Goal: Task Accomplishment & Management: Manage account settings

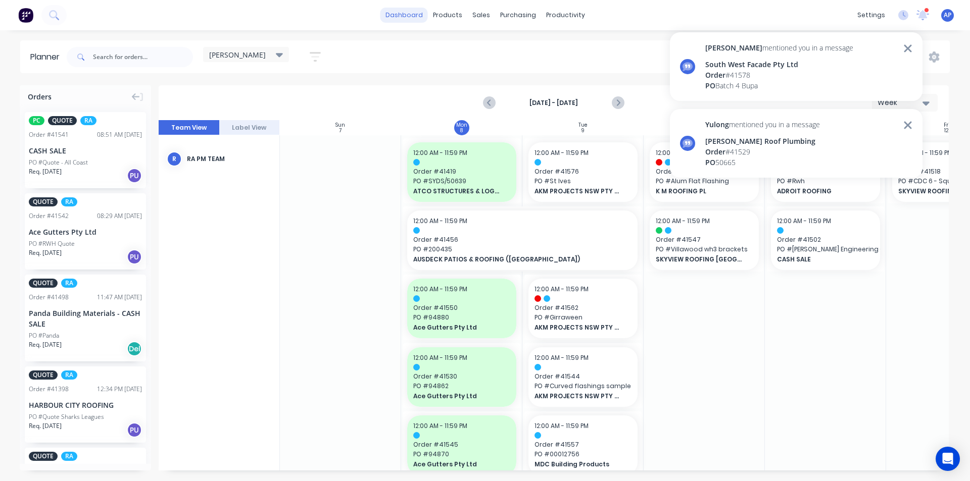
scroll to position [152, 1]
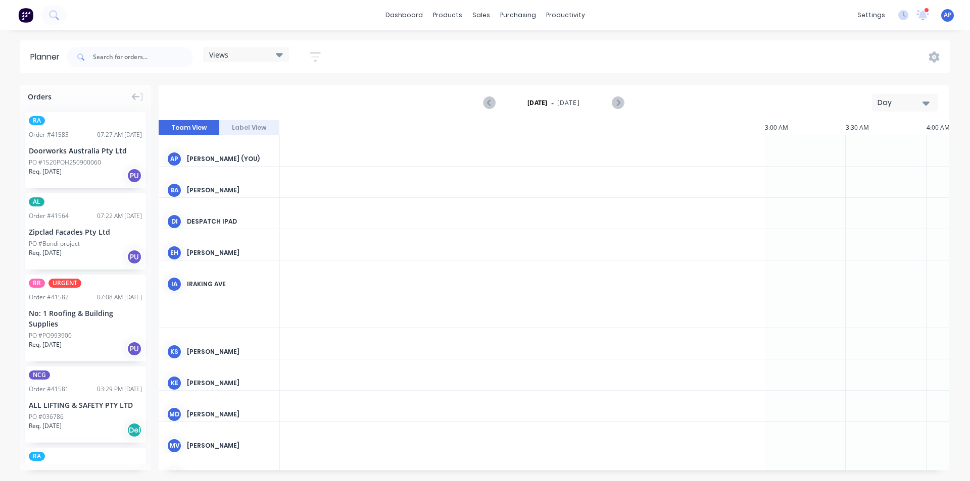
scroll to position [0, 1132]
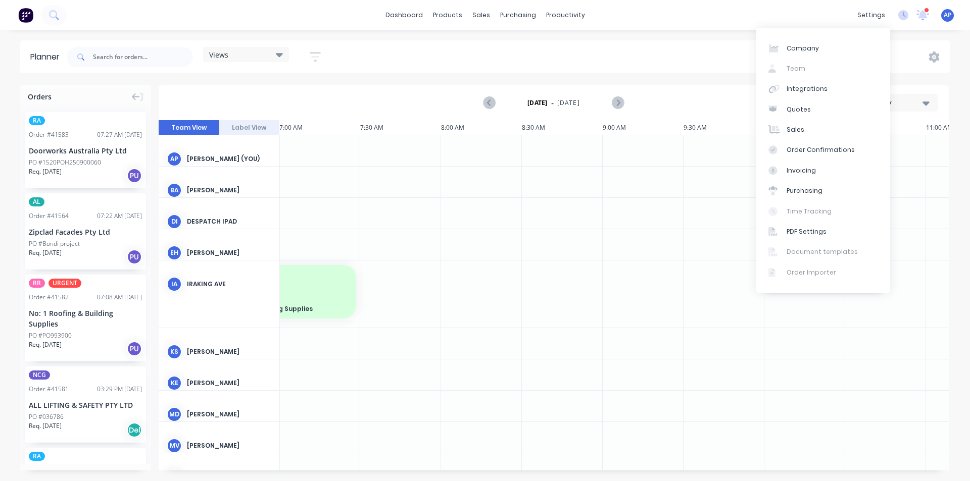
click at [917, 103] on div "Day" at bounding box center [900, 102] width 46 height 11
click at [876, 146] on div "Week" at bounding box center [886, 150] width 100 height 20
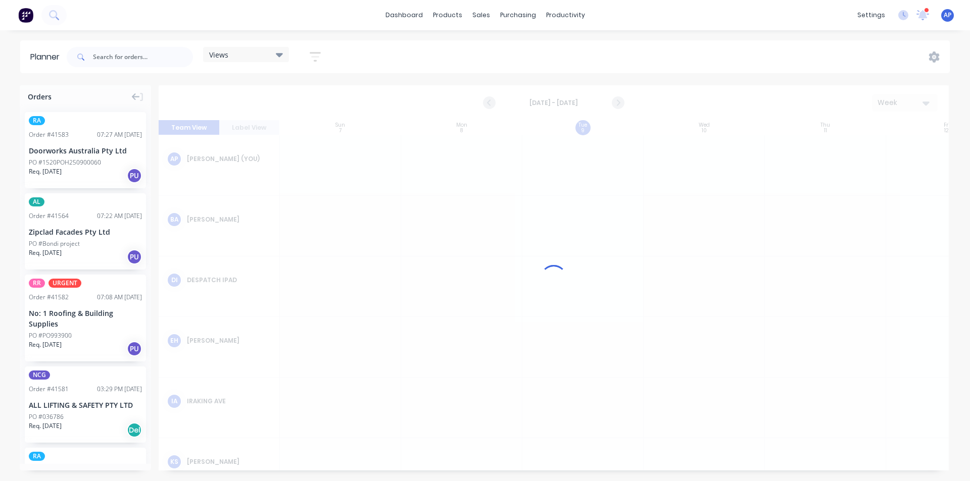
scroll to position [0, 1]
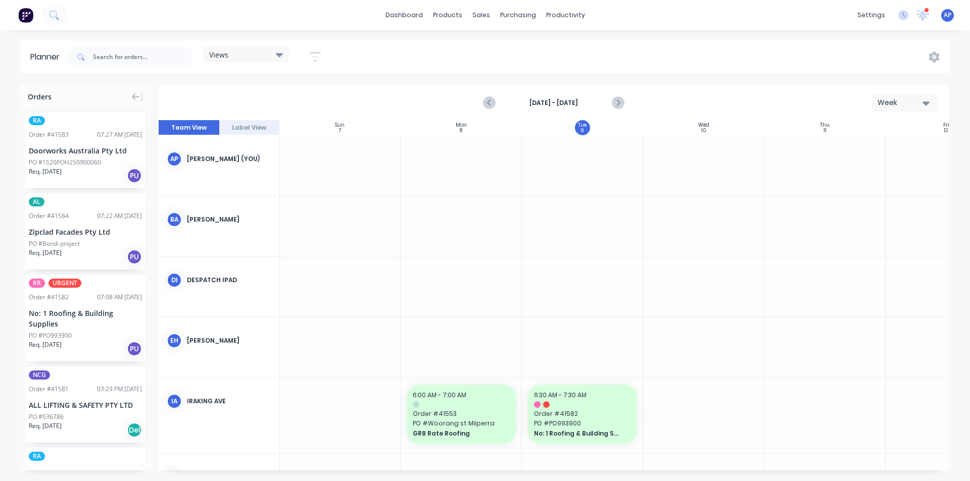
click at [268, 57] on div "Views" at bounding box center [246, 54] width 74 height 9
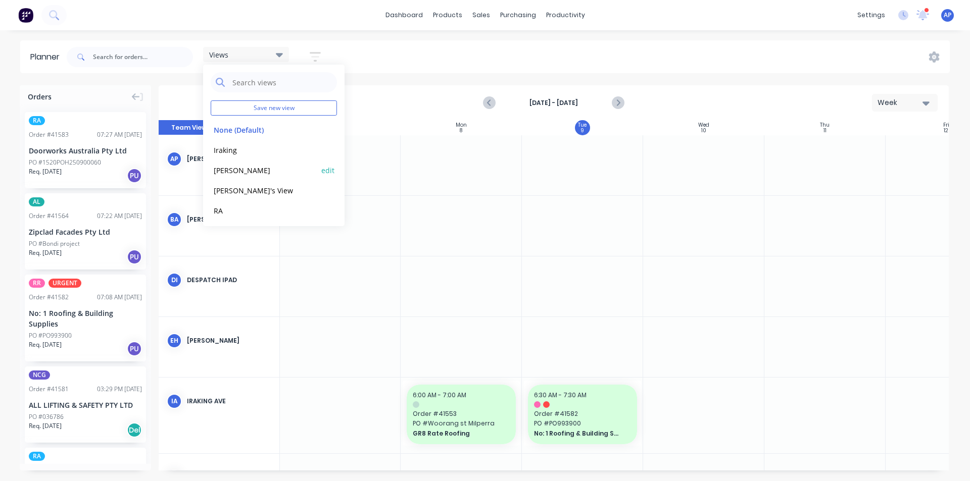
click at [248, 169] on button "[PERSON_NAME]" at bounding box center [265, 170] width 108 height 12
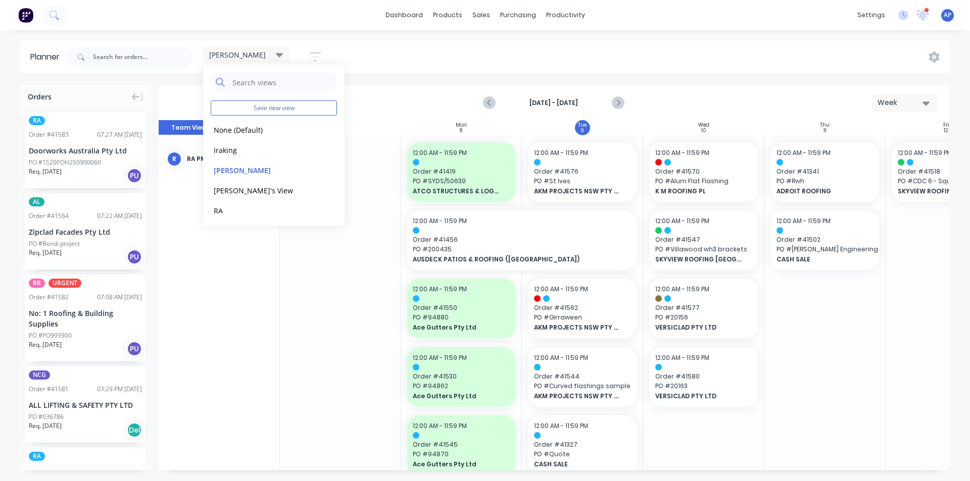
click at [705, 45] on div "kyle Save new view None (Default) edit Iraking edit kyle edit Michael's View ed…" at bounding box center [507, 57] width 885 height 30
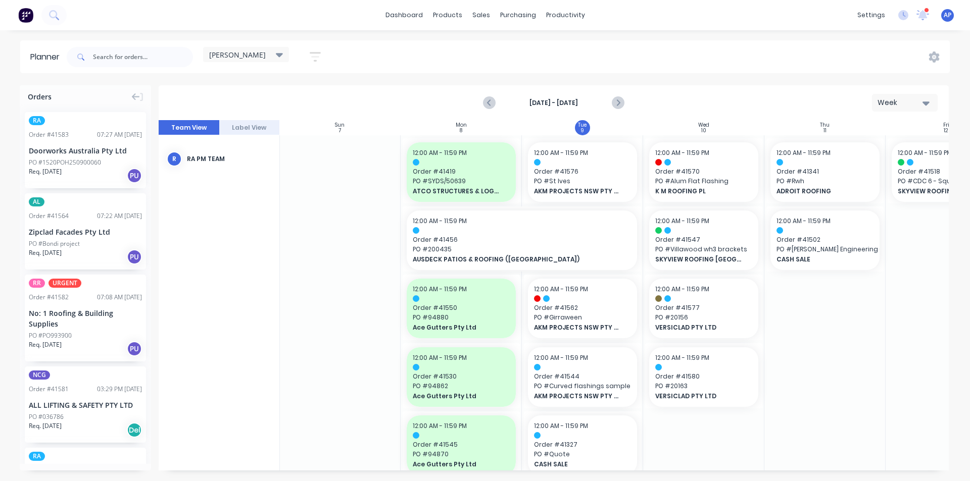
click at [314, 51] on icon "button" at bounding box center [315, 57] width 11 height 13
click at [306, 93] on icon "button" at bounding box center [303, 95] width 7 height 4
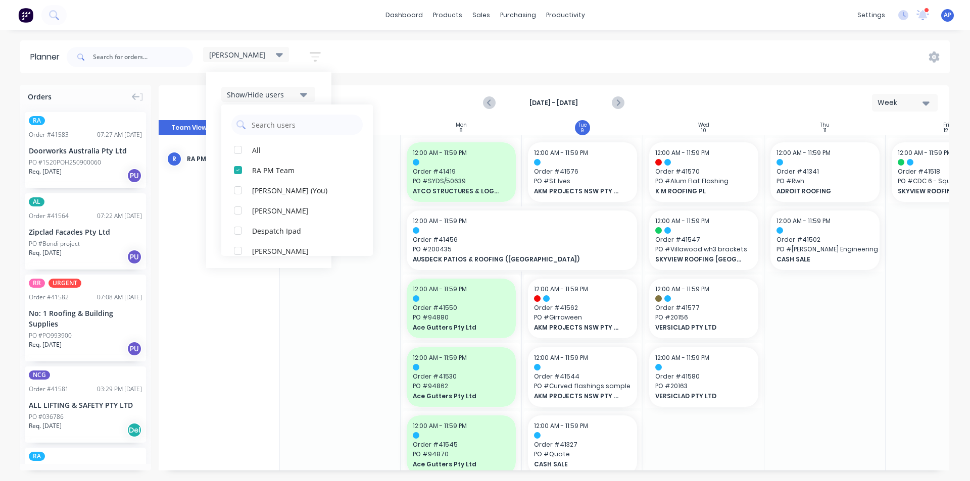
click at [329, 76] on div "Show/Hide users All RA PM Team Angela Perez (You) Byron Aird Despatch Ipad Ethe…" at bounding box center [268, 170] width 125 height 196
click at [305, 122] on icon "button" at bounding box center [303, 124] width 7 height 11
click at [321, 102] on div "Show/Hide users Show/Hide orders All Scheduled Unscheduled Filter by status Fil…" at bounding box center [268, 170] width 125 height 196
click at [304, 157] on icon "button" at bounding box center [303, 156] width 7 height 4
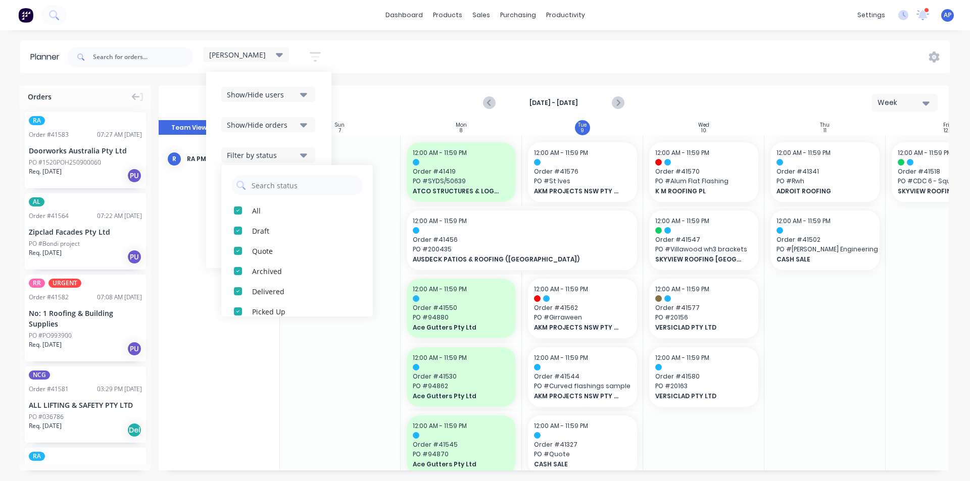
click at [324, 125] on div "Show/Hide users Show/Hide orders Filter by status All Draft Quote Archived Deli…" at bounding box center [268, 170] width 125 height 196
click at [288, 188] on div "Filter by assignee" at bounding box center [262, 185] width 70 height 11
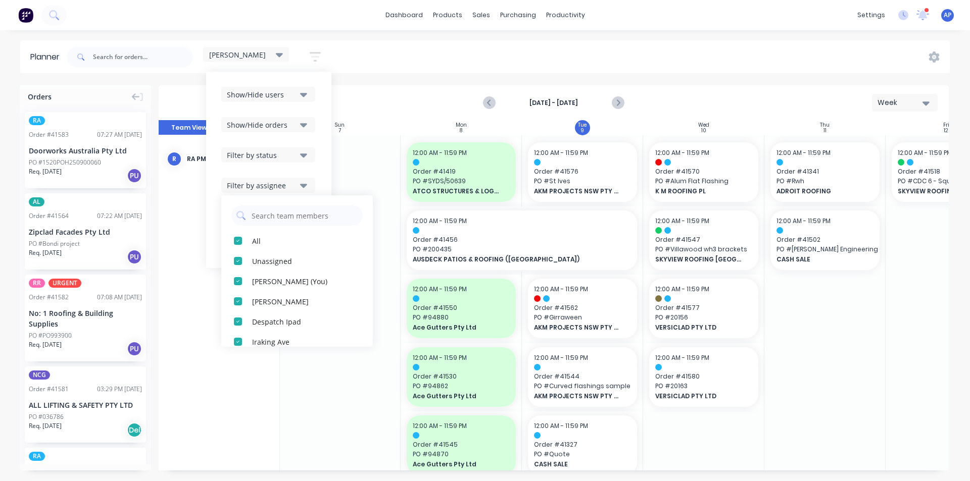
click at [316, 163] on div "Show/Hide users Show/Hide orders Filter by status Filter by assignee All Unassi…" at bounding box center [268, 170] width 95 height 166
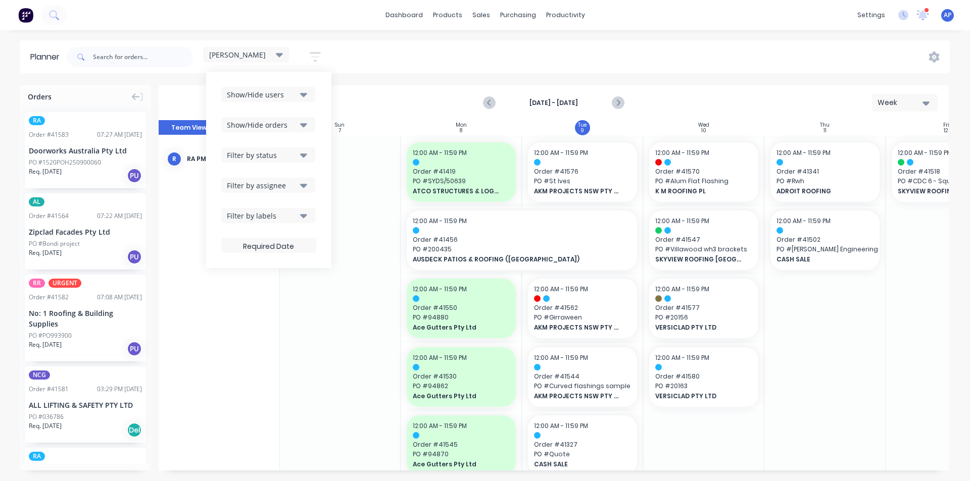
click at [520, 72] on div "kyle Save new view None (Default) edit Iraking edit kyle edit Michael's View ed…" at bounding box center [507, 57] width 885 height 30
click at [77, 161] on div "PO #1520POH250900060" at bounding box center [65, 162] width 72 height 9
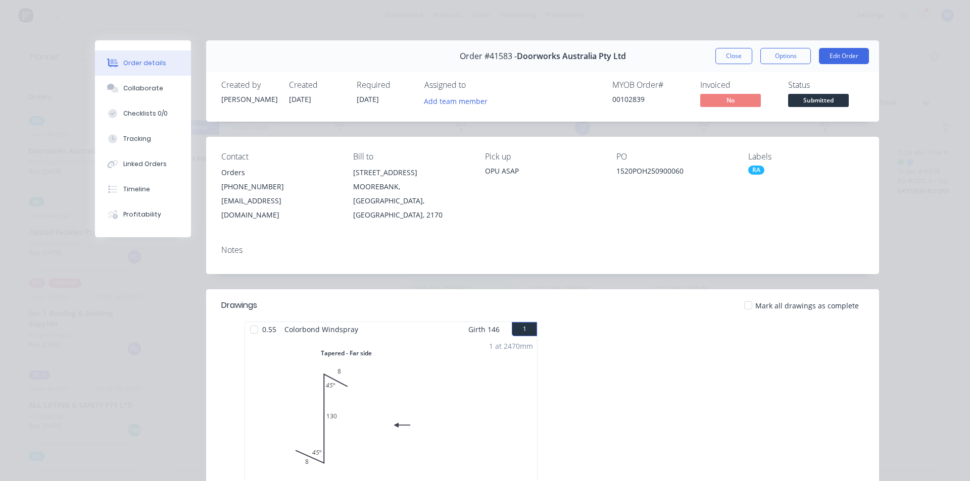
drag, startPoint x: 727, startPoint y: 53, endPoint x: 733, endPoint y: 56, distance: 6.8
click at [728, 53] on button "Close" at bounding box center [733, 56] width 37 height 16
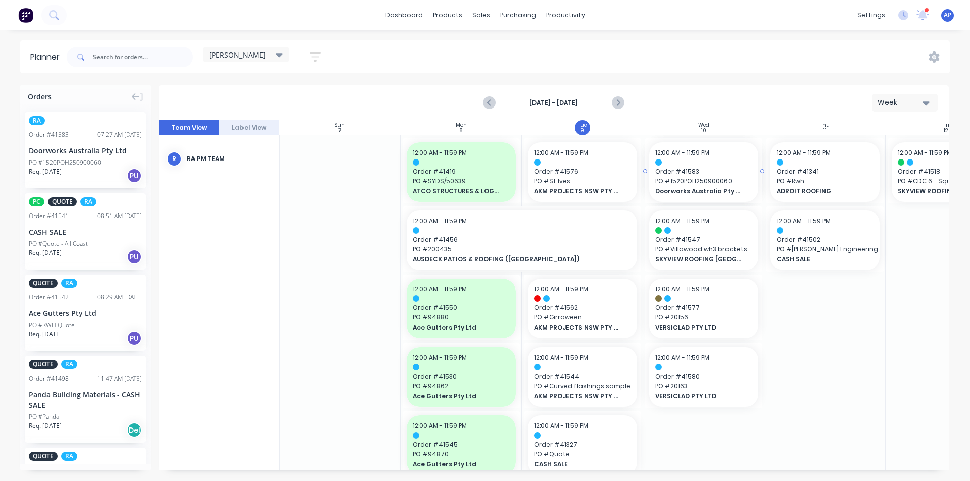
drag, startPoint x: 53, startPoint y: 145, endPoint x: 701, endPoint y: 211, distance: 651.8
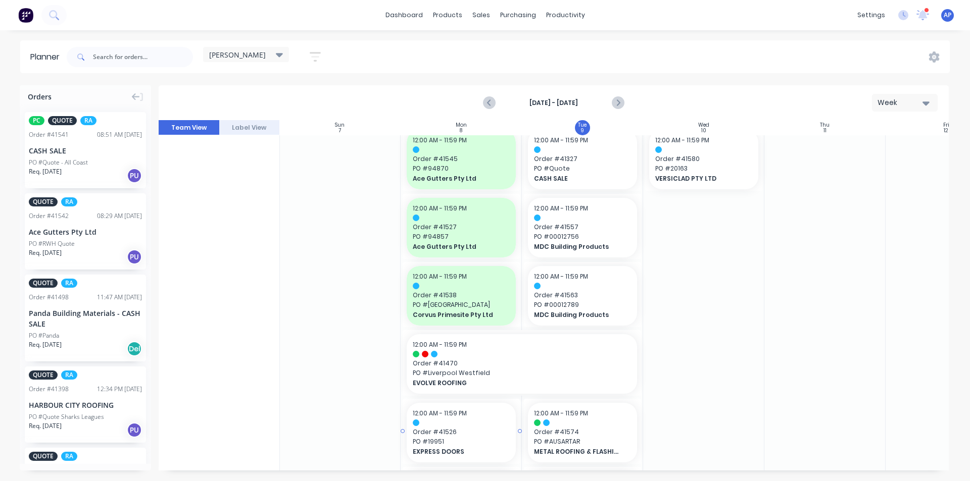
scroll to position [455, 1]
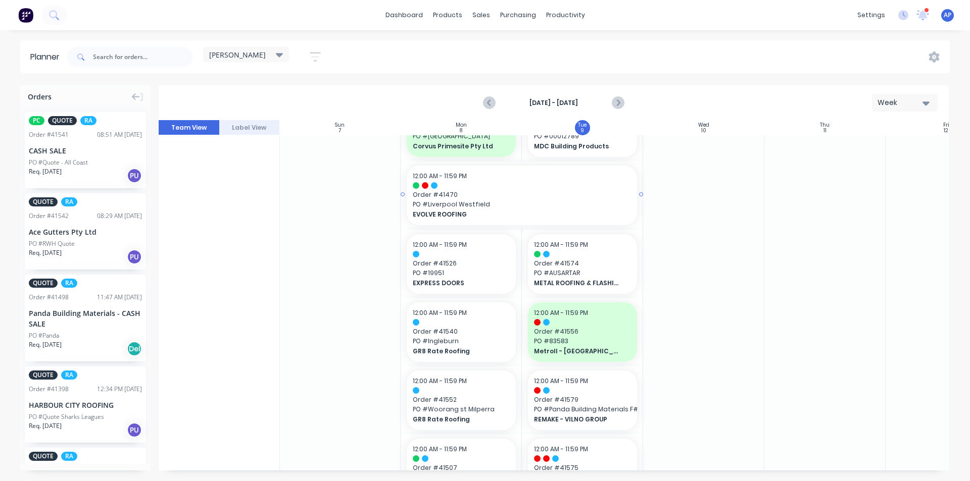
click at [451, 193] on span "Order # 41470" at bounding box center [522, 194] width 218 height 9
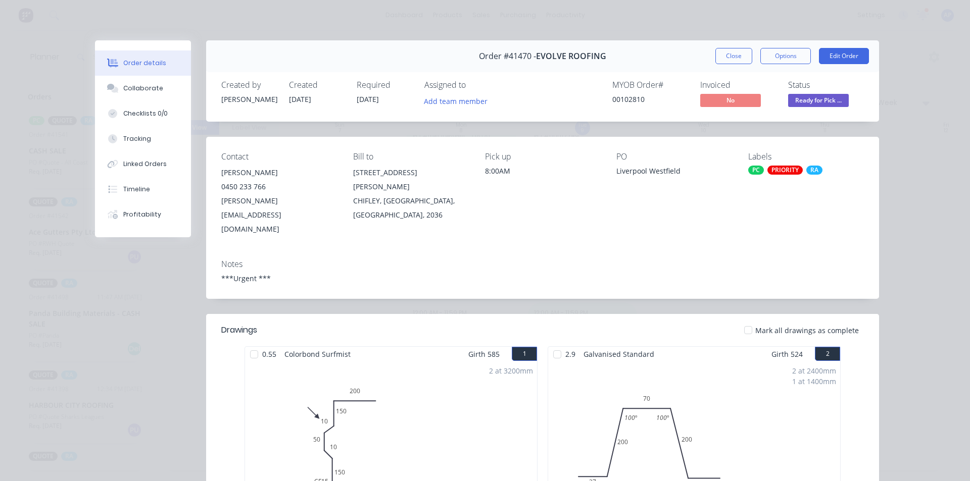
drag, startPoint x: 739, startPoint y: 58, endPoint x: 734, endPoint y: 62, distance: 6.1
click at [739, 58] on button "Close" at bounding box center [733, 56] width 37 height 16
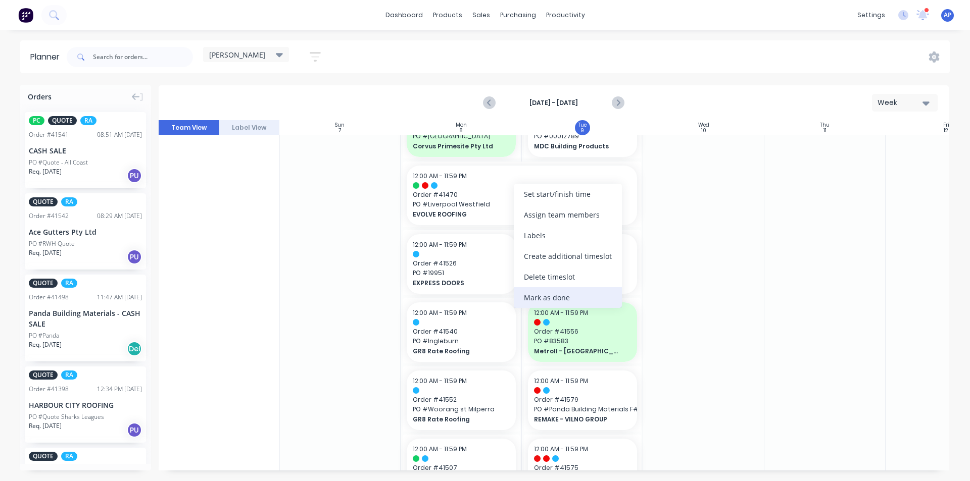
click at [553, 295] on div "Mark as done" at bounding box center [568, 297] width 108 height 21
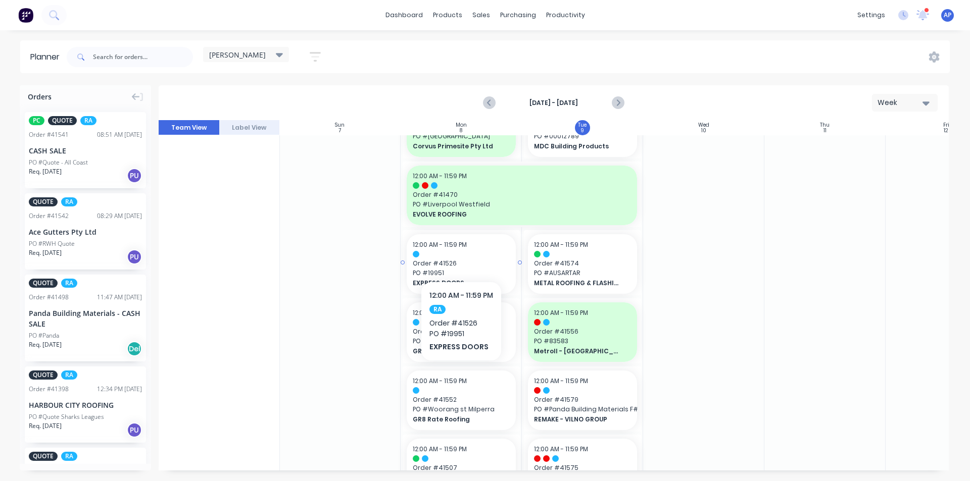
click at [461, 251] on div at bounding box center [461, 254] width 97 height 7
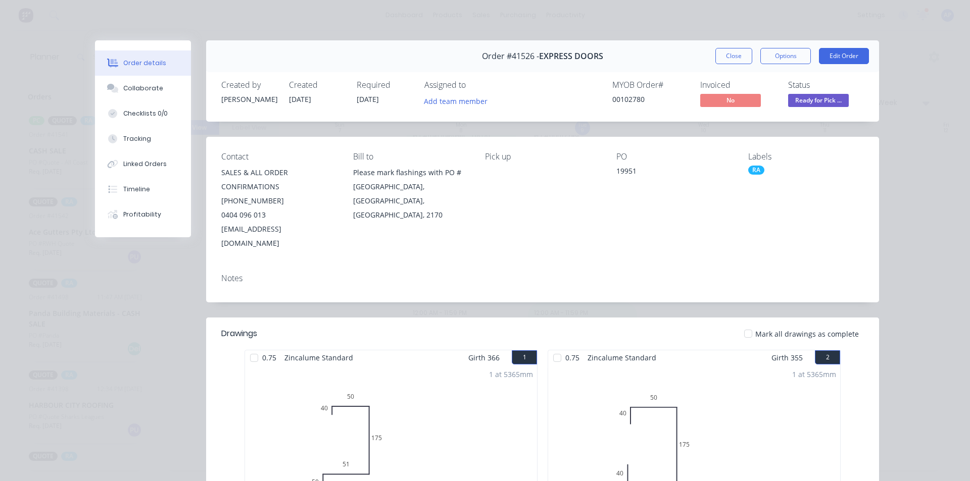
drag, startPoint x: 740, startPoint y: 51, endPoint x: 654, endPoint y: 165, distance: 143.1
click at [740, 51] on button "Close" at bounding box center [733, 56] width 37 height 16
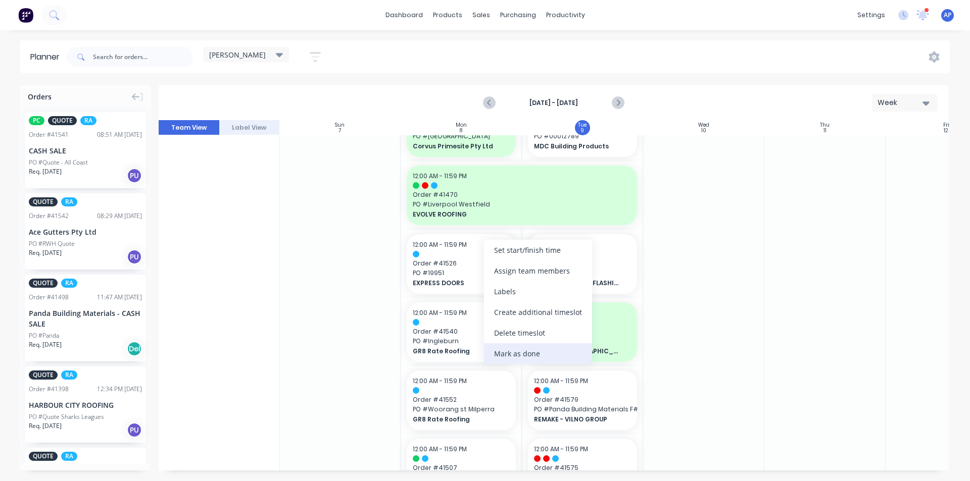
click at [512, 354] on div "Mark as done" at bounding box center [538, 353] width 108 height 21
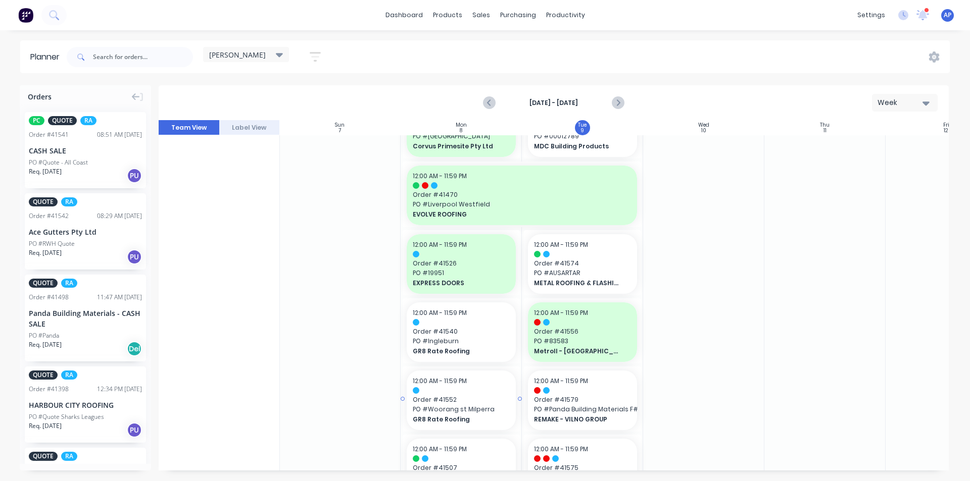
scroll to position [556, 1]
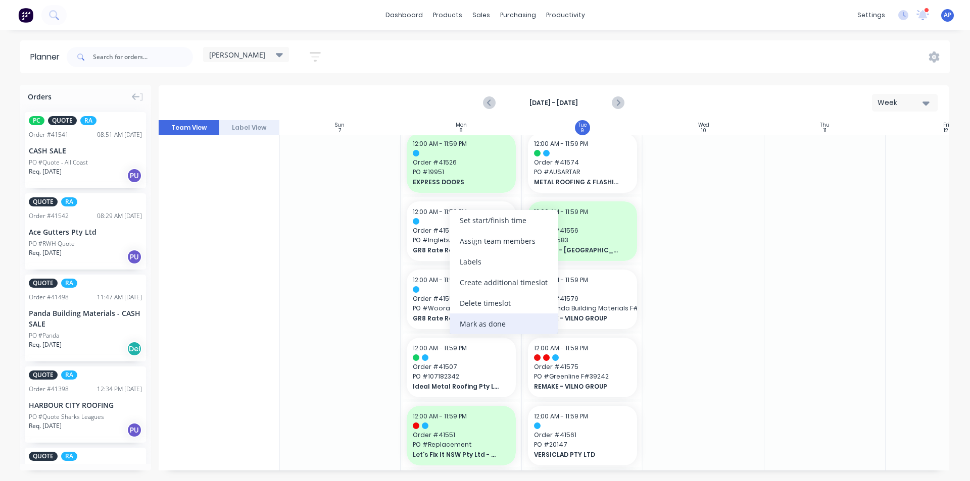
click at [484, 326] on div "Mark as done" at bounding box center [503, 324] width 108 height 21
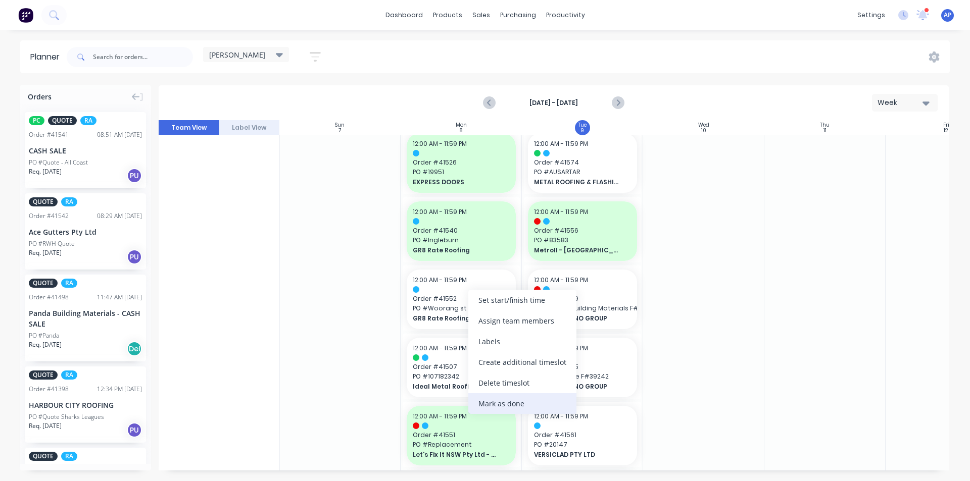
click at [501, 406] on div "Mark as done" at bounding box center [522, 403] width 108 height 21
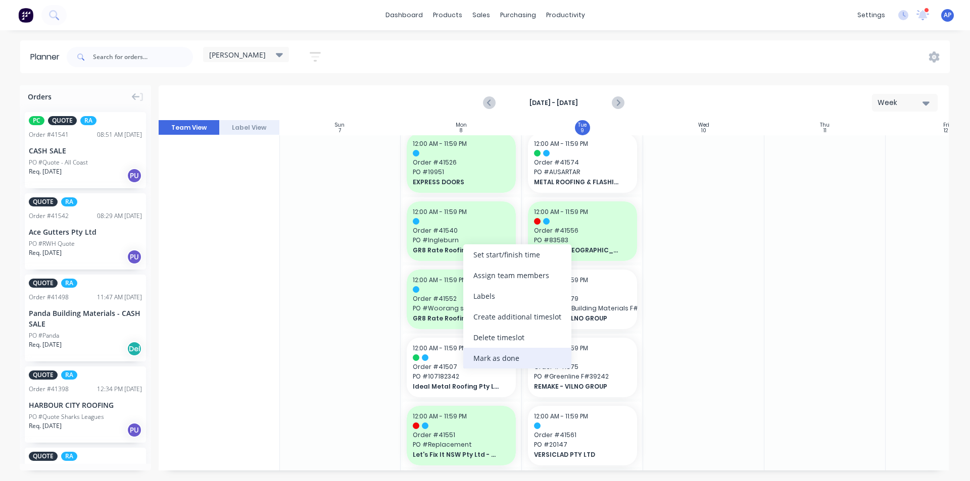
click at [496, 364] on div "Mark as done" at bounding box center [517, 358] width 108 height 21
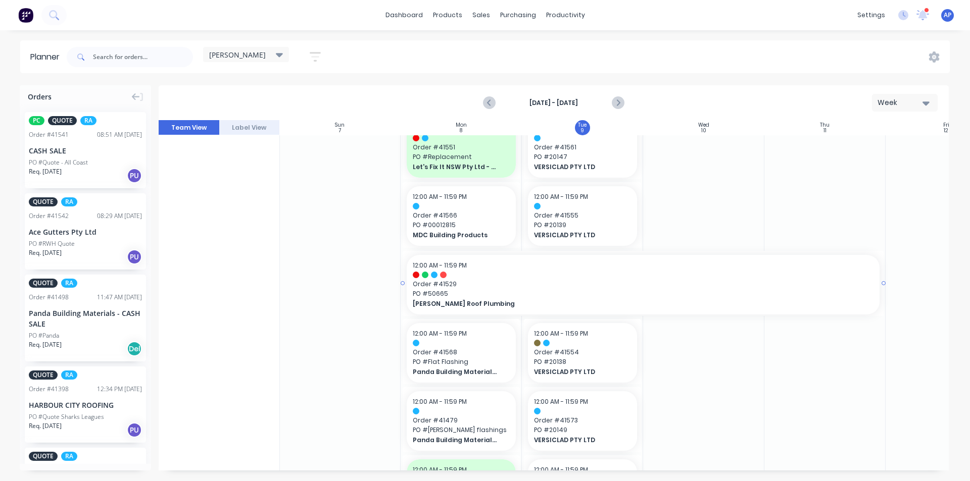
scroll to position [859, 1]
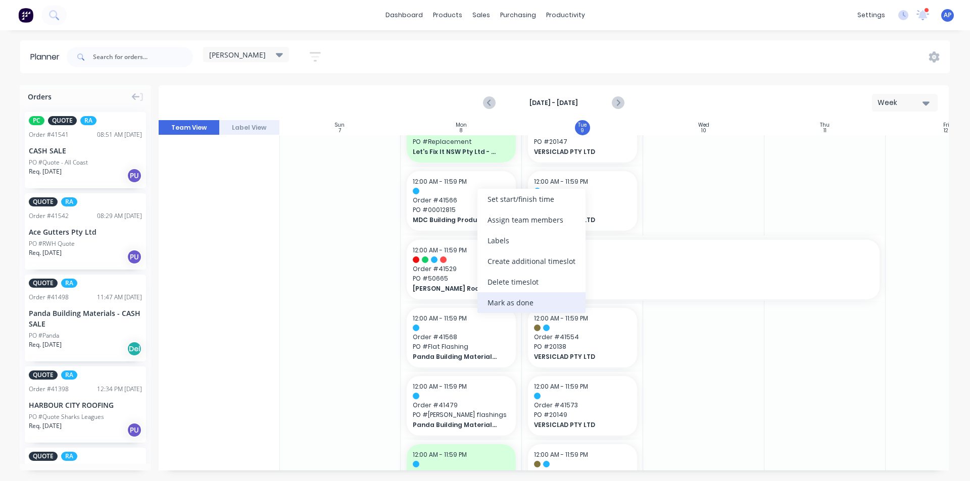
click at [499, 302] on div "Mark as done" at bounding box center [531, 302] width 108 height 21
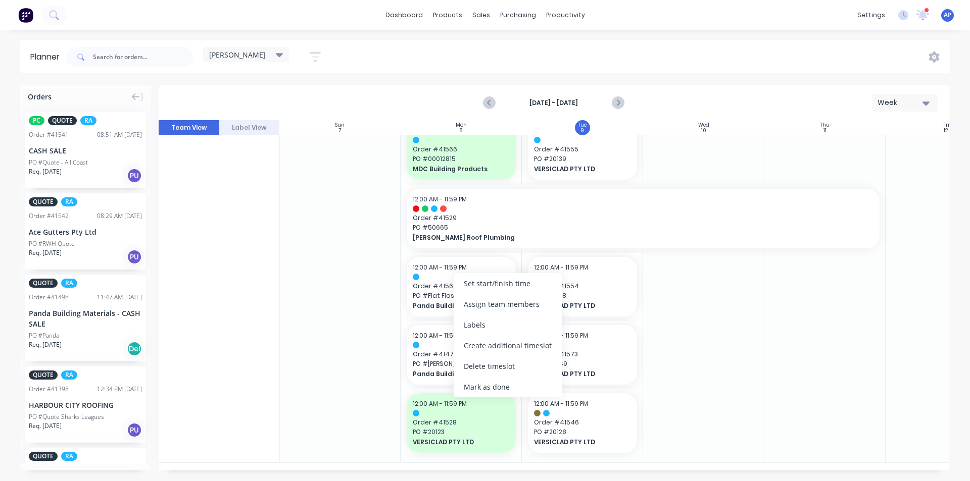
scroll to position [906, 1]
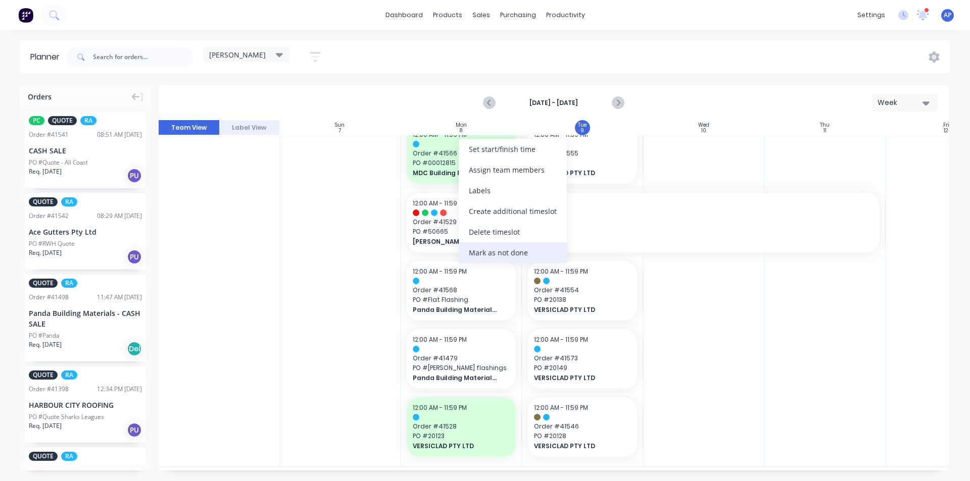
click at [498, 252] on div "Mark as not done" at bounding box center [513, 252] width 108 height 21
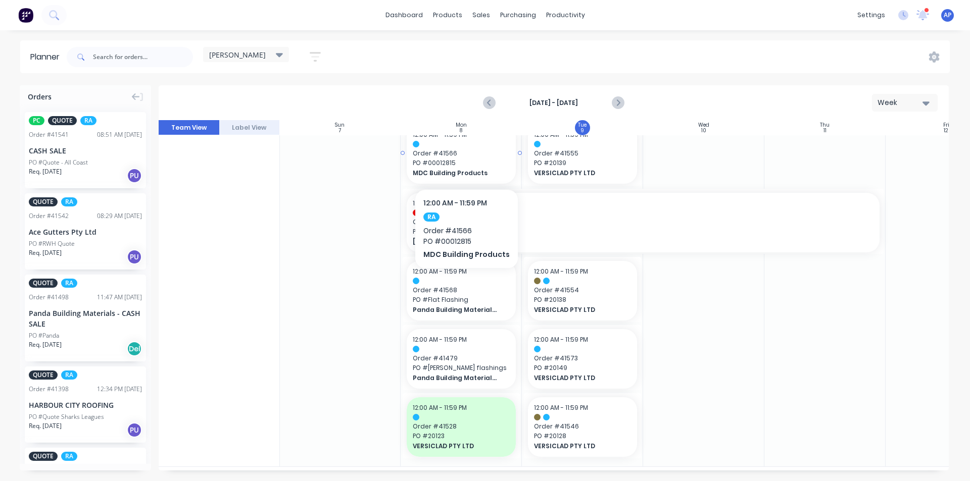
click at [464, 159] on span "PO # 00012815" at bounding box center [461, 163] width 97 height 9
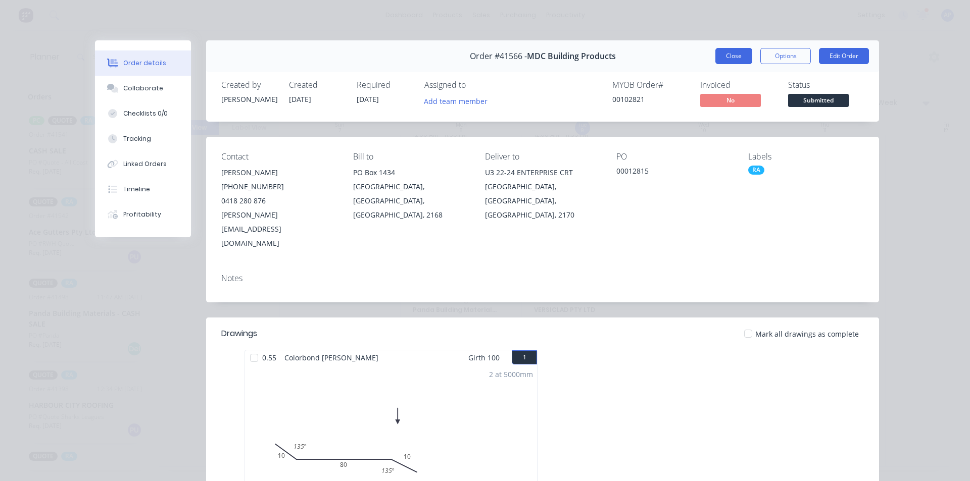
click at [727, 57] on button "Close" at bounding box center [733, 56] width 37 height 16
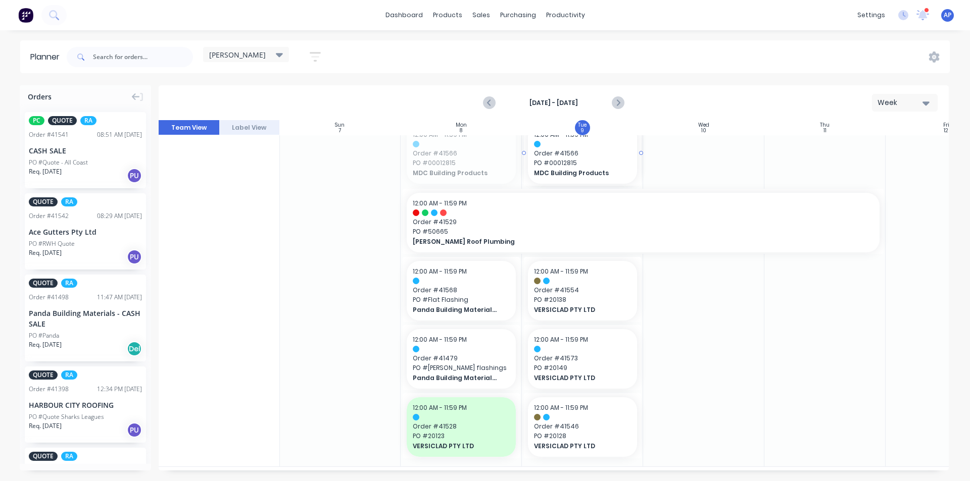
drag, startPoint x: 443, startPoint y: 162, endPoint x: 580, endPoint y: 170, distance: 137.1
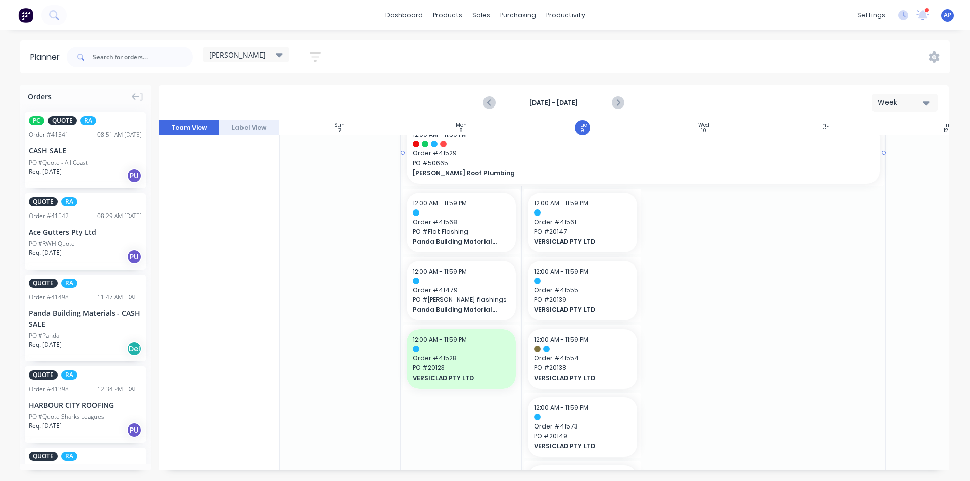
scroll to position [913, 1]
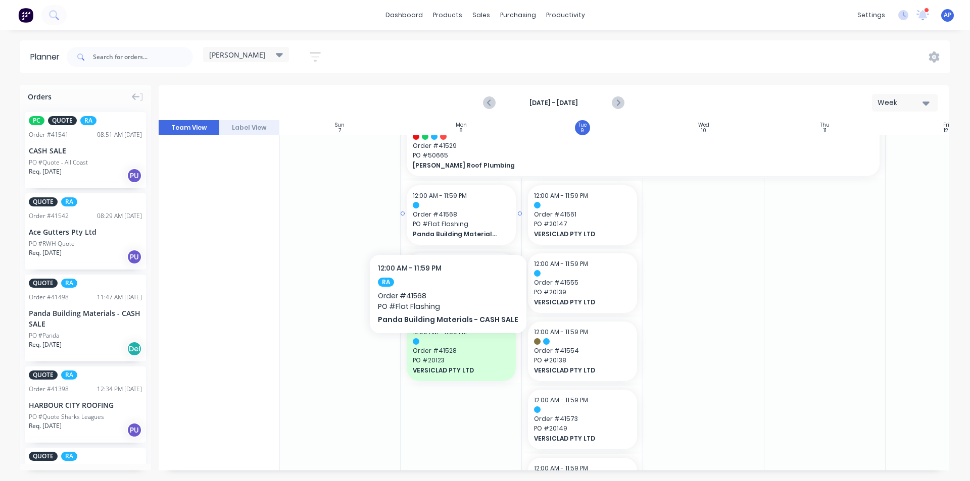
click at [444, 224] on span "PO # Flat Flashing" at bounding box center [461, 224] width 97 height 9
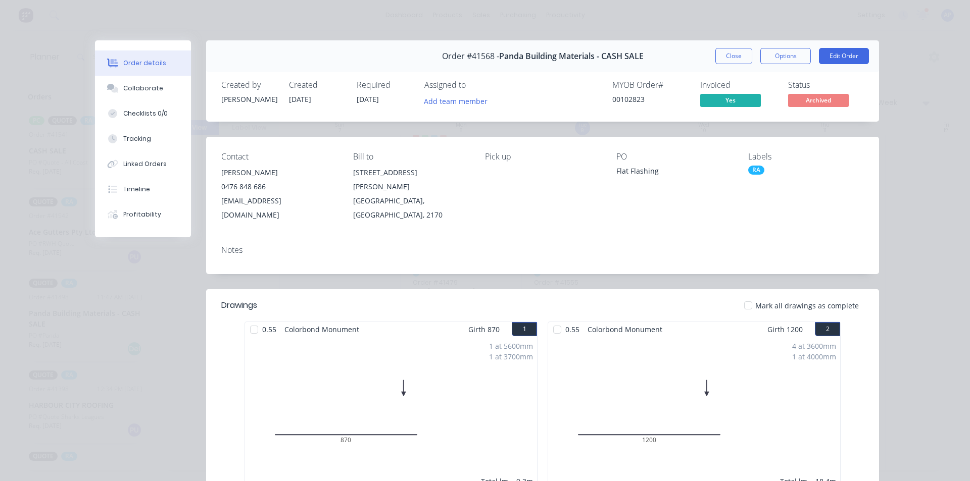
click at [715, 60] on button "Close" at bounding box center [733, 56] width 37 height 16
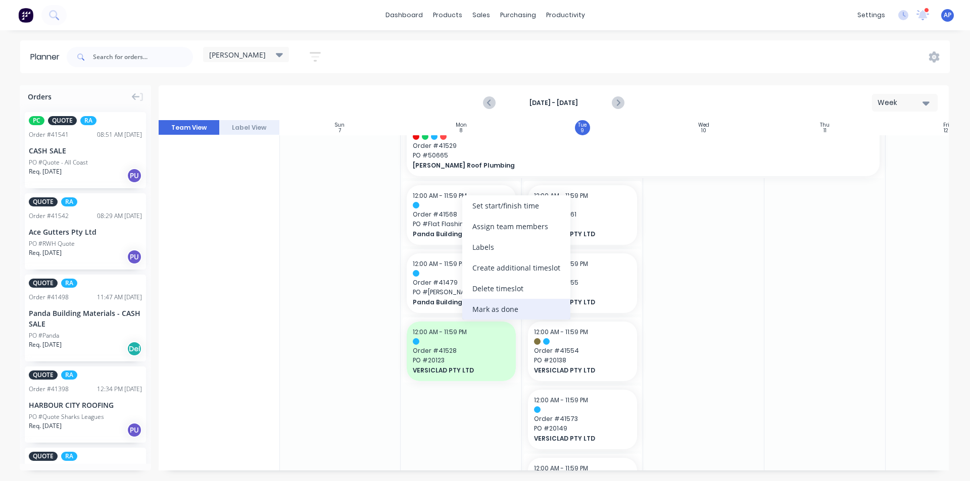
click at [504, 317] on div "Mark as done" at bounding box center [516, 309] width 108 height 21
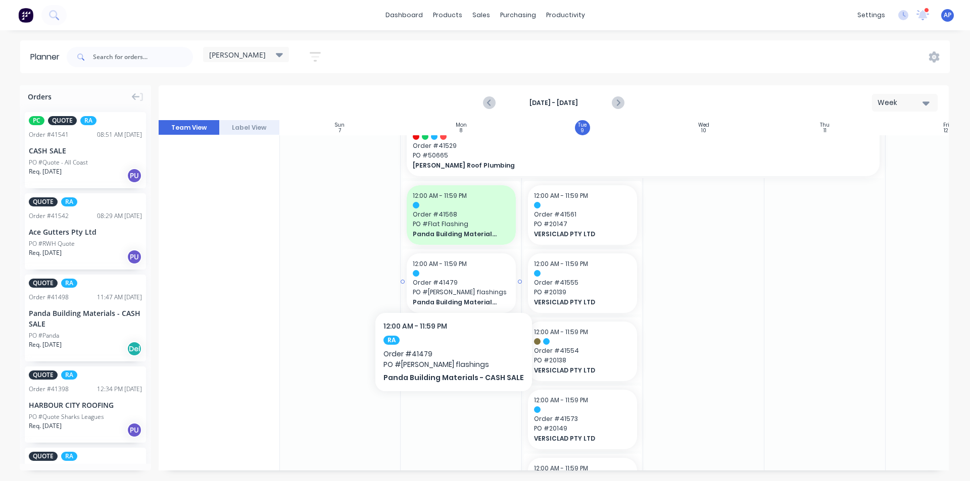
click at [450, 282] on span "Order # 41479" at bounding box center [461, 282] width 97 height 9
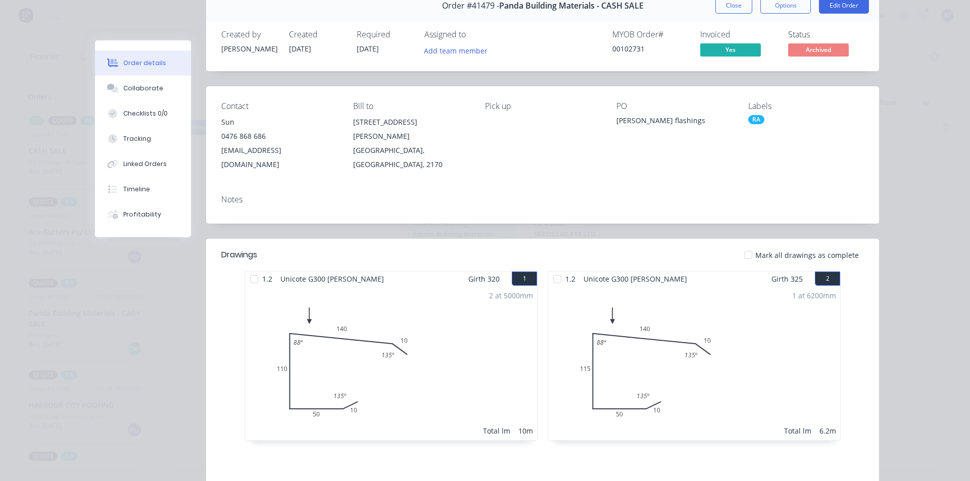
scroll to position [0, 0]
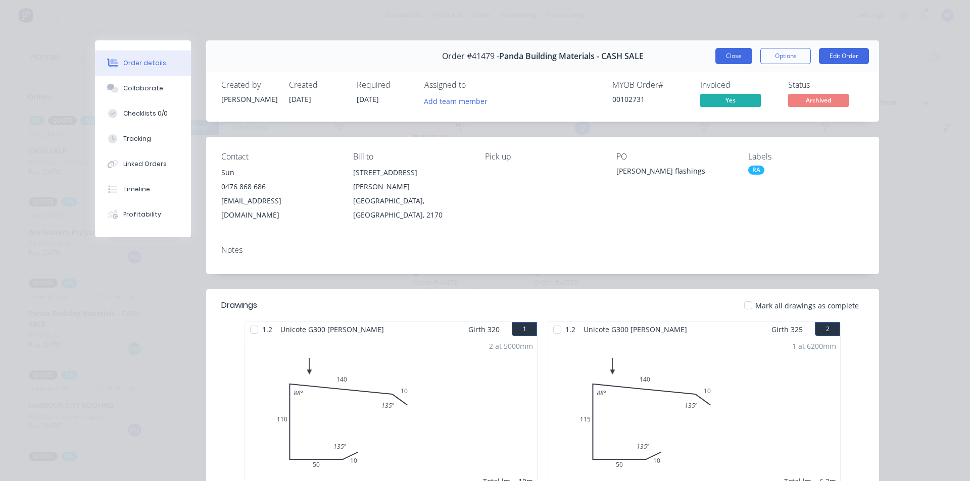
click at [726, 57] on button "Close" at bounding box center [733, 56] width 37 height 16
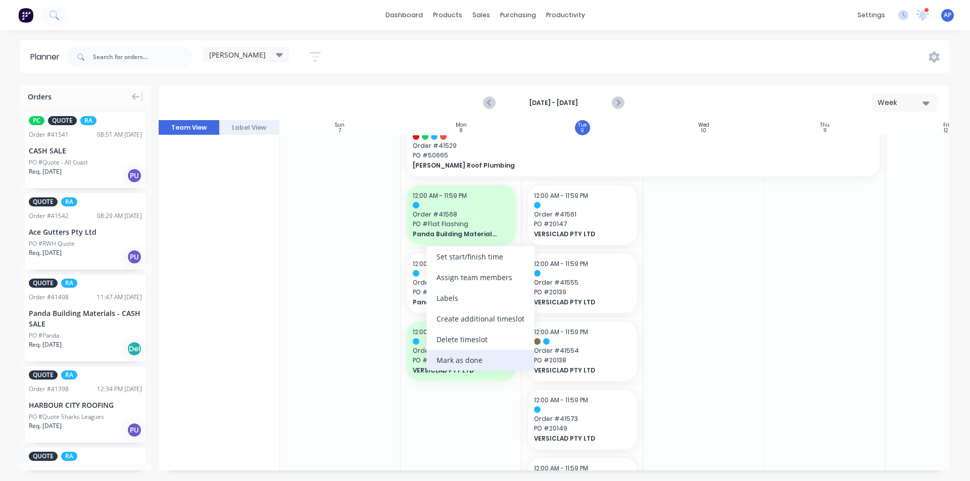
click at [480, 365] on div "Mark as done" at bounding box center [480, 360] width 108 height 21
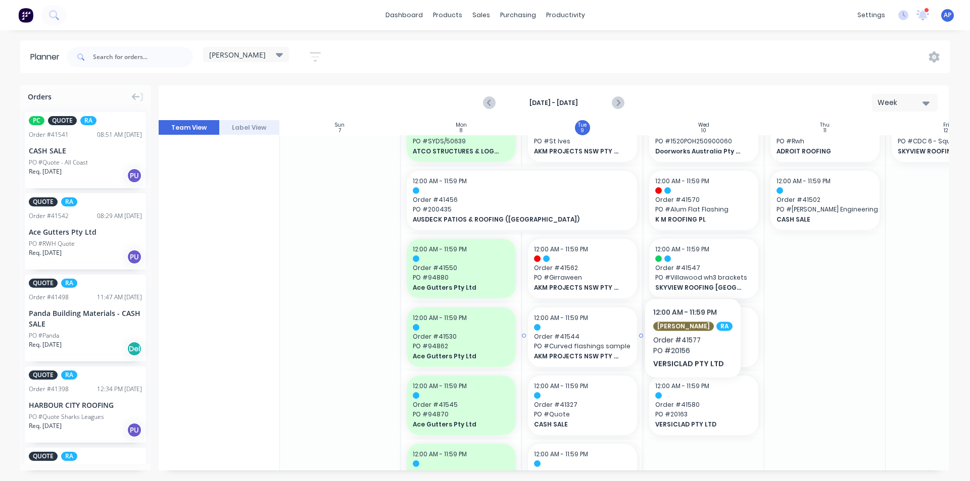
scroll to position [51, 1]
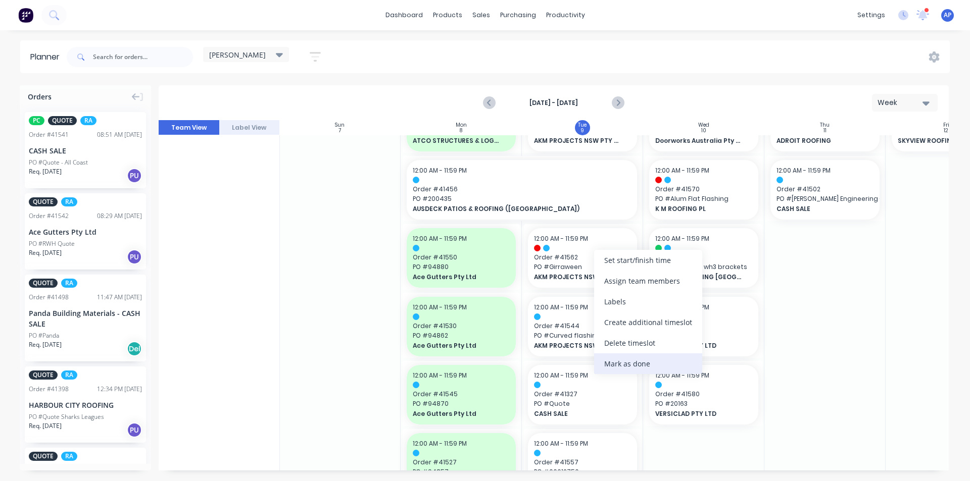
click at [625, 364] on div "Mark as done" at bounding box center [648, 364] width 108 height 21
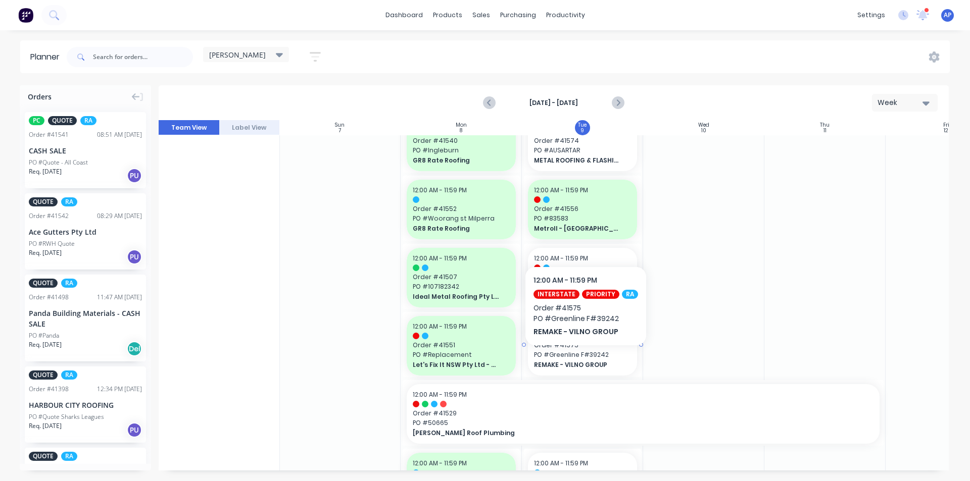
scroll to position [657, 1]
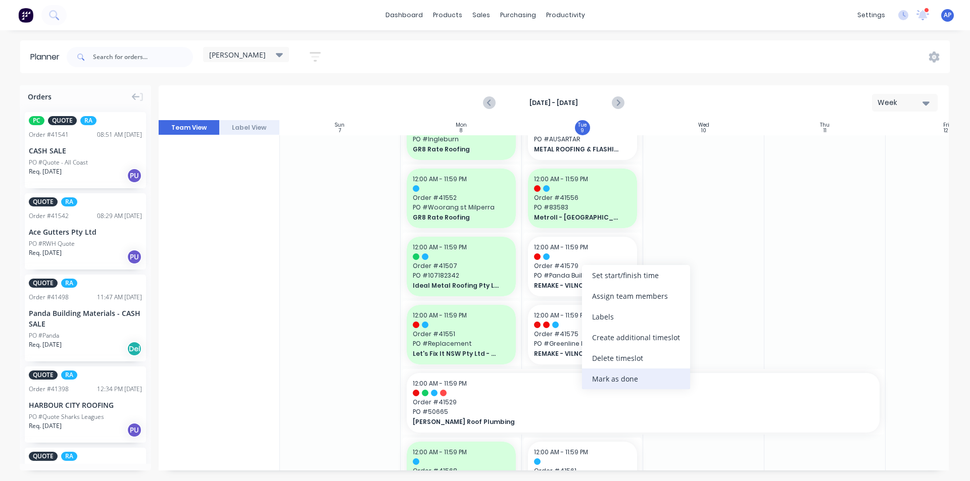
click at [619, 379] on div "Mark as done" at bounding box center [636, 379] width 108 height 21
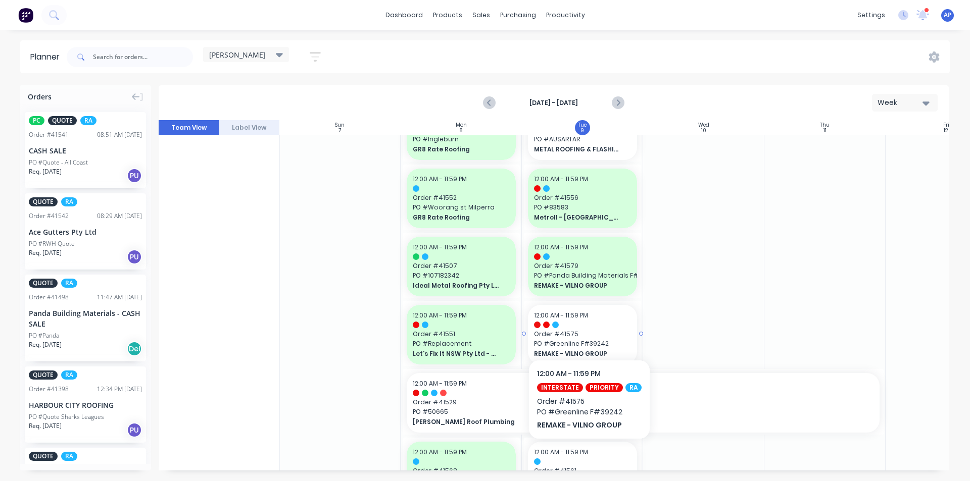
click at [586, 329] on div "12:00 AM - 11:59 PM Order # 41575 PO # Greenline F#39242 REMAKE - VILNO GROUP" at bounding box center [582, 335] width 109 height 60
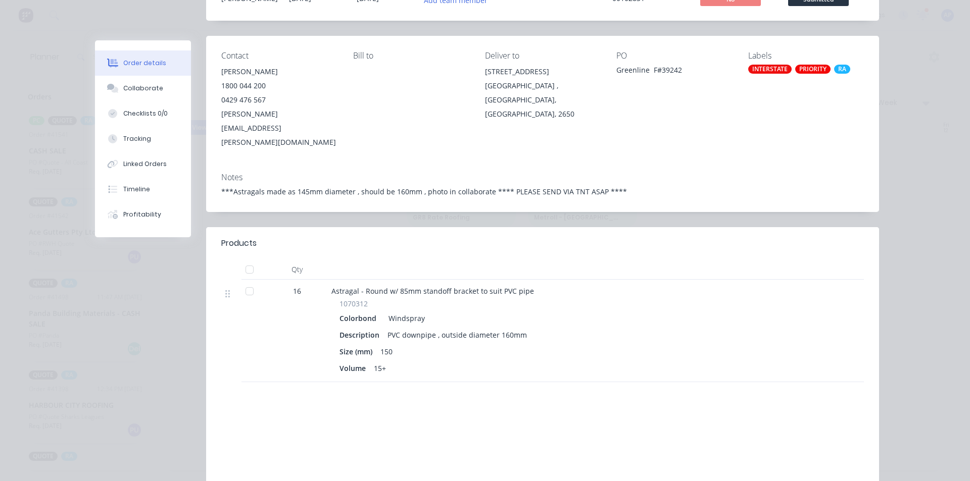
scroll to position [0, 0]
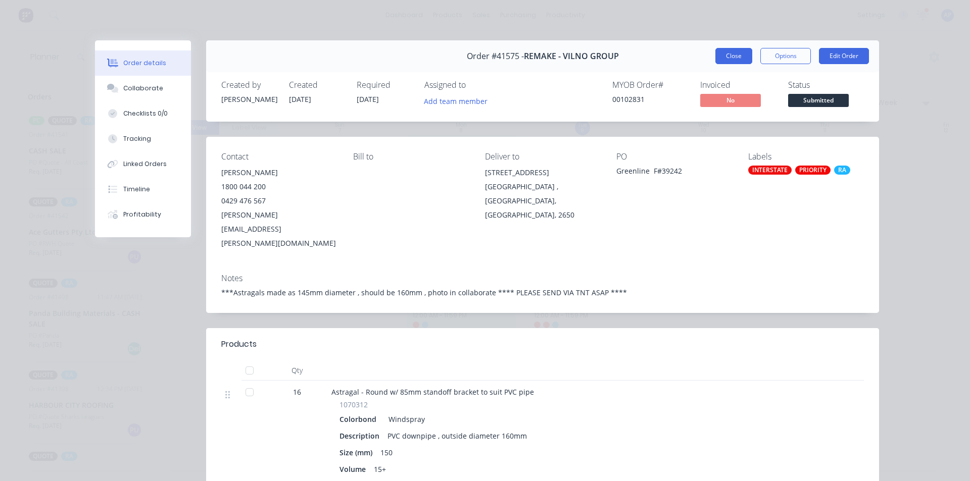
click at [723, 55] on button "Close" at bounding box center [733, 56] width 37 height 16
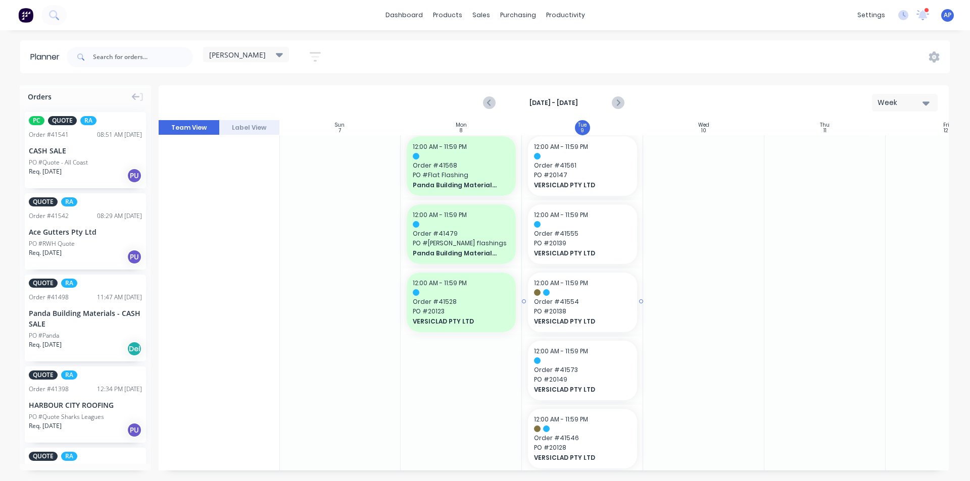
scroll to position [981, 1]
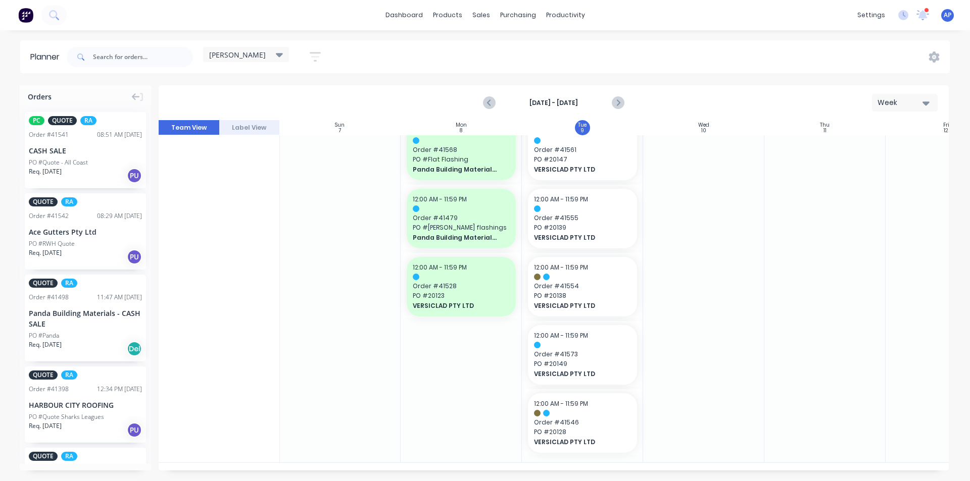
drag, startPoint x: 340, startPoint y: 46, endPoint x: 305, endPoint y: 45, distance: 35.4
drag, startPoint x: 305, startPoint y: 45, endPoint x: 688, endPoint y: 279, distance: 449.4
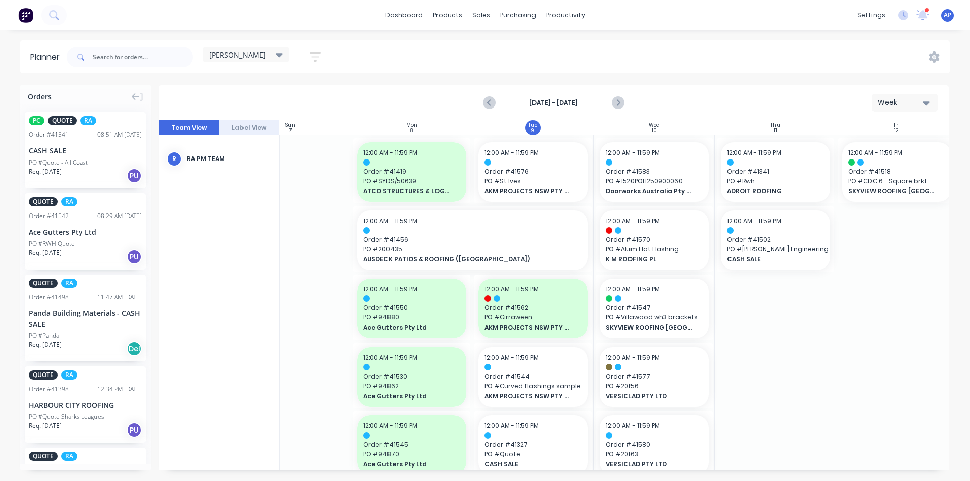
scroll to position [0, 49]
click at [109, 44] on div at bounding box center [130, 57] width 126 height 30
click at [110, 52] on input "text" at bounding box center [143, 57] width 100 height 20
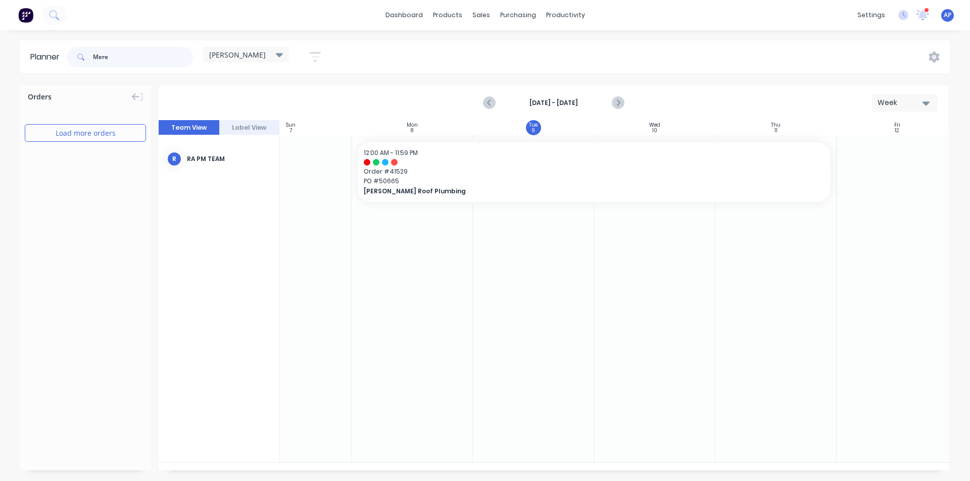
click at [152, 60] on input "Mere" at bounding box center [143, 57] width 100 height 20
type input "Mer"
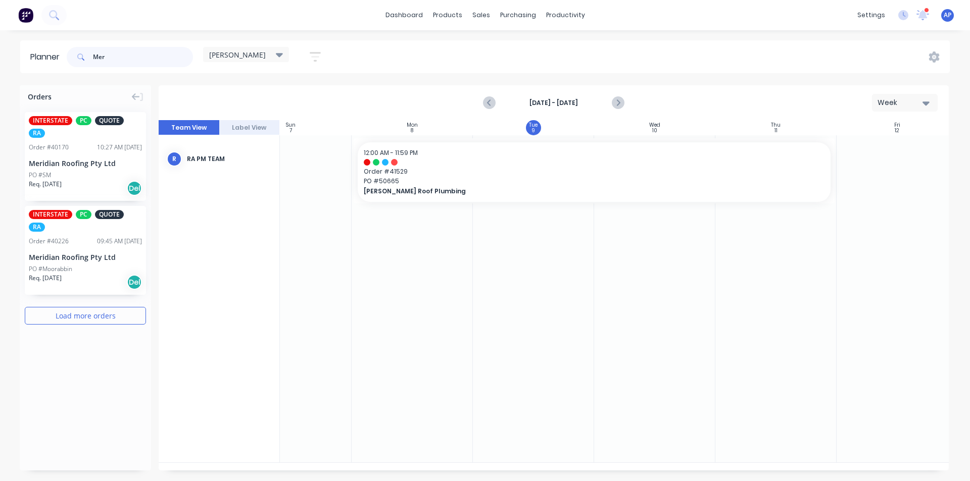
drag, startPoint x: 118, startPoint y: 59, endPoint x: 27, endPoint y: 64, distance: 90.5
click at [27, 64] on header "Planner Mer kyle Save new view None (Default) edit Iraking edit kyle edit Micha…" at bounding box center [484, 56] width 929 height 33
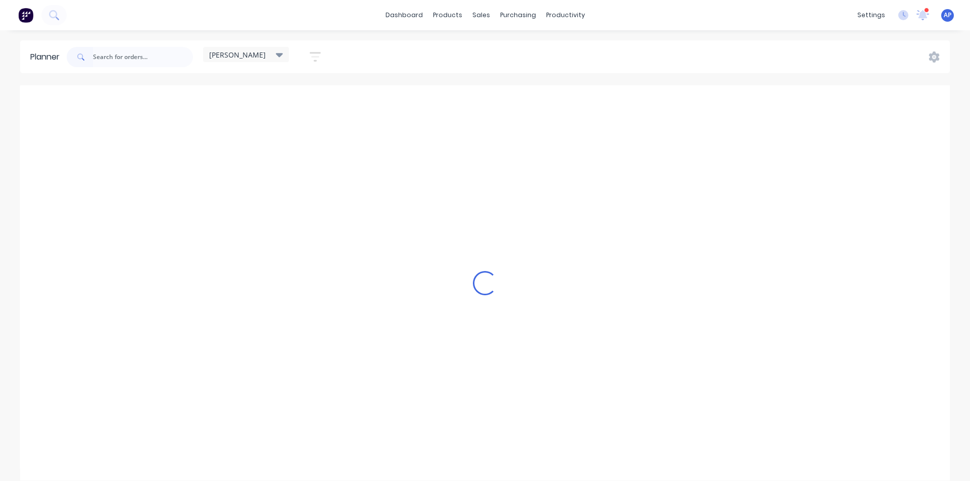
click at [414, 53] on div "kyle Save new view None (Default) edit Iraking edit kyle edit Michael's View ed…" at bounding box center [507, 57] width 885 height 30
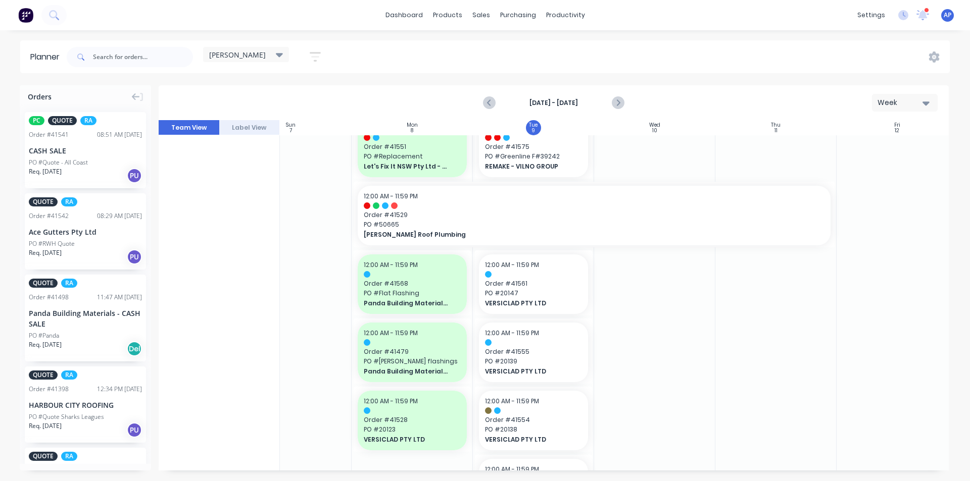
scroll to position [859, 49]
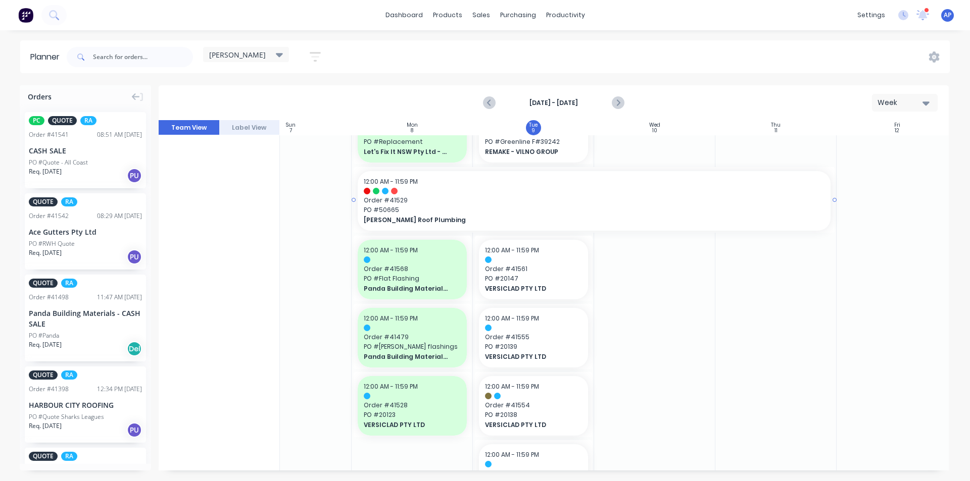
click at [748, 193] on div at bounding box center [594, 191] width 461 height 7
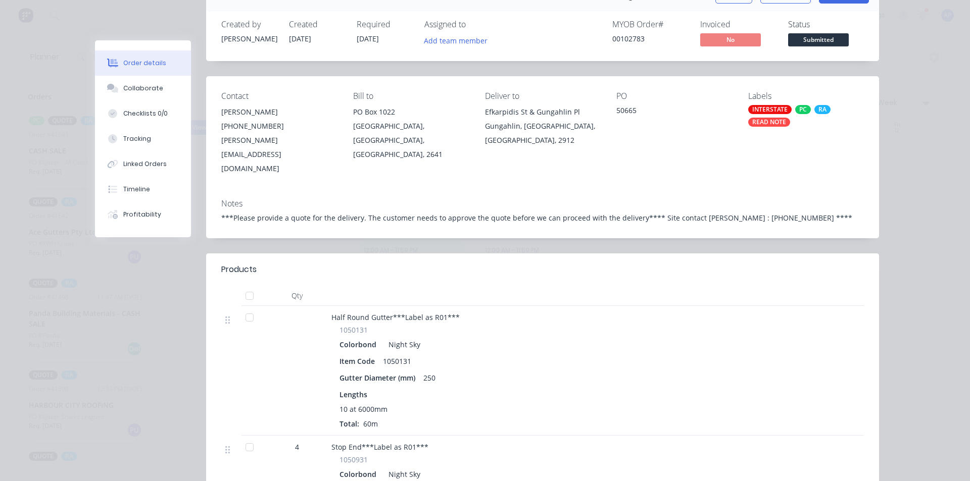
scroll to position [50, 0]
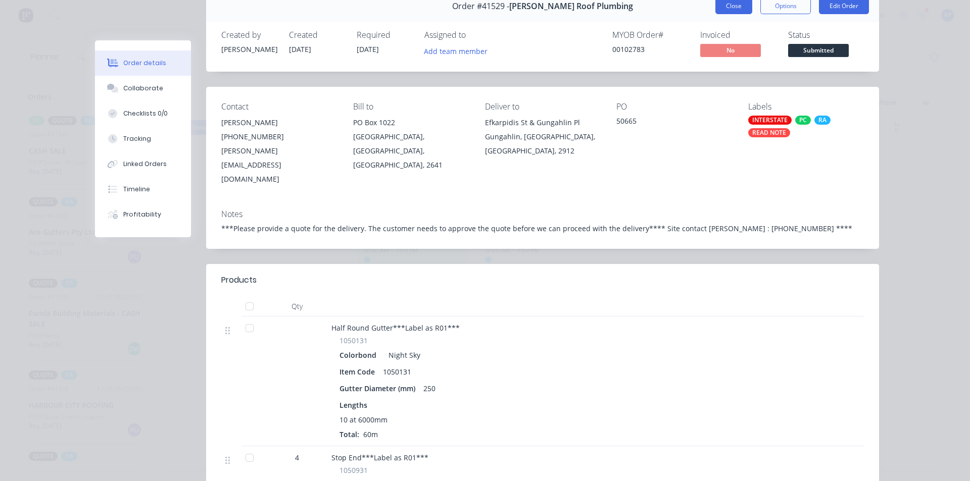
click at [737, 10] on button "Close" at bounding box center [733, 6] width 37 height 16
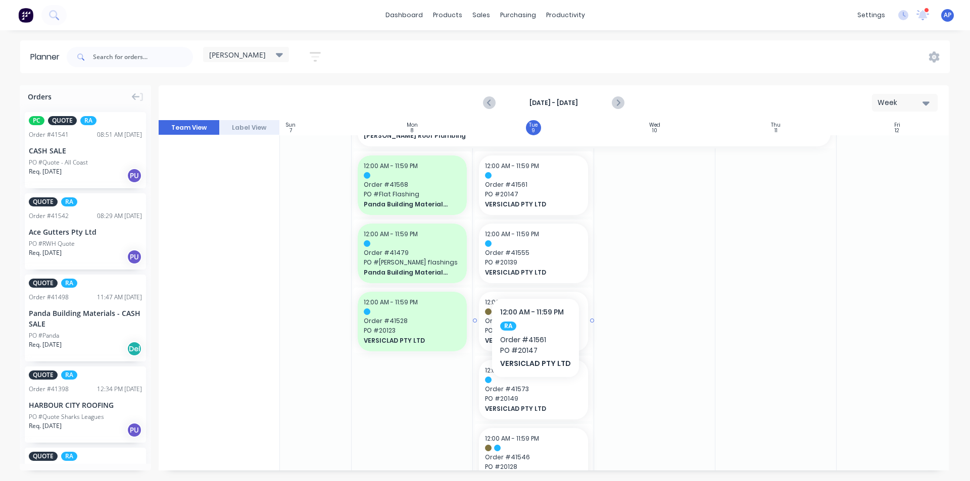
scroll to position [981, 49]
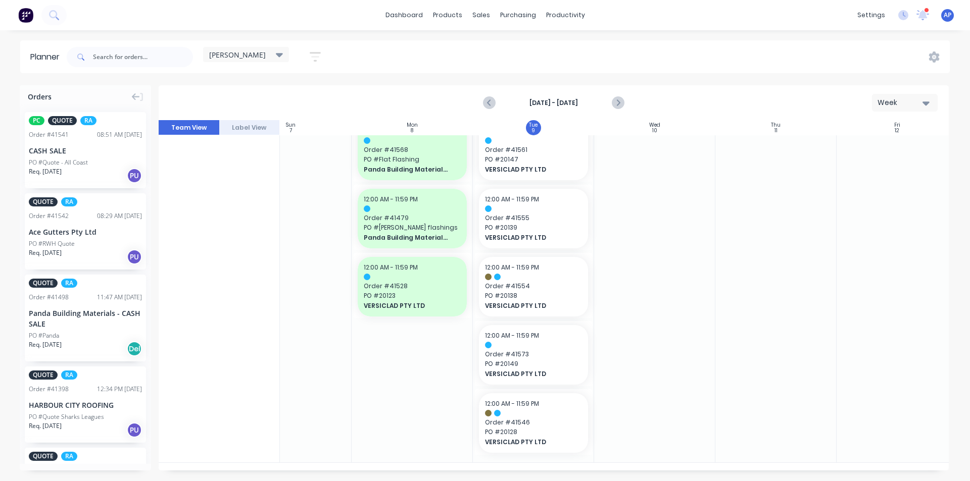
drag, startPoint x: 315, startPoint y: 51, endPoint x: 310, endPoint y: 54, distance: 5.6
click at [313, 54] on icon "button" at bounding box center [315, 57] width 11 height 13
click at [302, 101] on button "Show/Hide users" at bounding box center [268, 94] width 94 height 15
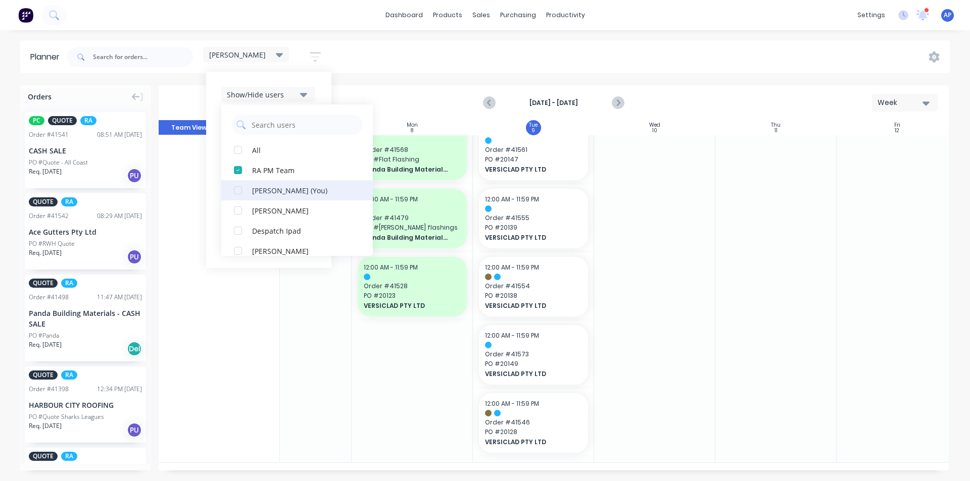
drag, startPoint x: 239, startPoint y: 168, endPoint x: 234, endPoint y: 167, distance: 5.2
click at [236, 167] on div "button" at bounding box center [238, 170] width 20 height 20
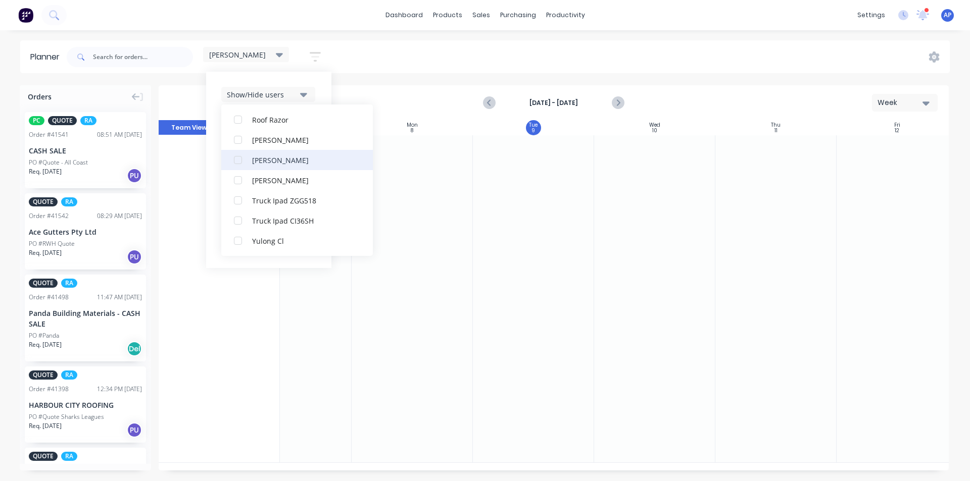
scroll to position [283, 0]
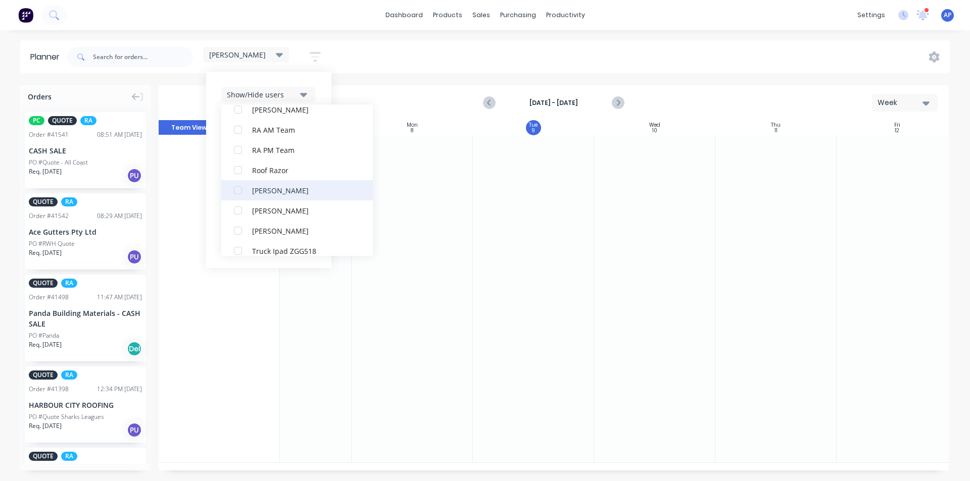
click at [273, 185] on div "[PERSON_NAME]" at bounding box center [302, 190] width 101 height 11
click at [323, 80] on div "Show/Hide users All Rupesh Karki Angela Perez (You) Byron Aird Despatch Ipad Et…" at bounding box center [268, 170] width 125 height 196
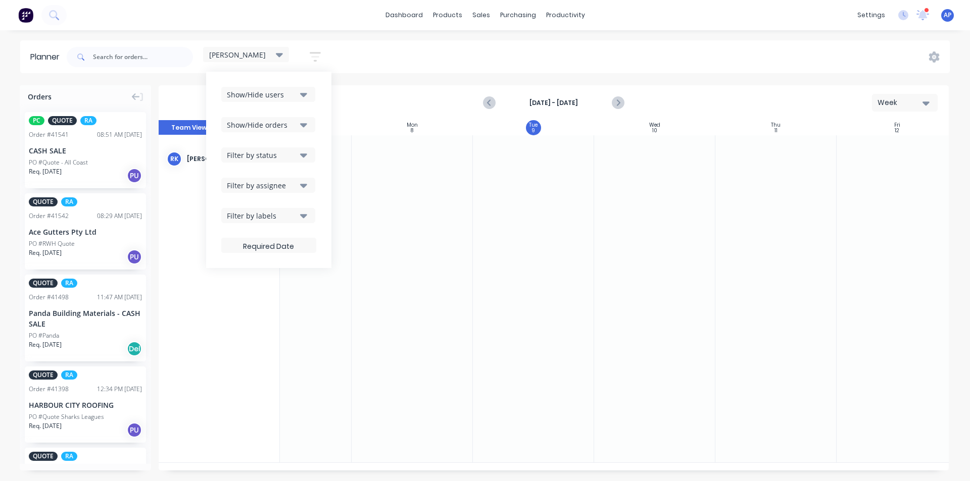
click at [305, 122] on icon "button" at bounding box center [303, 124] width 7 height 11
click at [316, 112] on div "Show/Hide users Show/Hide orders All Scheduled Unscheduled Filter by status Fil…" at bounding box center [268, 170] width 95 height 166
click at [300, 152] on button "Filter by status" at bounding box center [268, 154] width 94 height 15
click at [324, 120] on div "Show/Hide users Show/Hide orders Filter by status All Draft Quote Archived Deli…" at bounding box center [268, 170] width 125 height 196
click at [305, 184] on icon "button" at bounding box center [303, 186] width 7 height 4
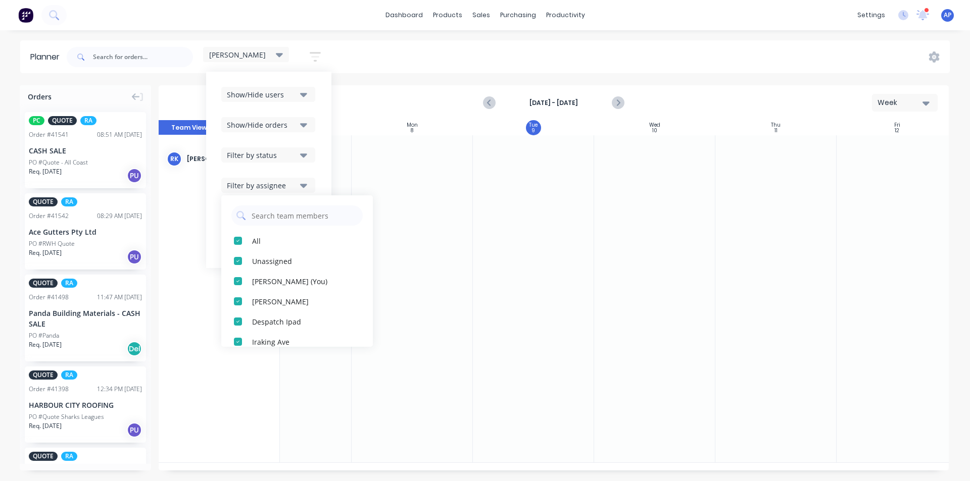
click at [284, 99] on div "Show/Hide users" at bounding box center [262, 94] width 70 height 11
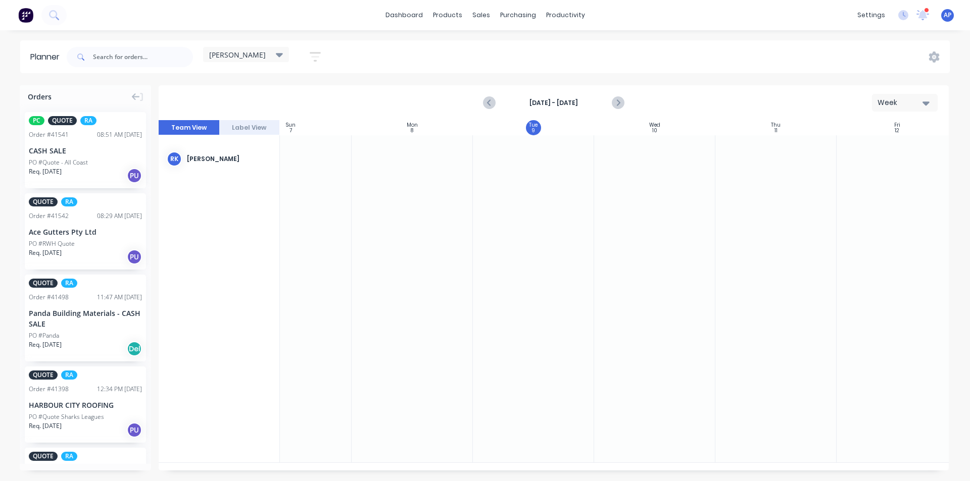
click at [455, 62] on div "kyle Save new view None (Default) edit Iraking edit kyle edit Michael's View ed…" at bounding box center [507, 57] width 885 height 30
click at [269, 47] on div "[PERSON_NAME]" at bounding box center [246, 54] width 86 height 15
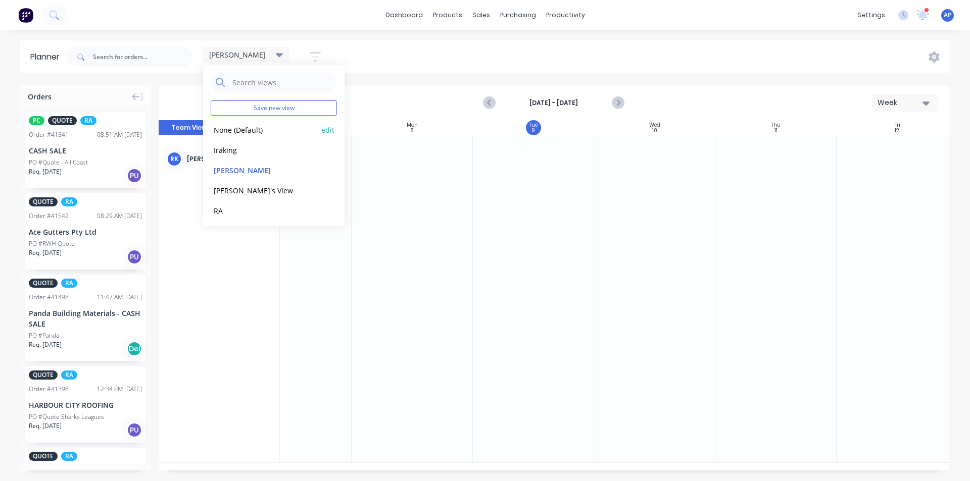
click at [236, 135] on button "None (Default)" at bounding box center [265, 130] width 108 height 12
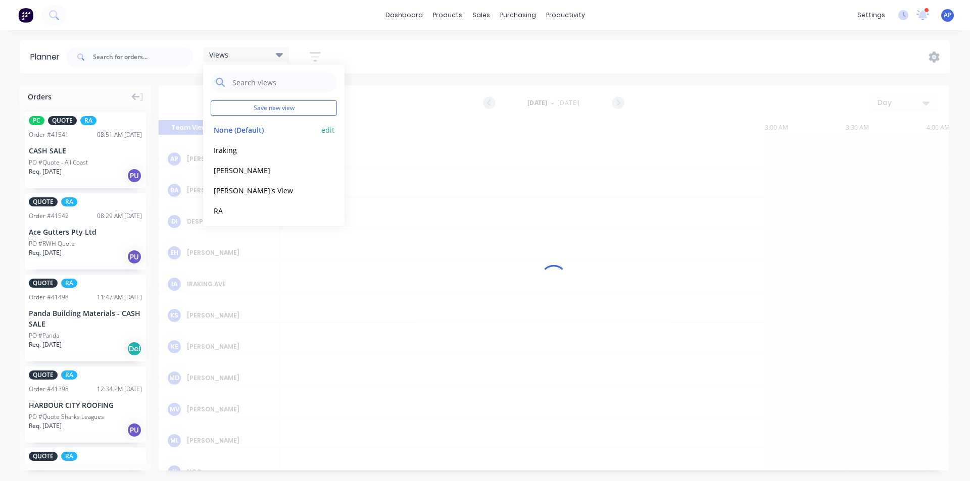
scroll to position [0, 1132]
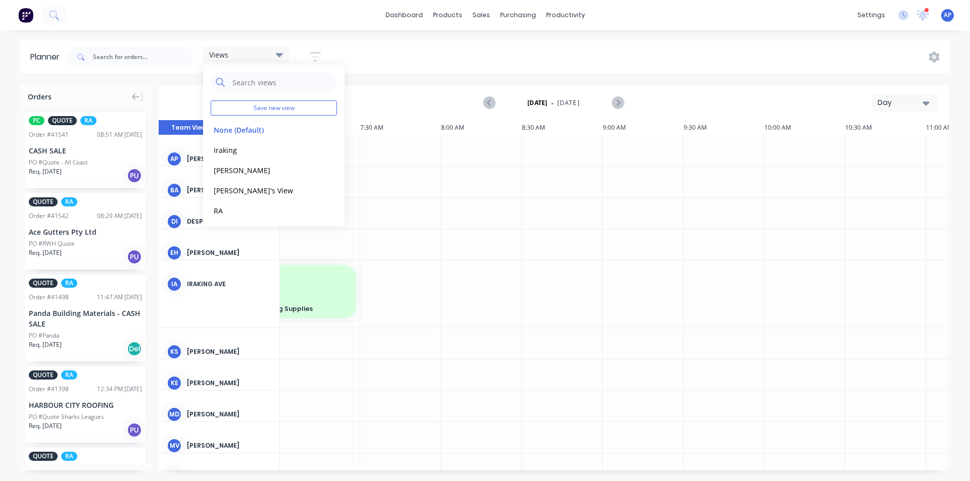
click at [435, 76] on div "Planner Views Save new view None (Default) edit Iraking edit kyle edit Michael'…" at bounding box center [485, 260] width 970 height 440
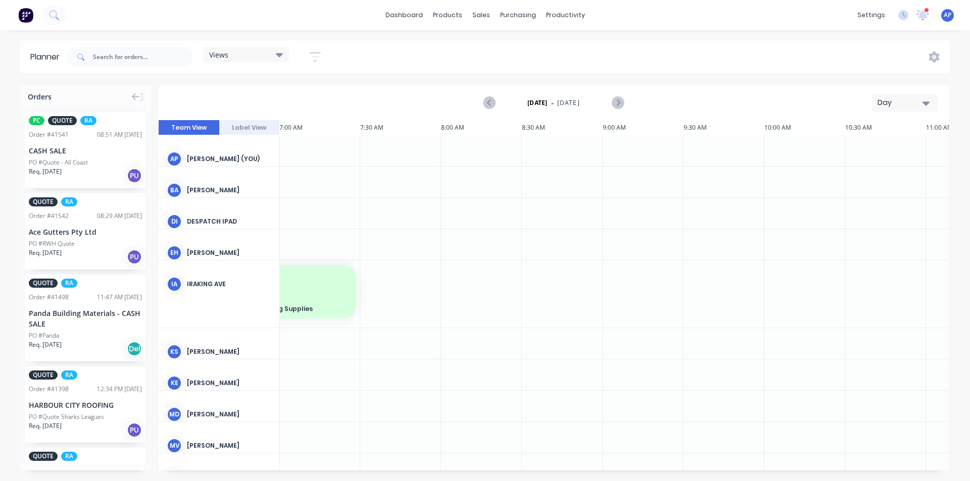
click at [315, 56] on icon "button" at bounding box center [315, 57] width 11 height 13
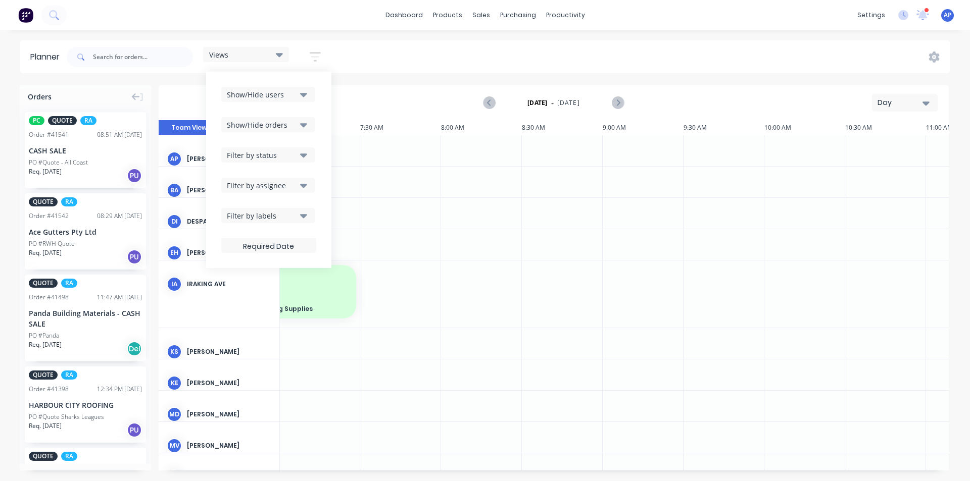
click at [296, 99] on div "Show/Hide users" at bounding box center [262, 94] width 70 height 11
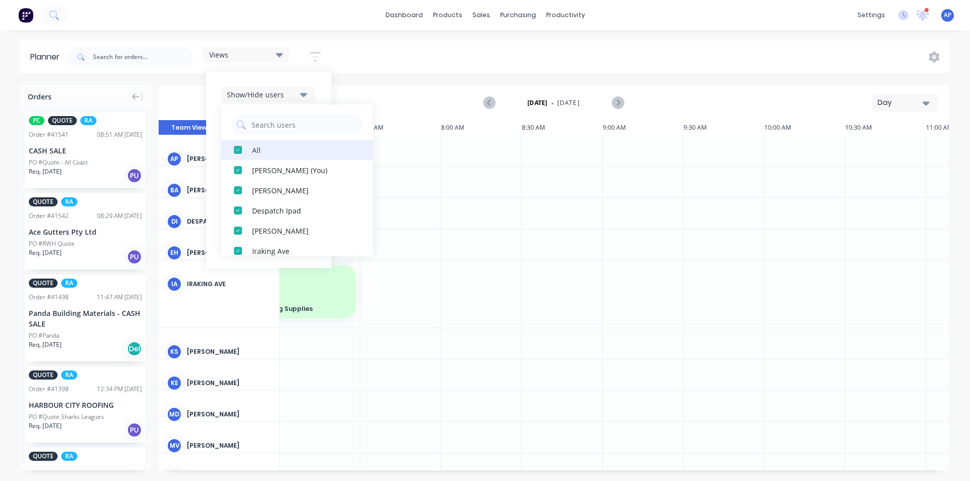
click at [249, 150] on button "All" at bounding box center [297, 150] width 152 height 20
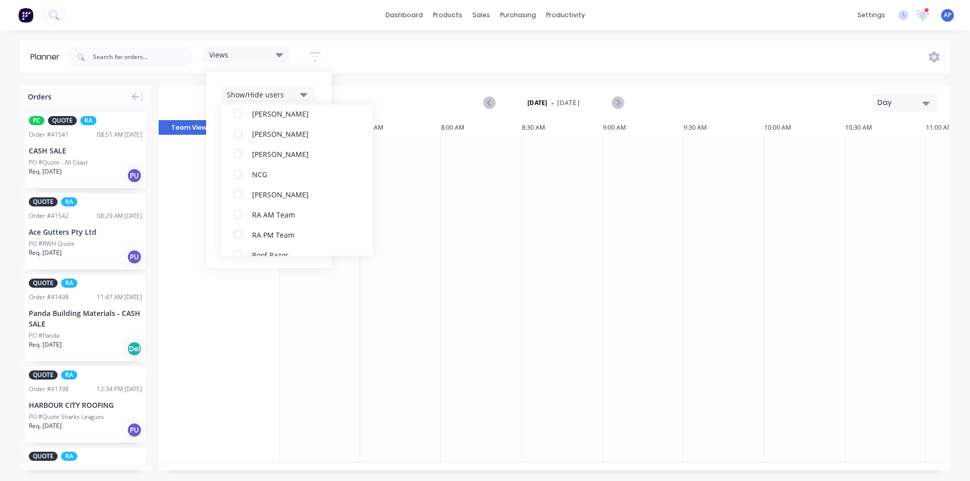
scroll to position [253, 0]
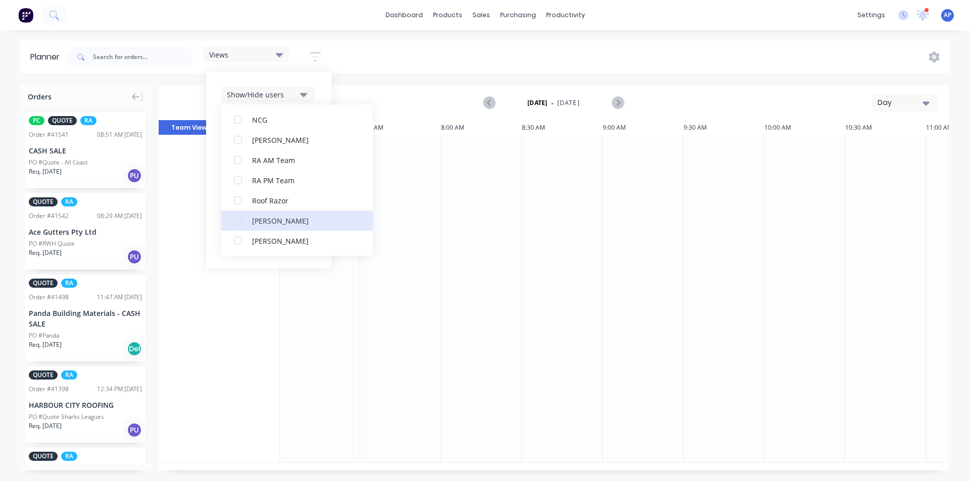
click at [264, 216] on div "[PERSON_NAME]" at bounding box center [302, 220] width 101 height 11
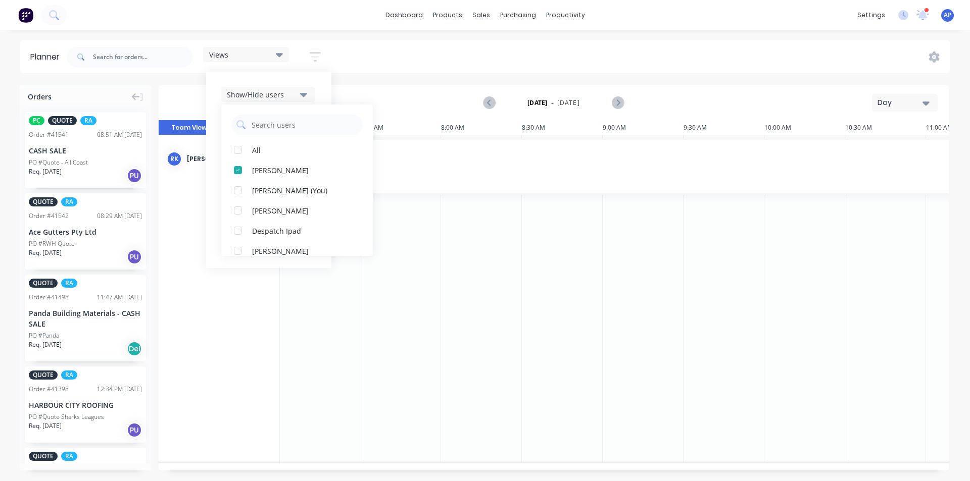
click at [327, 86] on div "Show/Hide users All Rupesh Karki Angela Perez (You) Byron Aird Despatch Ipad Et…" at bounding box center [268, 170] width 125 height 196
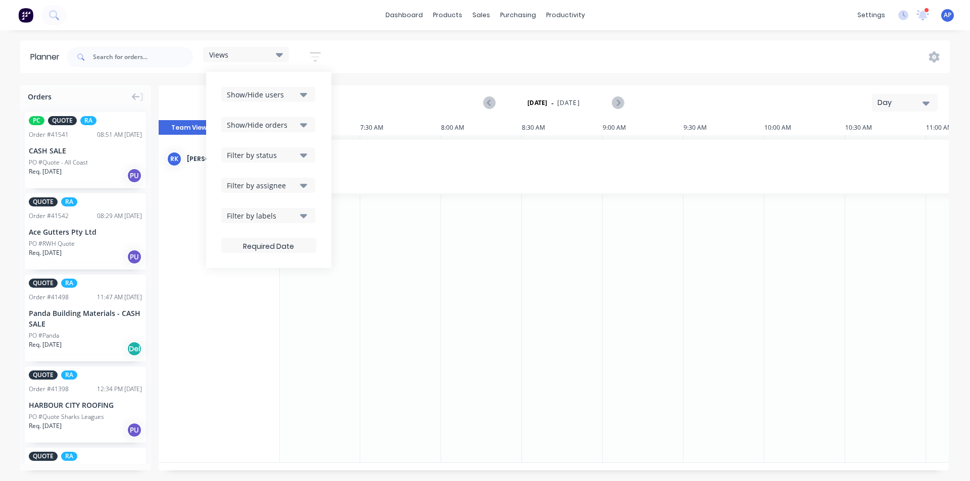
drag, startPoint x: 298, startPoint y: 127, endPoint x: 301, endPoint y: 120, distance: 8.2
click at [299, 126] on button "Show/Hide orders" at bounding box center [268, 124] width 94 height 15
click at [264, 150] on div "All" at bounding box center [302, 149] width 101 height 11
click at [267, 193] on div "Unscheduled" at bounding box center [302, 190] width 101 height 11
click at [325, 102] on div "Show/Hide users Show/Hide orders All Scheduled Unscheduled Filter by status Fil…" at bounding box center [268, 170] width 125 height 196
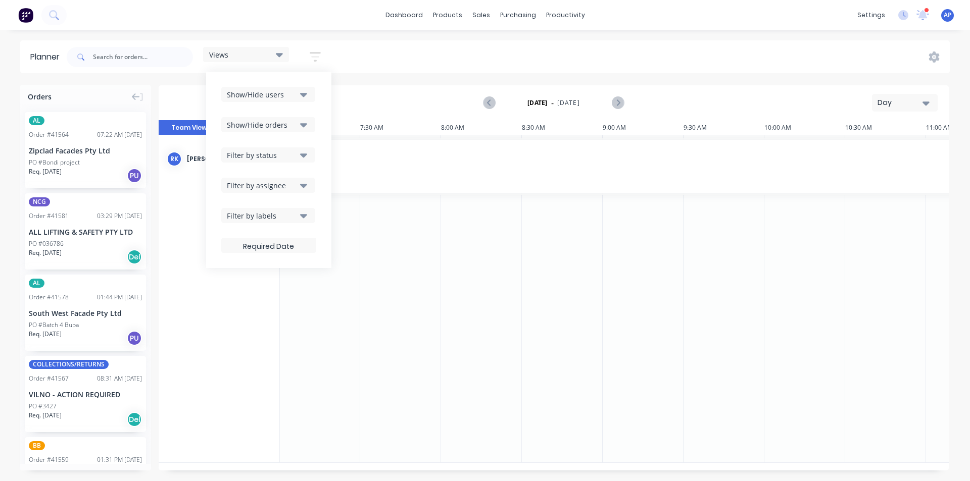
click at [296, 157] on div "Filter by status" at bounding box center [262, 155] width 70 height 11
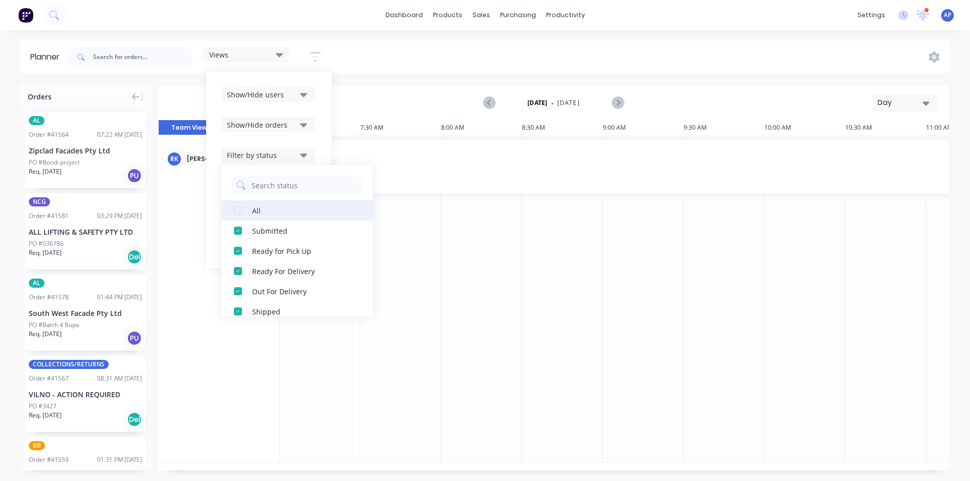
click at [256, 211] on div "All" at bounding box center [302, 210] width 101 height 11
click at [317, 129] on div "Show/Hide users Show/Hide orders Filter by status All Draft Quote Archived Deli…" at bounding box center [268, 170] width 125 height 196
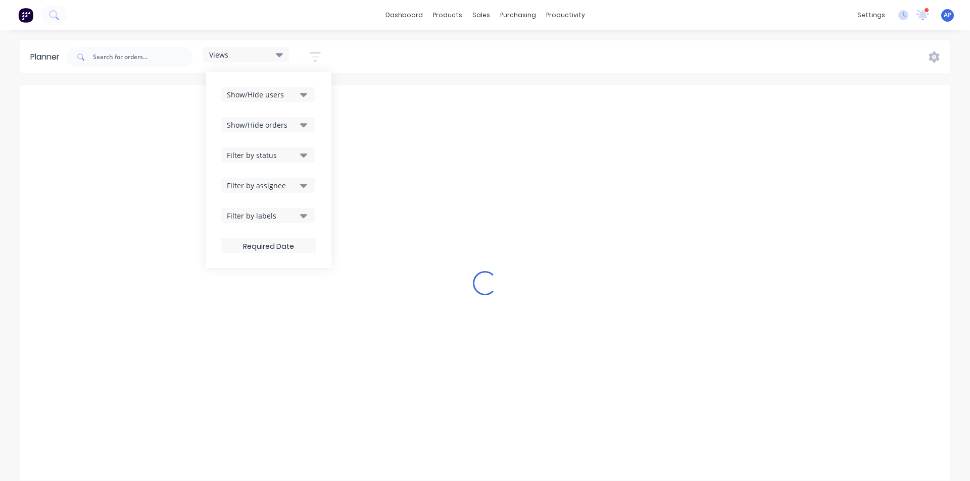
click at [305, 150] on icon "button" at bounding box center [303, 154] width 7 height 11
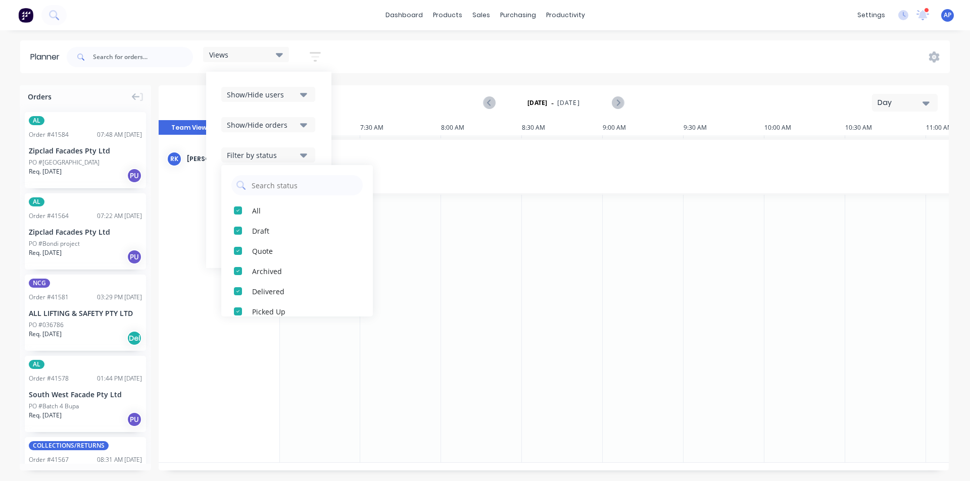
click at [317, 113] on div "Show/Hide users Show/Hide orders Filter by status All Draft Quote Archived Deli…" at bounding box center [268, 170] width 125 height 196
click at [321, 182] on div "Show/Hide users Show/Hide orders Filter by status Filter by assignee Filter by …" at bounding box center [268, 170] width 125 height 196
click at [289, 181] on div "Filter by assignee" at bounding box center [262, 185] width 70 height 11
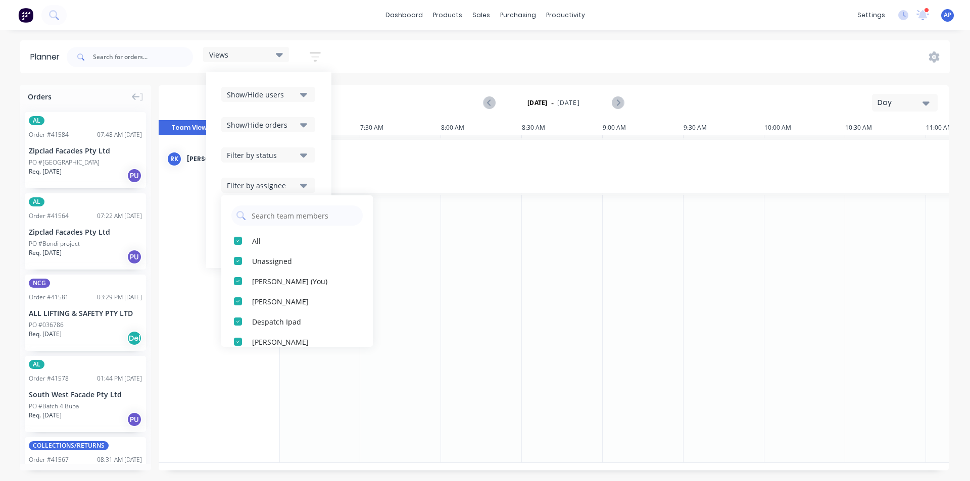
click at [476, 64] on div "Views Save new view None (Default) edit Iraking edit kyle edit Michael's View e…" at bounding box center [507, 57] width 885 height 30
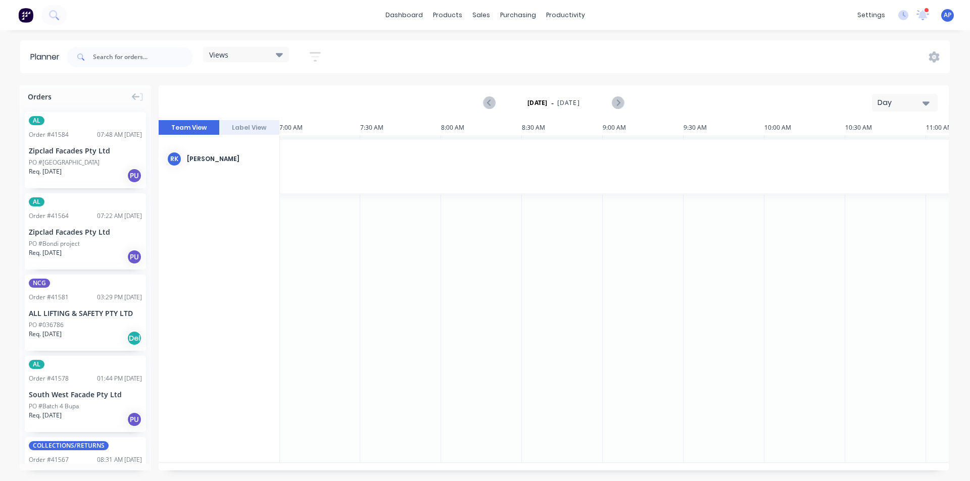
click at [908, 97] on button "Day" at bounding box center [905, 103] width 66 height 18
click at [874, 151] on div "Week" at bounding box center [886, 150] width 100 height 20
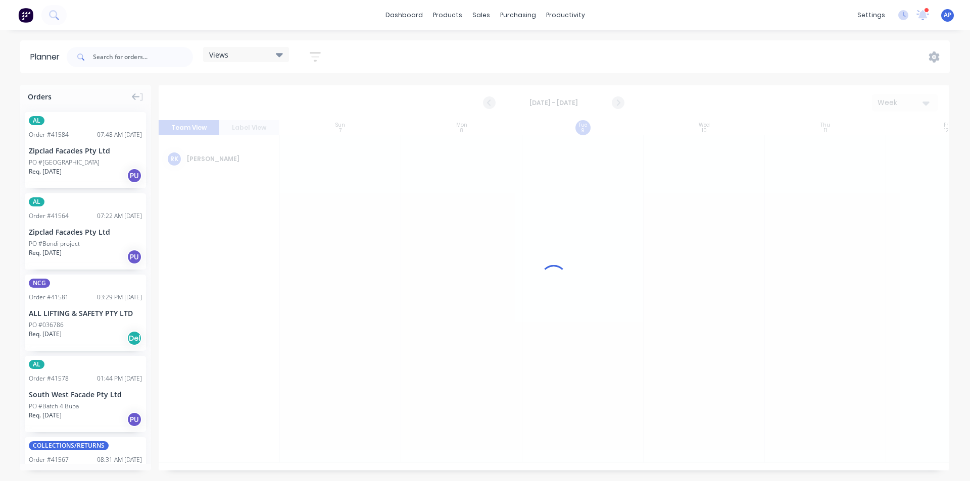
scroll to position [0, 1]
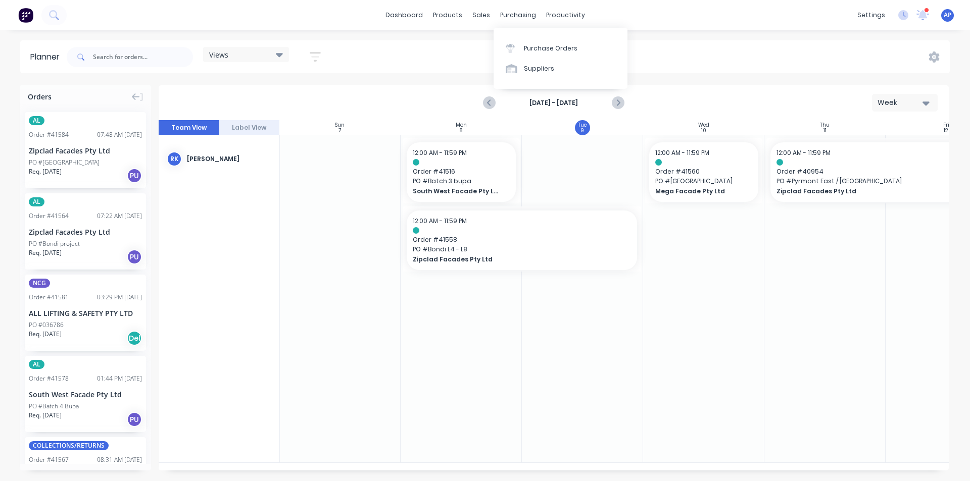
click at [490, 54] on div "Views Save new view None (Default) edit Iraking edit kyle edit Michael's View e…" at bounding box center [507, 57] width 885 height 30
click at [440, 48] on div "Views Save new view None (Default) edit Iraking edit kyle edit Michael's View e…" at bounding box center [507, 57] width 885 height 30
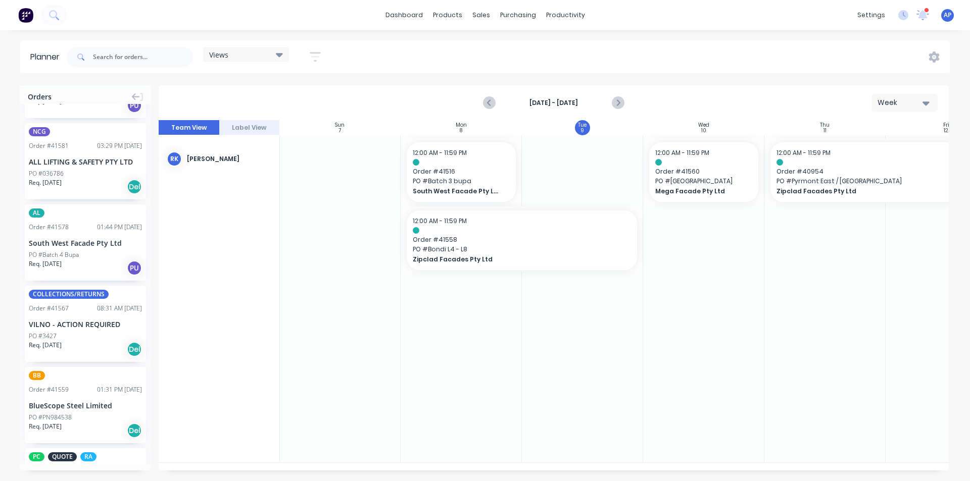
scroll to position [0, 0]
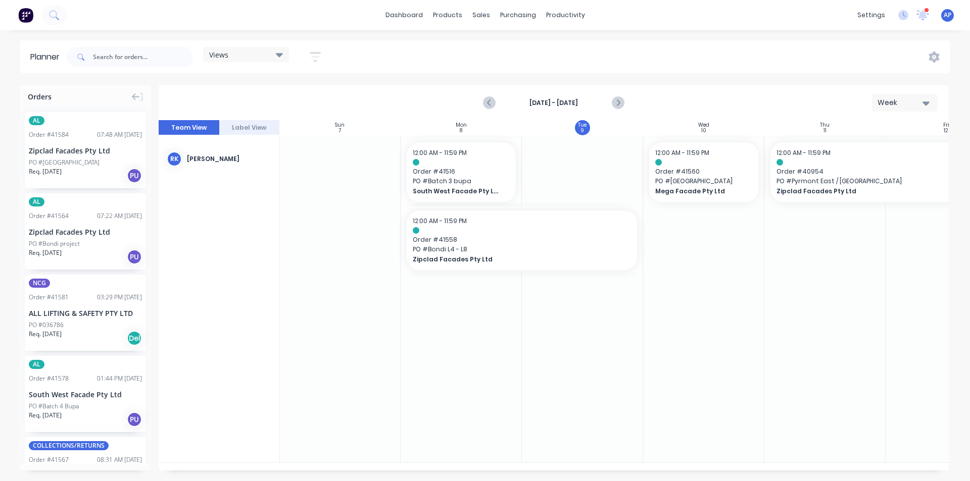
drag, startPoint x: 36, startPoint y: 373, endPoint x: 193, endPoint y: 344, distance: 160.2
drag, startPoint x: 145, startPoint y: 215, endPoint x: 145, endPoint y: -43, distance: 258.6
drag, startPoint x: 145, startPoint y: -43, endPoint x: 394, endPoint y: 59, distance: 269.3
click at [394, 59] on div "Views Save new view None (Default) edit Iraking edit kyle edit Michael's View e…" at bounding box center [507, 57] width 885 height 30
drag, startPoint x: 64, startPoint y: 147, endPoint x: 827, endPoint y: 204, distance: 764.7
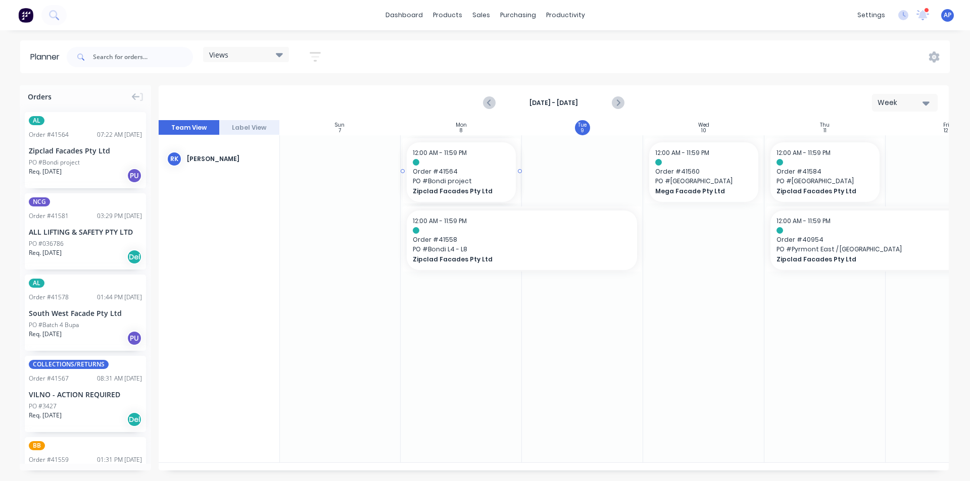
drag, startPoint x: 48, startPoint y: 153, endPoint x: 457, endPoint y: 199, distance: 411.7
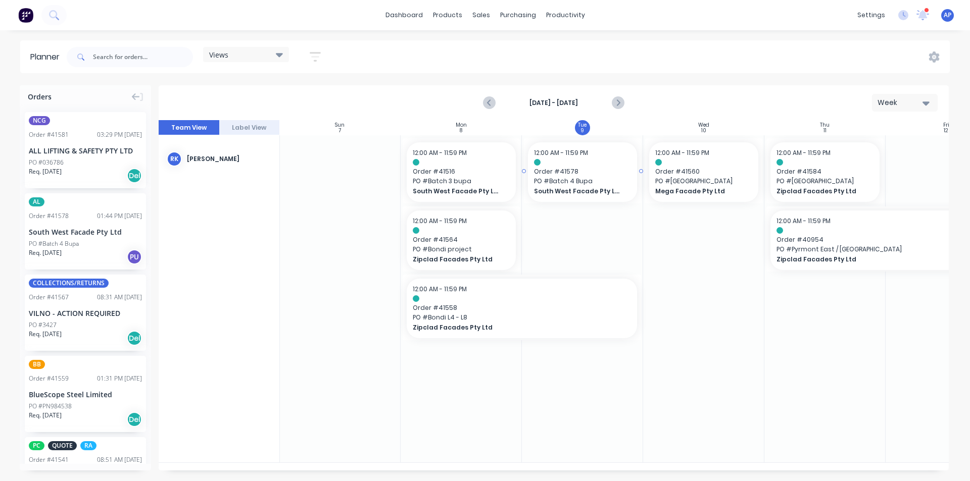
drag, startPoint x: 37, startPoint y: 228, endPoint x: 537, endPoint y: 216, distance: 499.6
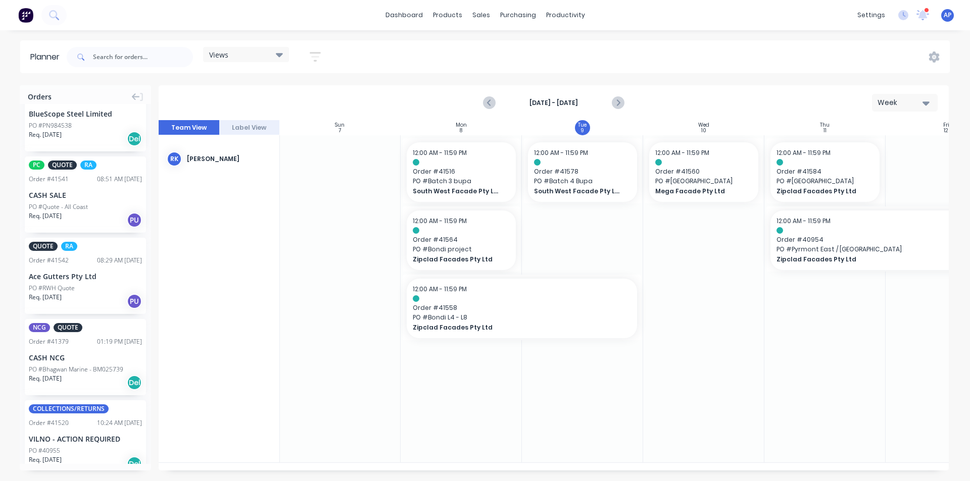
scroll to position [303, 0]
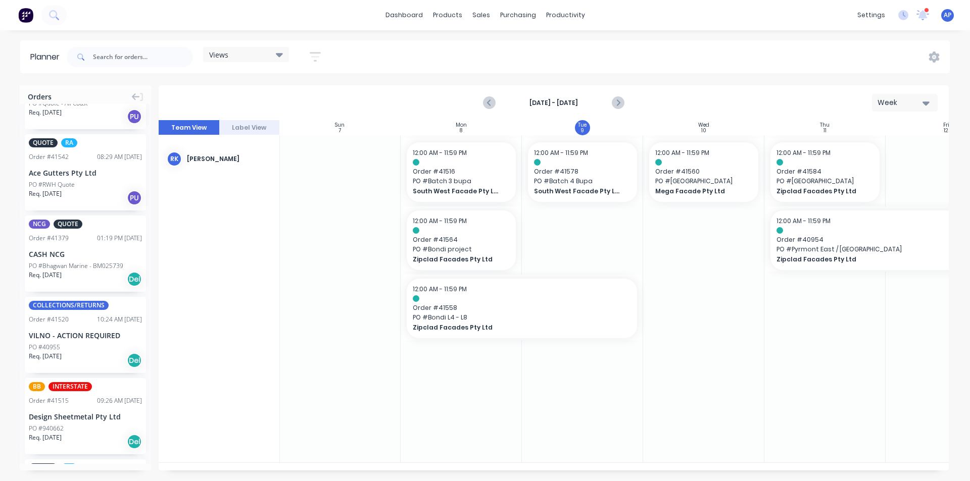
drag, startPoint x: 341, startPoint y: 118, endPoint x: 268, endPoint y: 216, distance: 122.3
click at [268, 218] on div "RK Rupesh Karki" at bounding box center [219, 299] width 121 height 328
drag, startPoint x: 299, startPoint y: 264, endPoint x: 355, endPoint y: 255, distance: 56.8
click at [299, 265] on div at bounding box center [339, 298] width 121 height 327
click at [471, 183] on span "PO # Batch 3 bupa" at bounding box center [461, 181] width 97 height 9
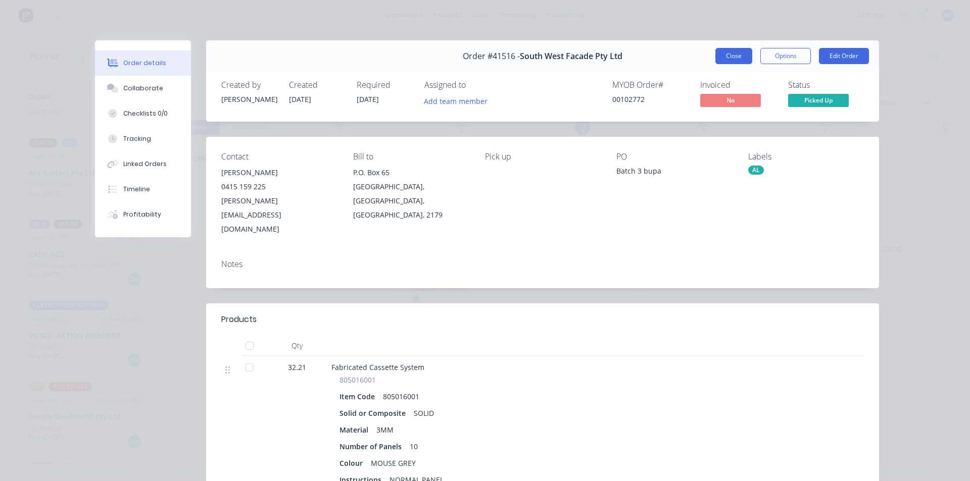
click at [729, 60] on button "Close" at bounding box center [733, 56] width 37 height 16
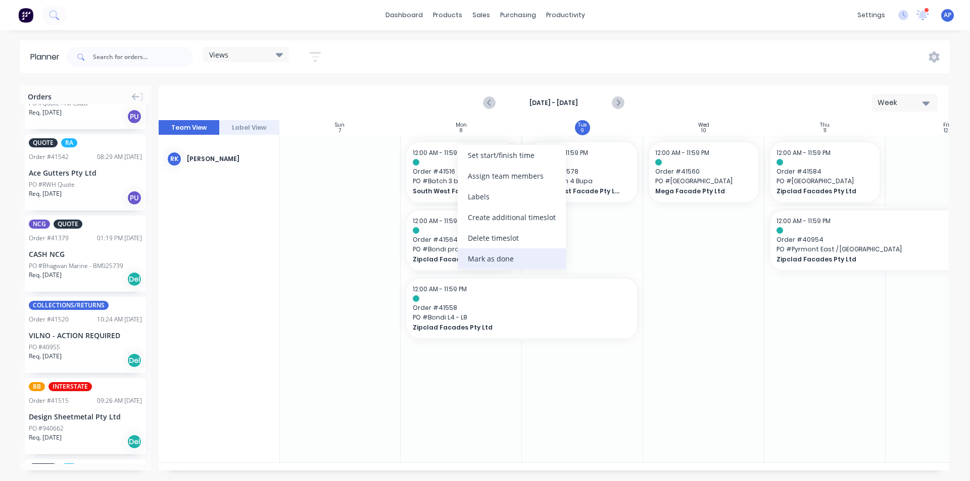
click at [486, 256] on div "Mark as done" at bounding box center [512, 258] width 108 height 21
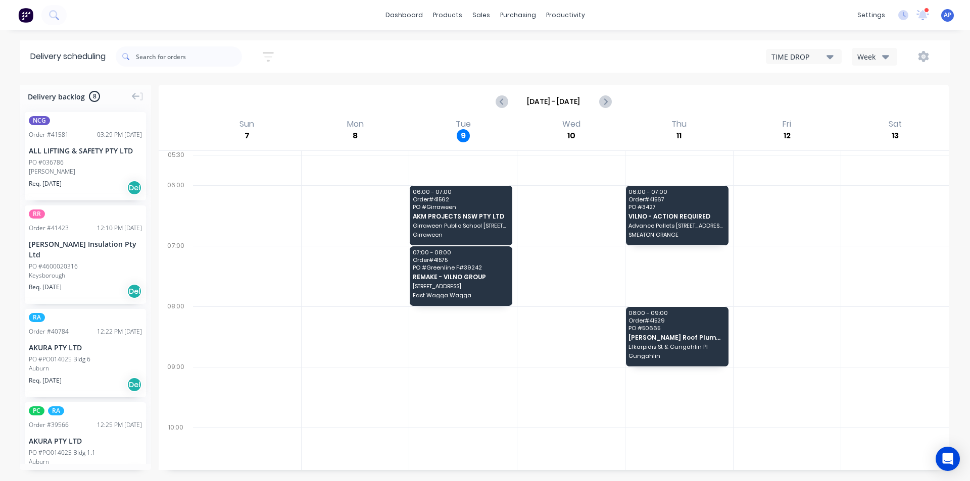
click at [561, 98] on input "Sep 7 - Sep 13" at bounding box center [554, 101] width 90 height 15
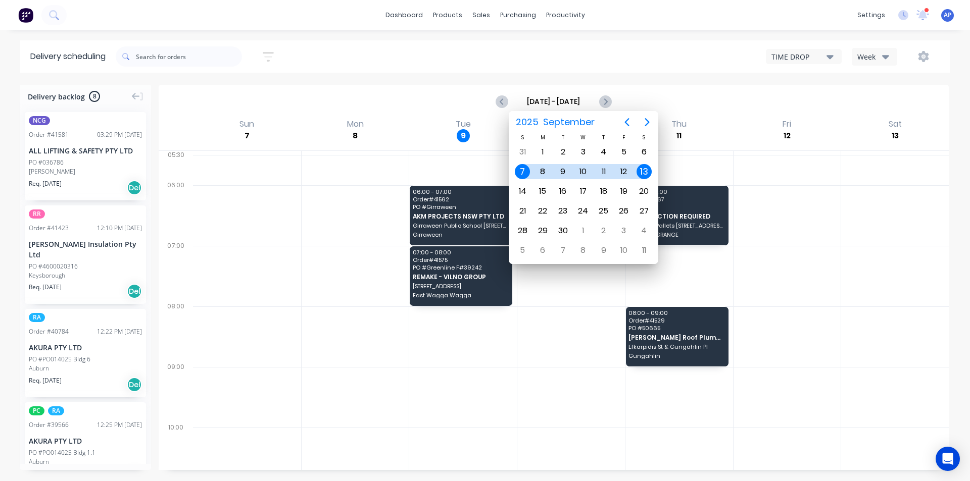
click at [862, 41] on div "Sort by Most recent Created date Required date Order number Customer name Most …" at bounding box center [533, 56] width 834 height 32
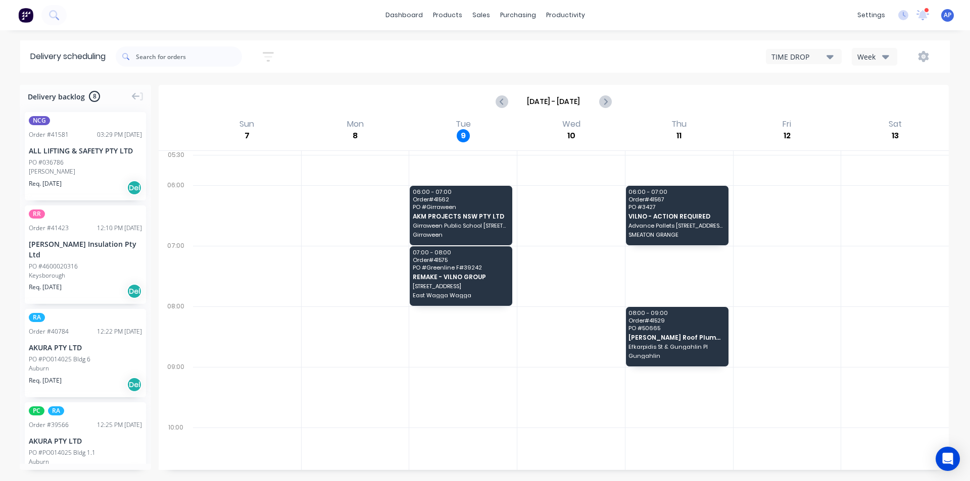
click at [877, 56] on div "Week" at bounding box center [871, 57] width 29 height 11
click at [872, 101] on div "Vehicle" at bounding box center [902, 103] width 100 height 20
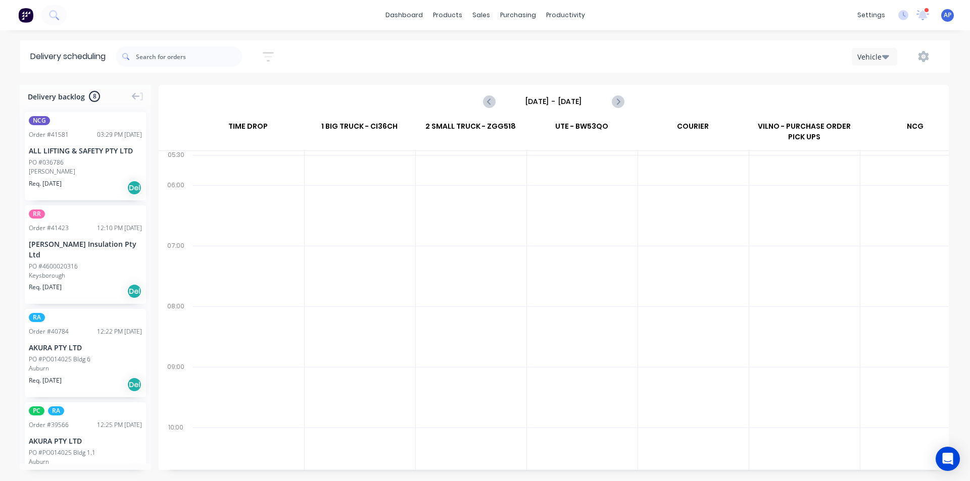
scroll to position [0, 1]
click at [554, 102] on input "Sunday - 07/09/25" at bounding box center [554, 101] width 100 height 15
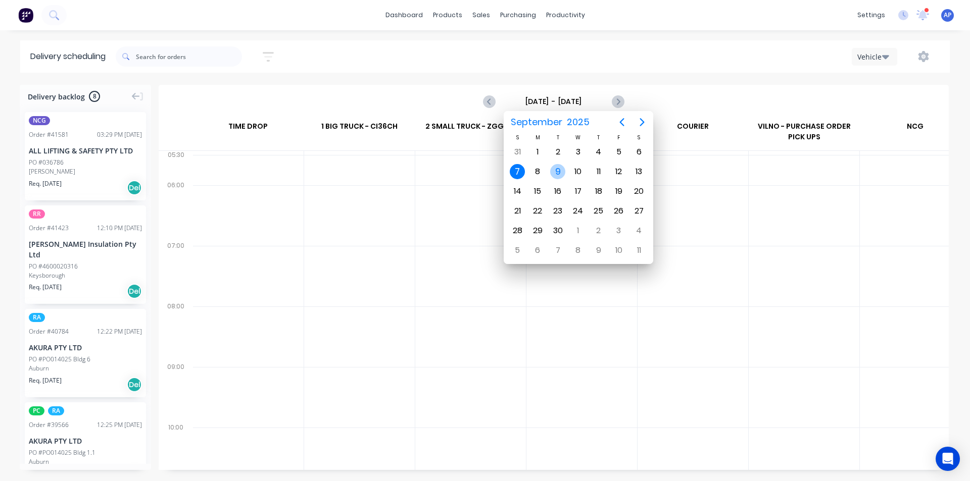
click at [558, 175] on div "9" at bounding box center [557, 171] width 15 height 15
type input "Tuesday - 09/09/25"
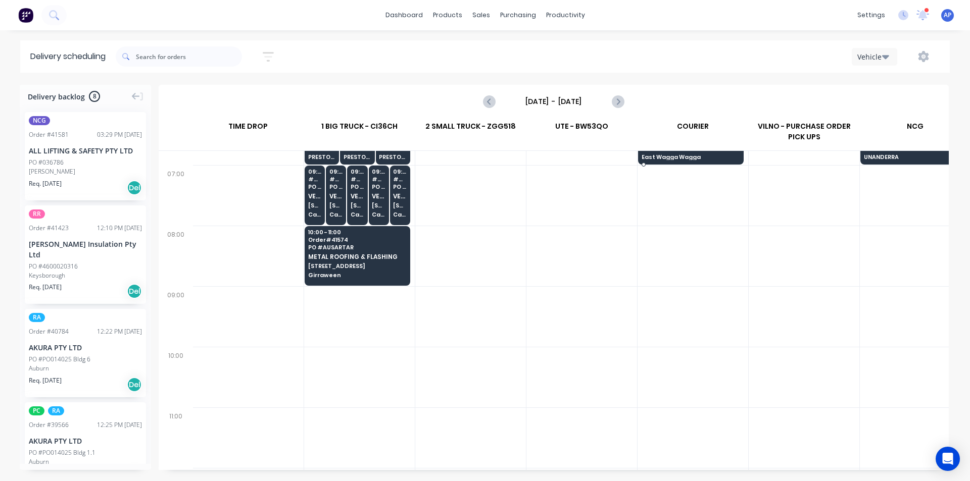
scroll to position [51, 1]
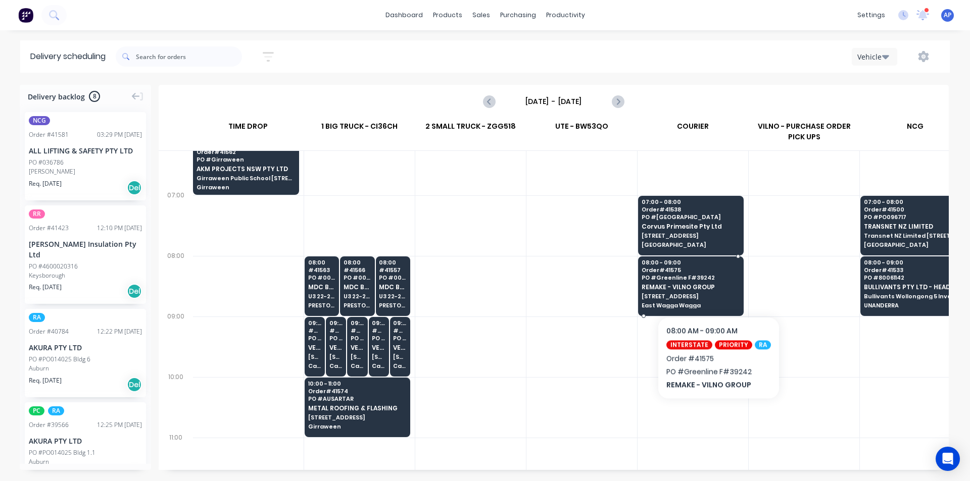
click at [716, 285] on span "REMAKE - VILNO GROUP" at bounding box center [690, 287] width 98 height 7
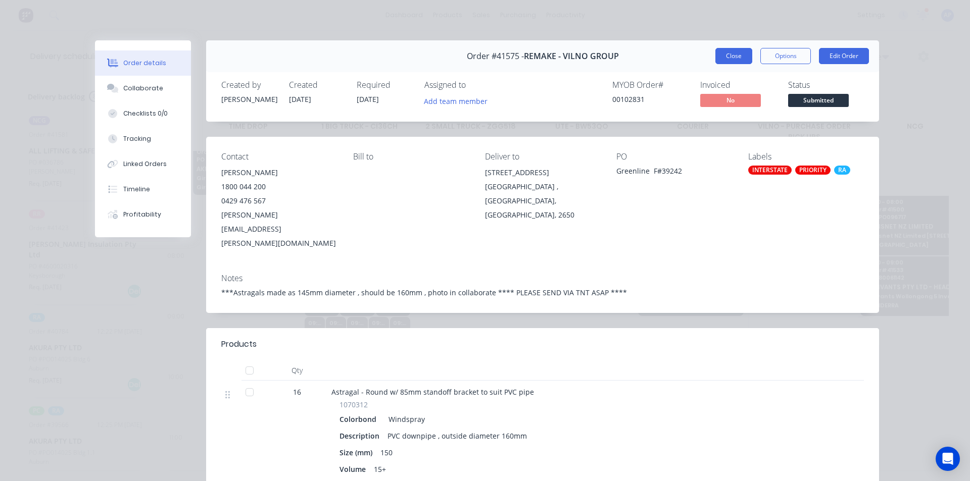
click at [717, 57] on button "Close" at bounding box center [733, 56] width 37 height 16
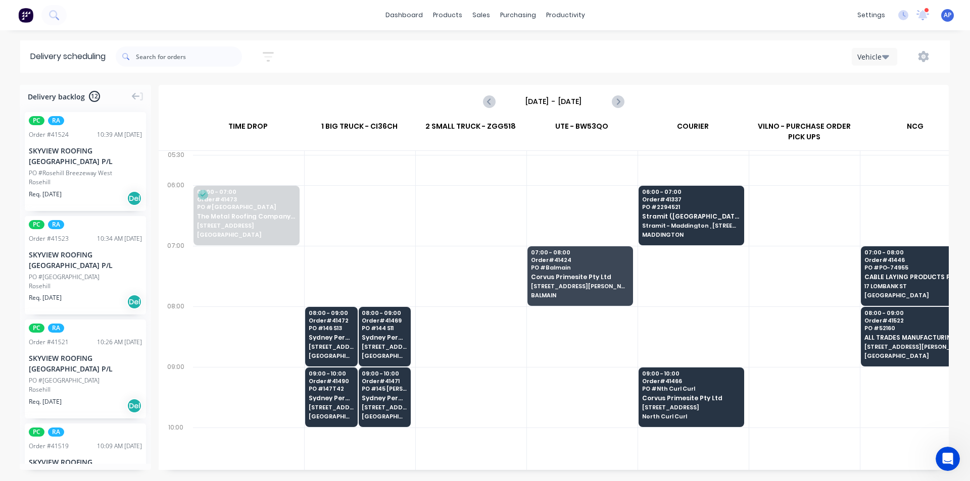
scroll to position [0, 1]
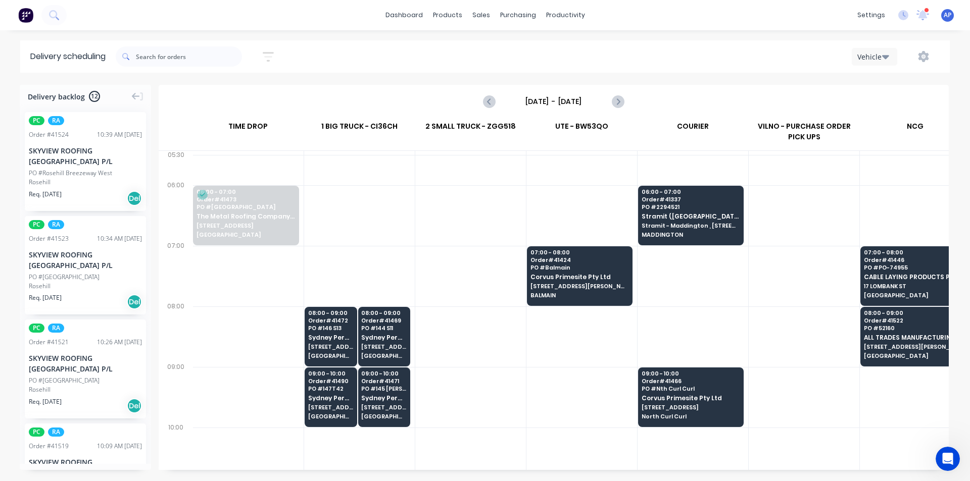
click at [550, 97] on input "Thursday - 04/09/25" at bounding box center [554, 101] width 100 height 15
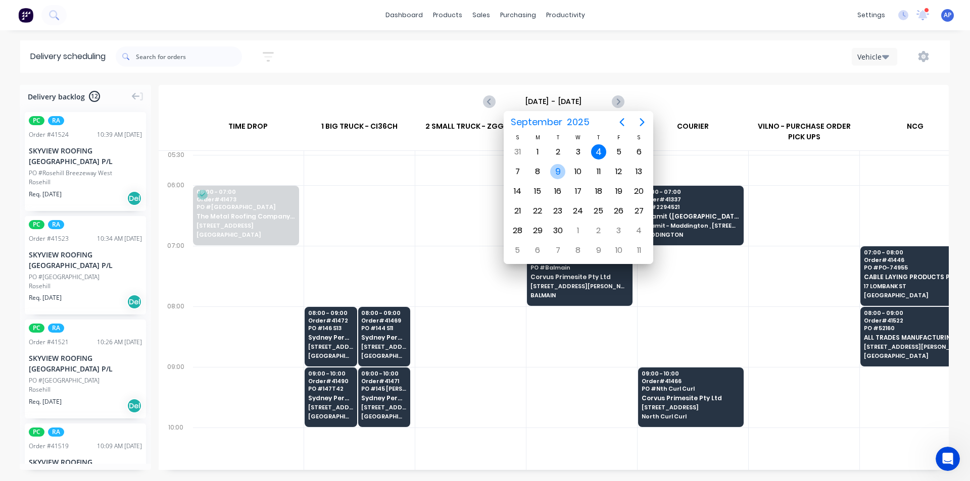
click at [557, 173] on div "9" at bounding box center [557, 171] width 15 height 15
type input "Tuesday - 09/09/25"
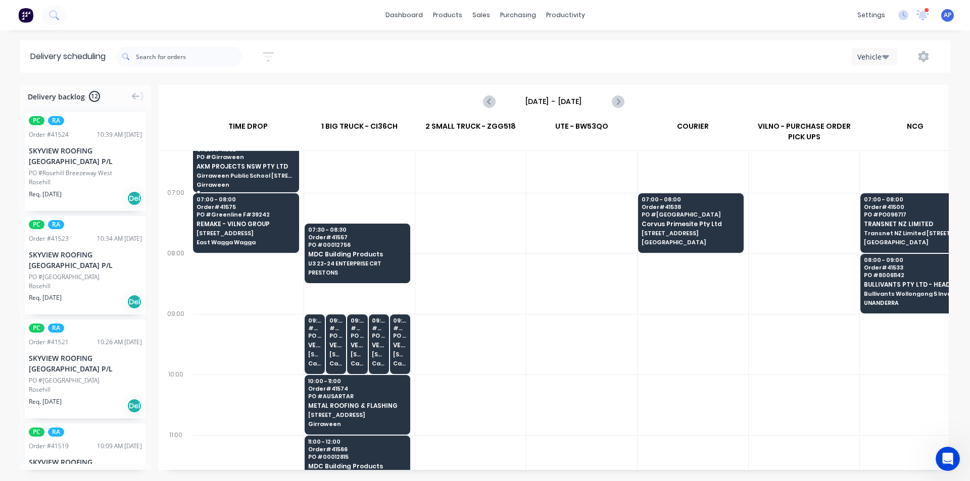
scroll to position [51, 1]
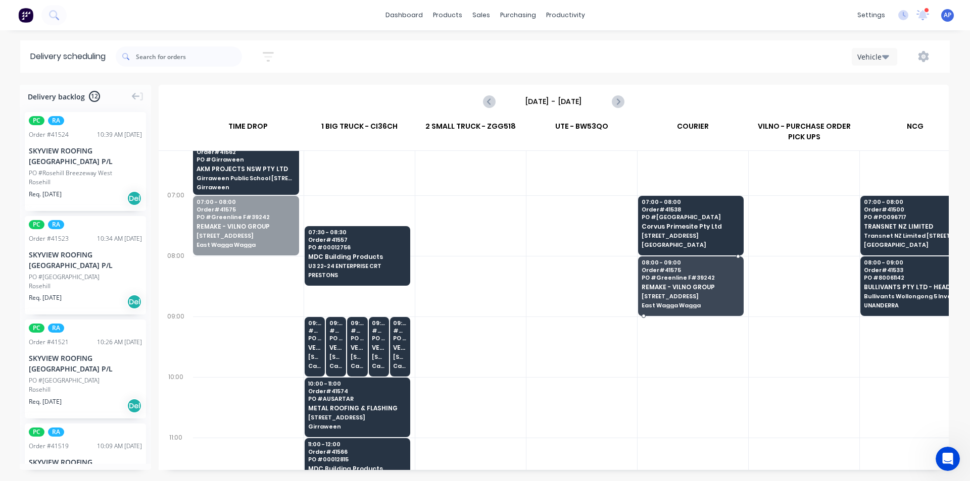
drag, startPoint x: 232, startPoint y: 222, endPoint x: 702, endPoint y: 276, distance: 473.3
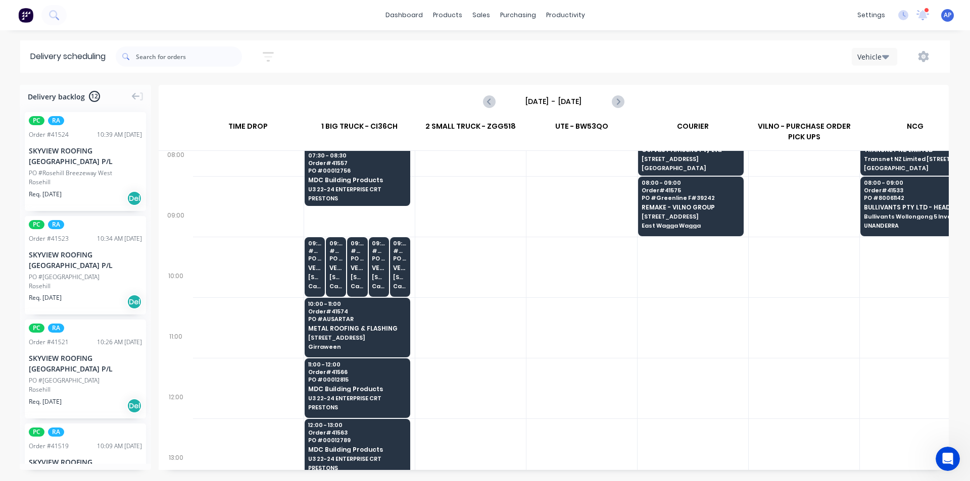
scroll to position [152, 1]
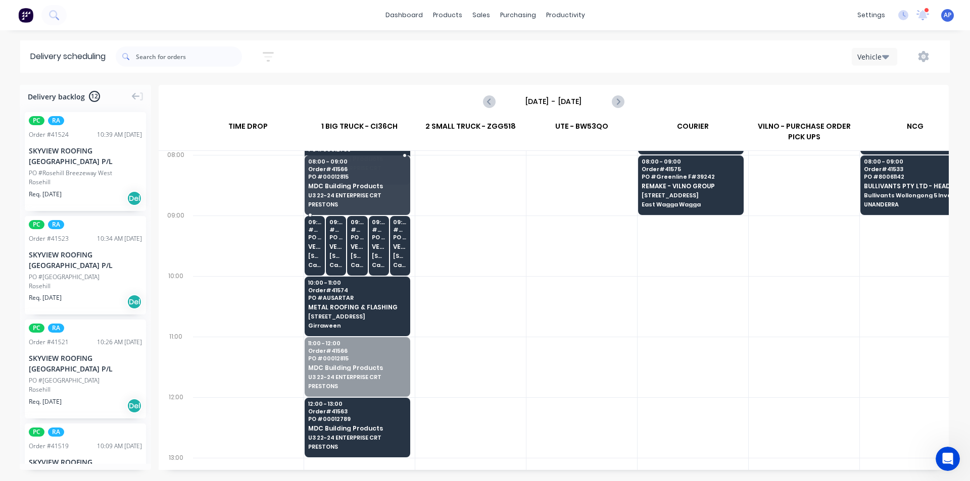
drag, startPoint x: 372, startPoint y: 364, endPoint x: 348, endPoint y: 183, distance: 182.4
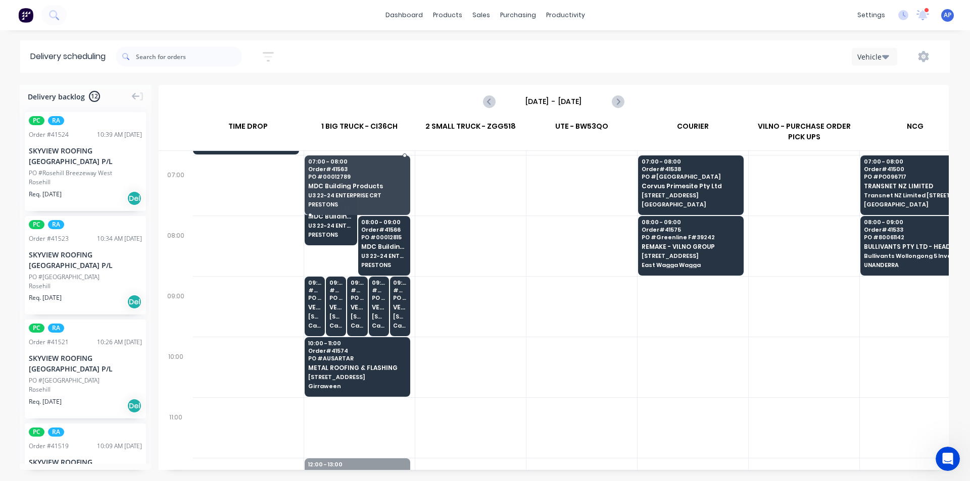
scroll to position [71, 1]
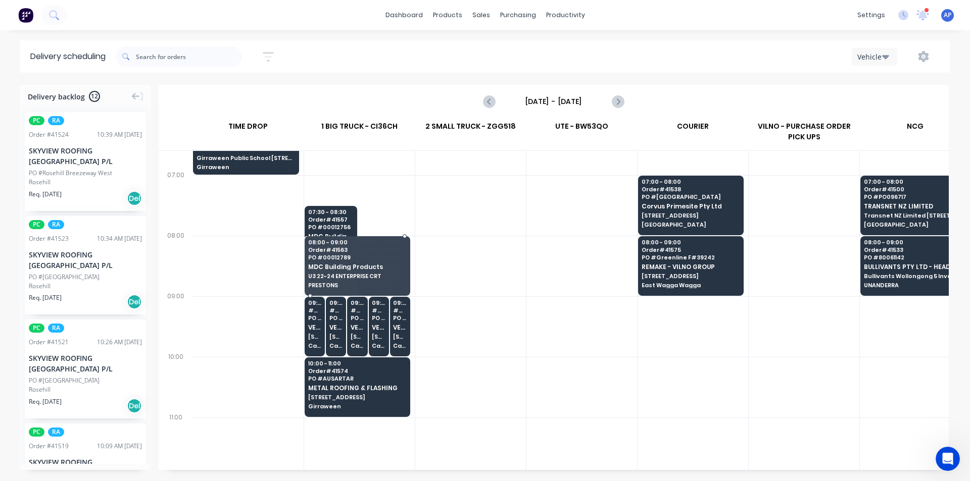
drag, startPoint x: 379, startPoint y: 418, endPoint x: 361, endPoint y: 252, distance: 167.1
drag, startPoint x: 317, startPoint y: 228, endPoint x: 316, endPoint y: 250, distance: 22.3
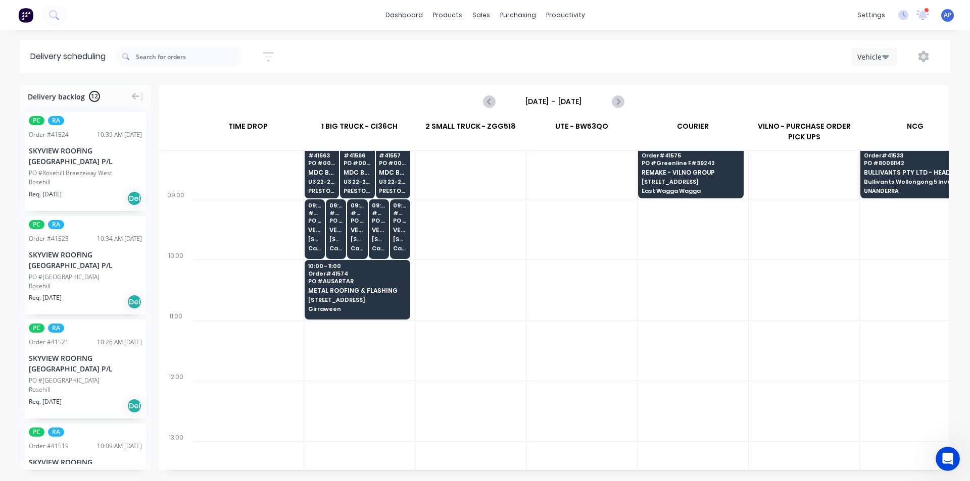
scroll to position [172, 1]
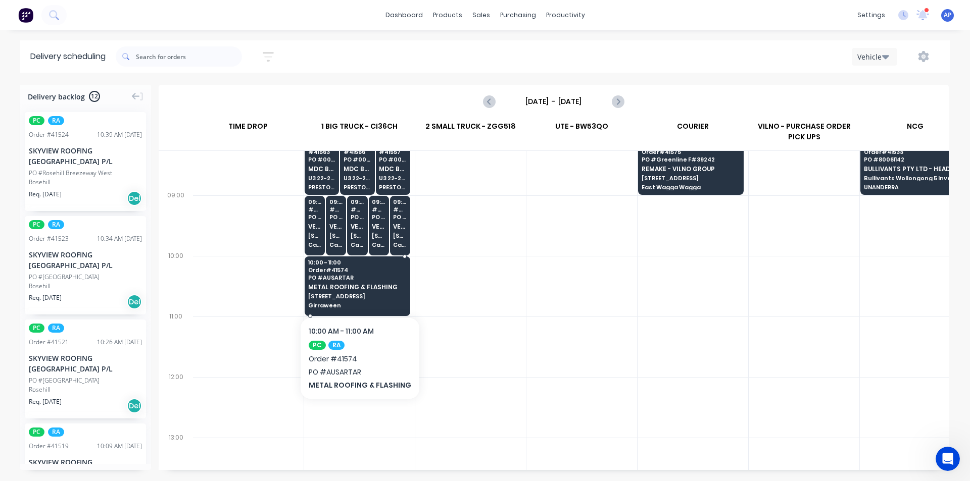
click at [393, 272] on span "Order # 41574" at bounding box center [357, 270] width 98 height 6
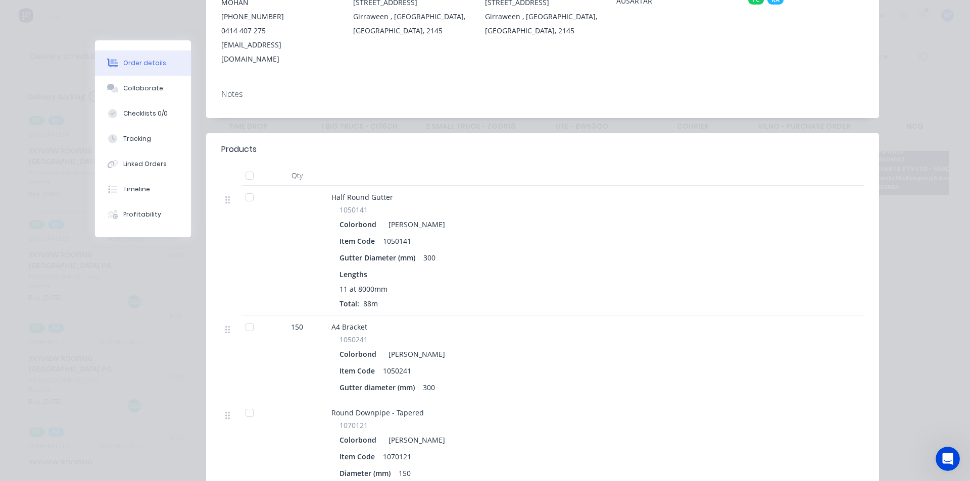
scroll to position [0, 0]
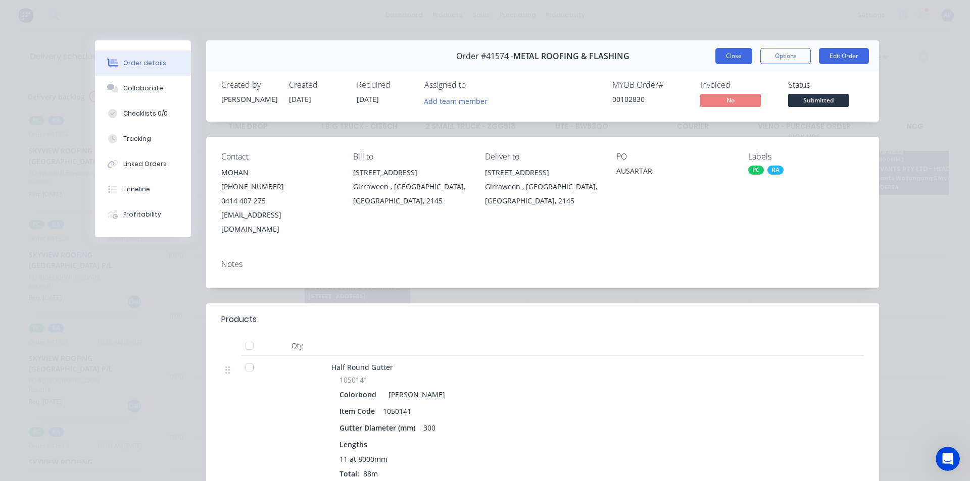
click at [732, 60] on button "Close" at bounding box center [733, 56] width 37 height 16
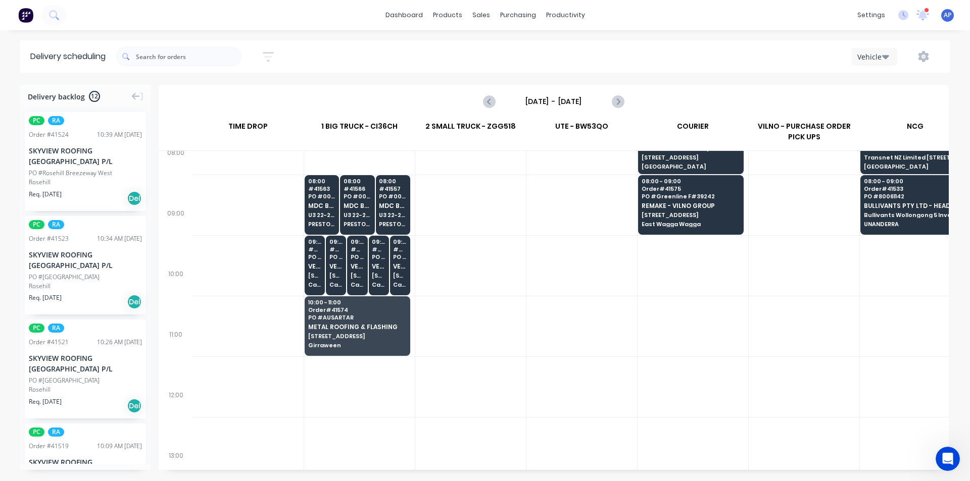
scroll to position [101, 1]
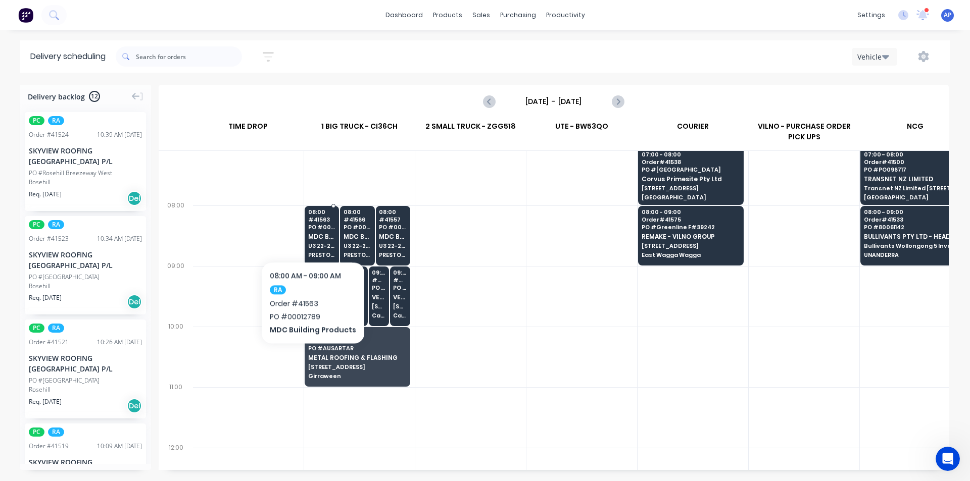
click at [311, 231] on div "08:00 # 41563 PO # 00012789 MDC Building Products U3 22-24 ENTERPRISE CRT PREST…" at bounding box center [321, 234] width 33 height 57
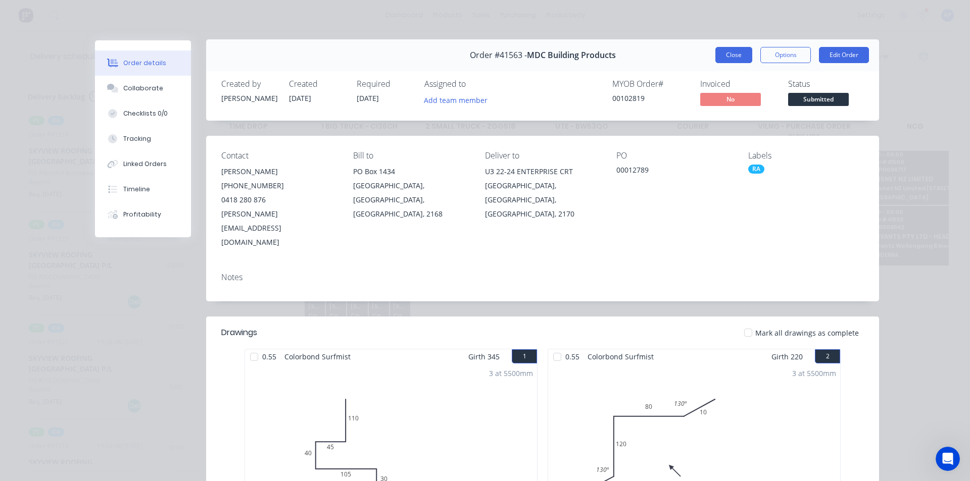
scroll to position [0, 0]
click at [740, 56] on button "Close" at bounding box center [733, 56] width 37 height 16
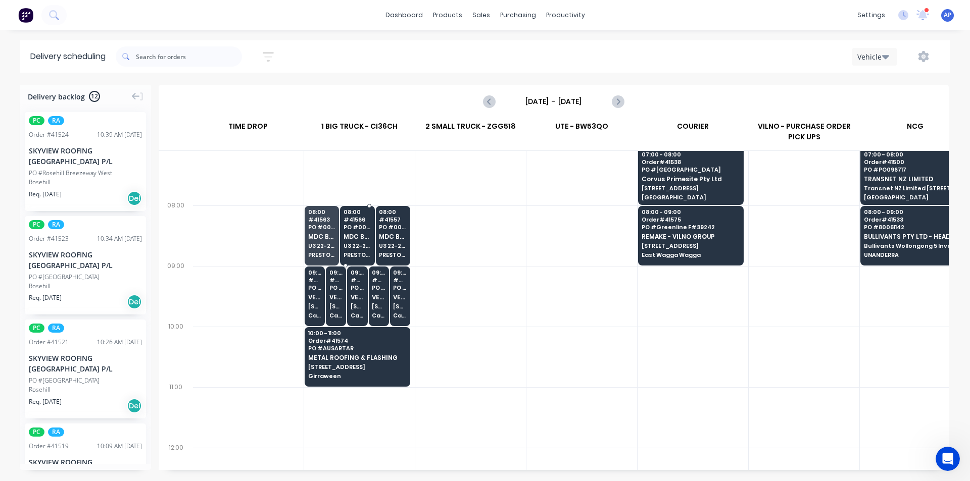
click at [361, 238] on span "MDC Building Products" at bounding box center [357, 236] width 28 height 7
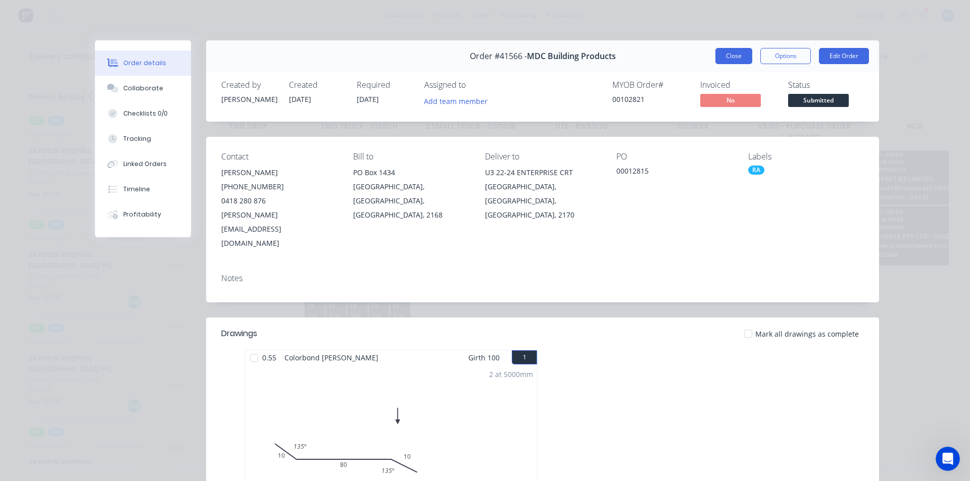
click at [730, 56] on button "Close" at bounding box center [733, 56] width 37 height 16
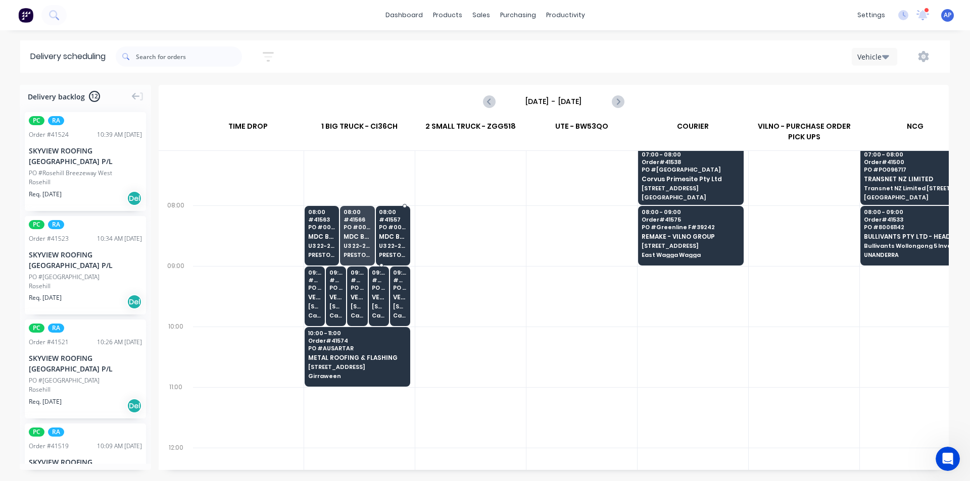
click at [398, 247] on span "U3 22-24 ENTERPRISE CRT" at bounding box center [393, 246] width 28 height 6
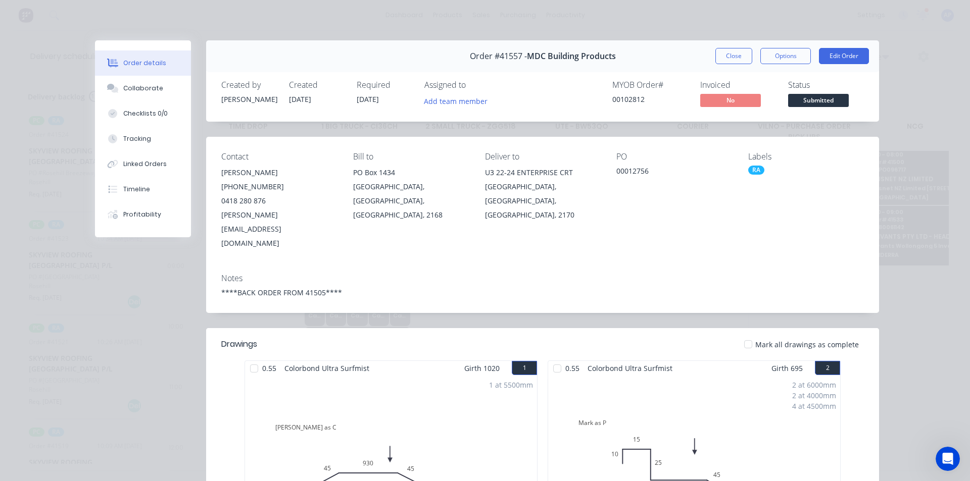
click at [744, 56] on button "Close" at bounding box center [733, 56] width 37 height 16
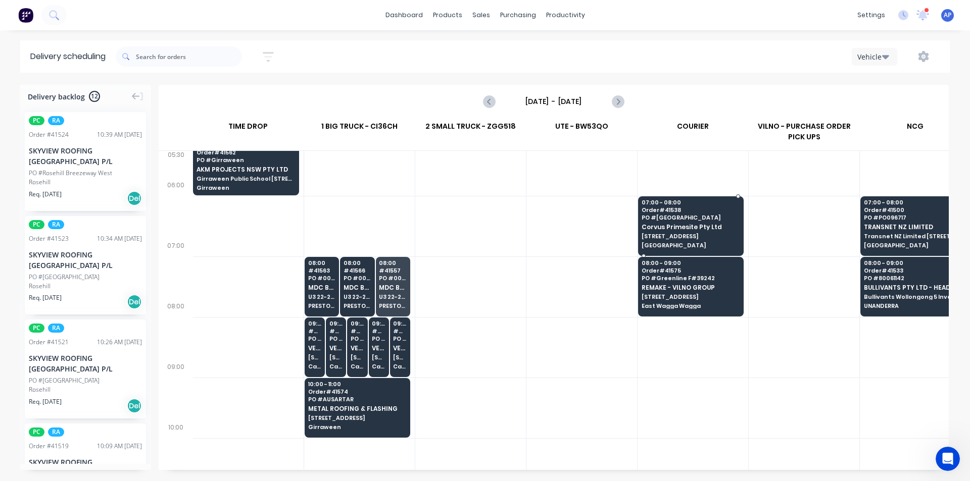
scroll to position [0, 1]
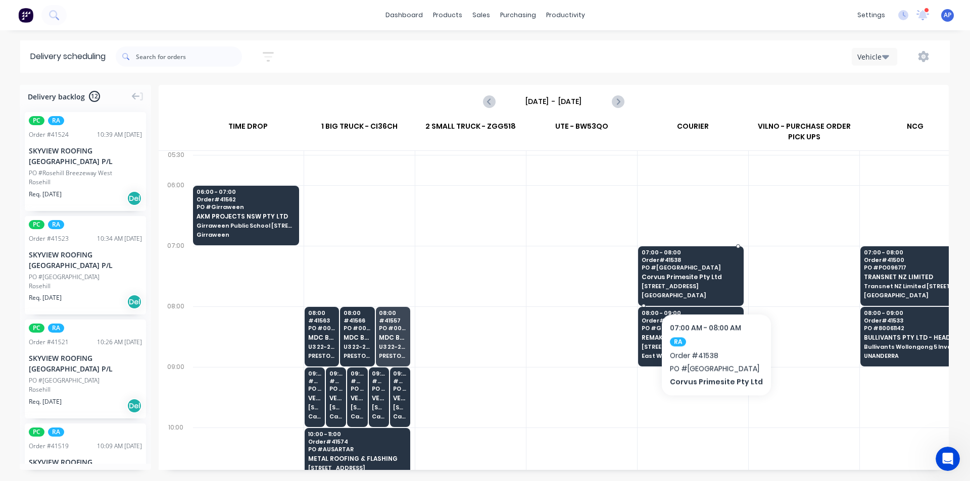
click at [713, 283] on div "07:00 - 08:00 Order # 41538 PO # Little Bay Corvus Primesite Pty Ltd 16 Alkoo A…" at bounding box center [690, 274] width 105 height 57
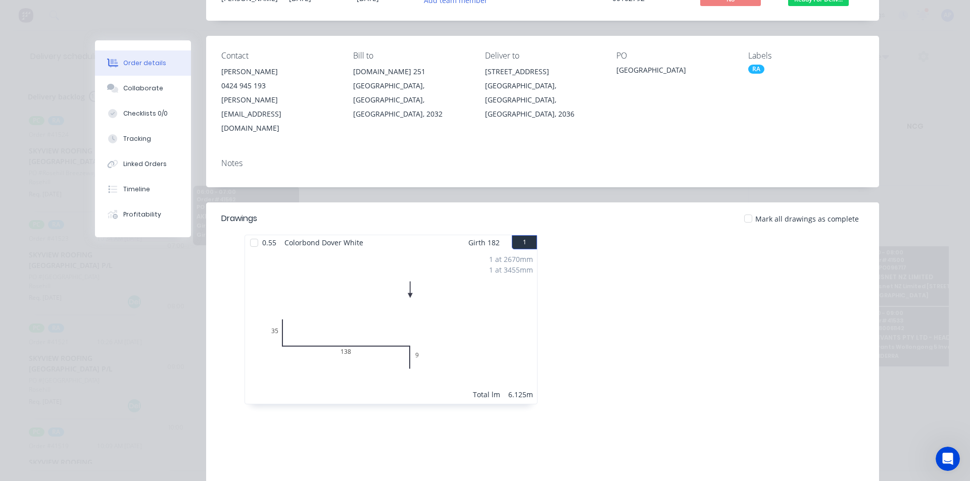
scroll to position [0, 0]
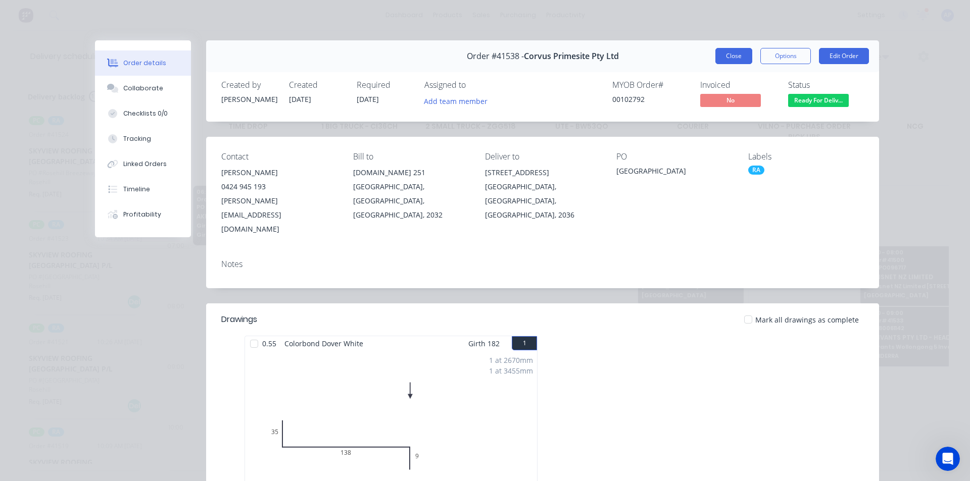
click at [729, 59] on button "Close" at bounding box center [733, 56] width 37 height 16
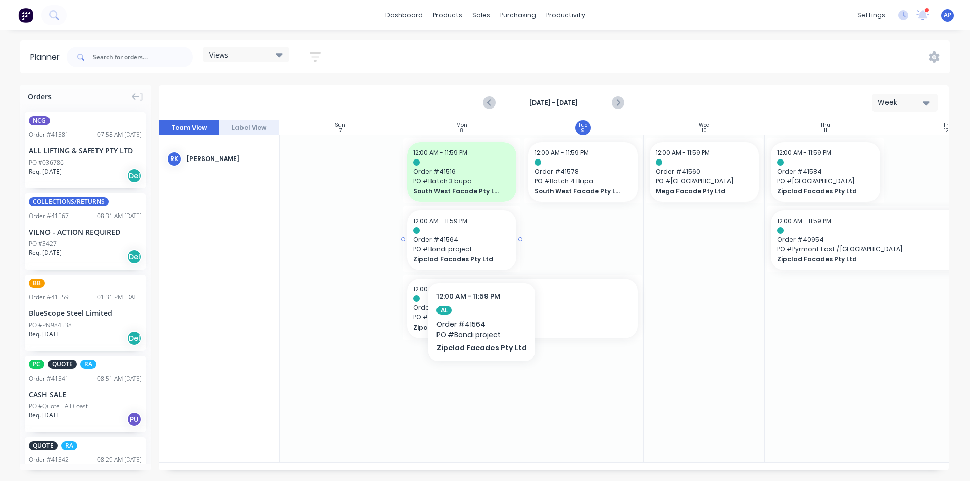
scroll to position [0, 1]
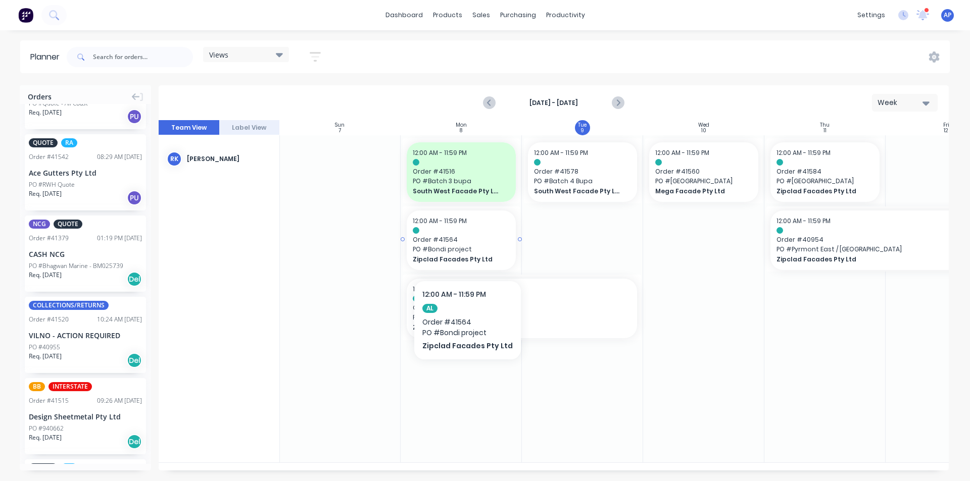
click at [465, 247] on span "PO # Bondi project" at bounding box center [461, 249] width 97 height 9
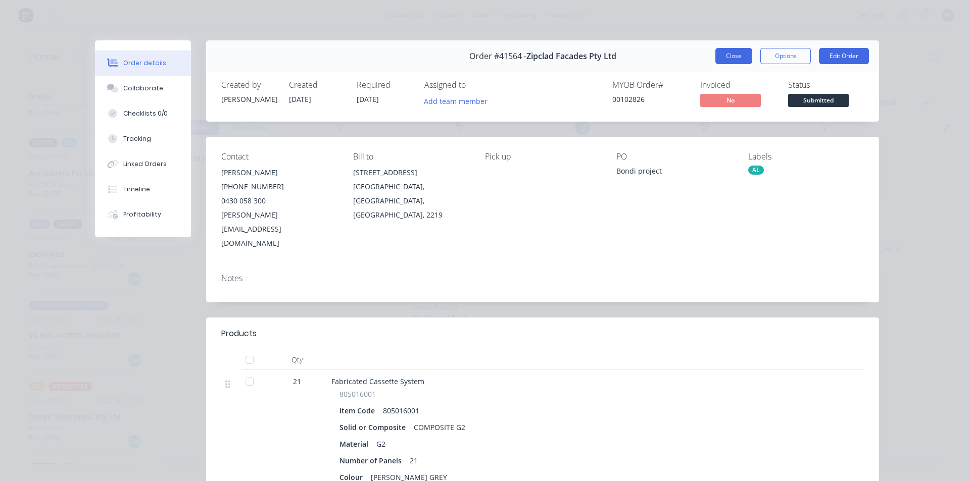
click at [730, 59] on button "Close" at bounding box center [733, 56] width 37 height 16
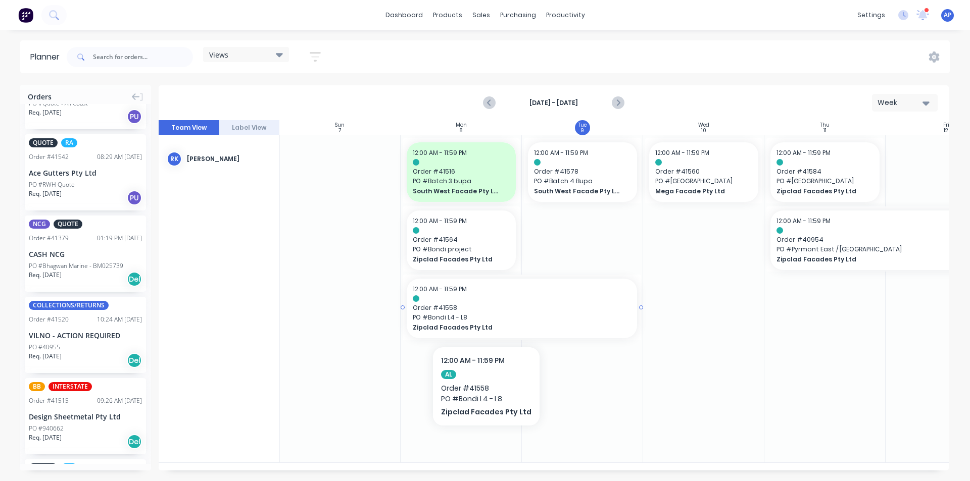
click at [483, 316] on span "PO # Bondi L4 - L8" at bounding box center [522, 317] width 218 height 9
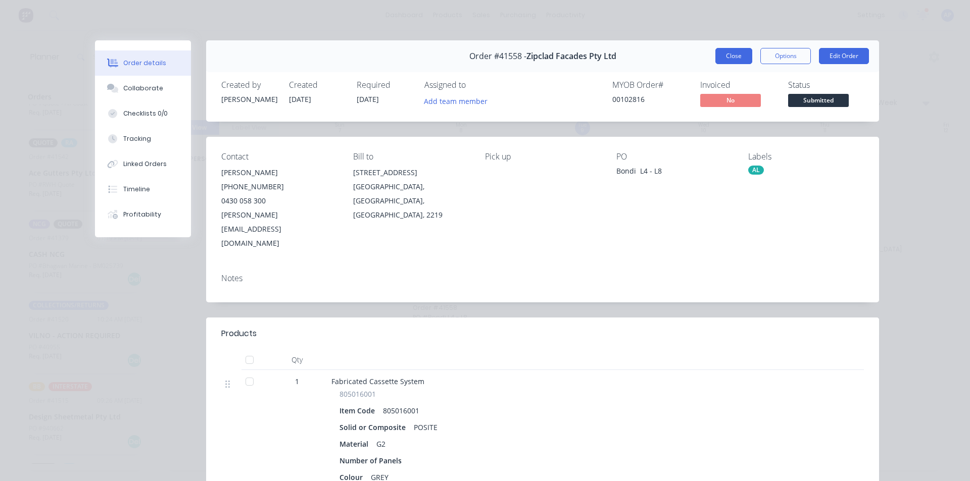
click at [719, 62] on button "Close" at bounding box center [733, 56] width 37 height 16
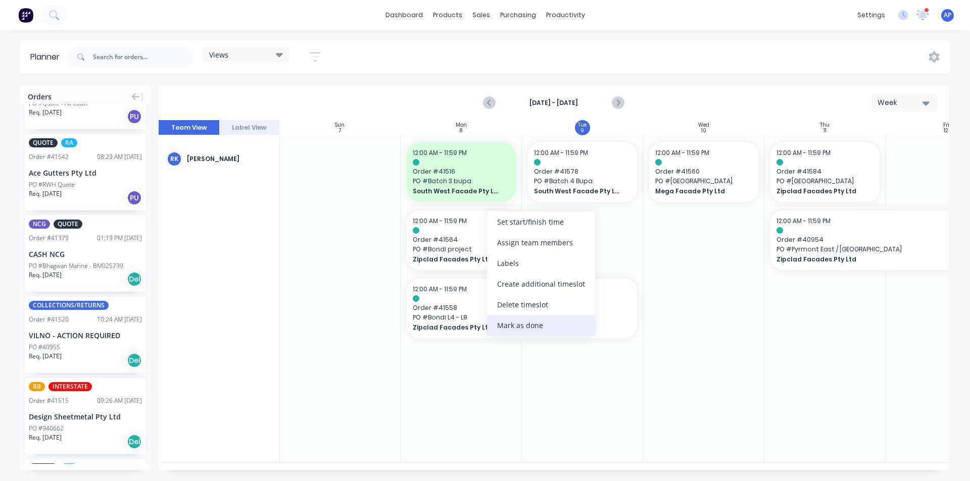
click at [511, 318] on div "Mark as done" at bounding box center [541, 325] width 108 height 21
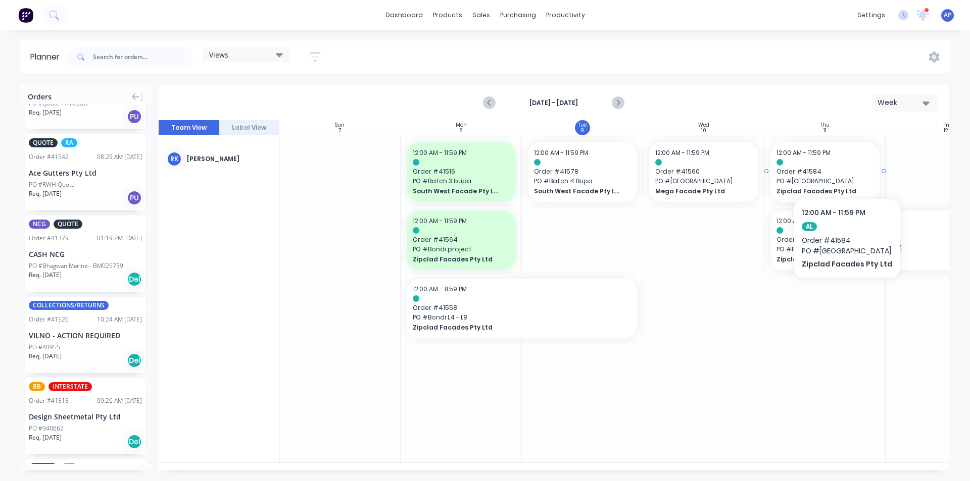
click at [843, 168] on span "Order # 41584" at bounding box center [824, 171] width 97 height 9
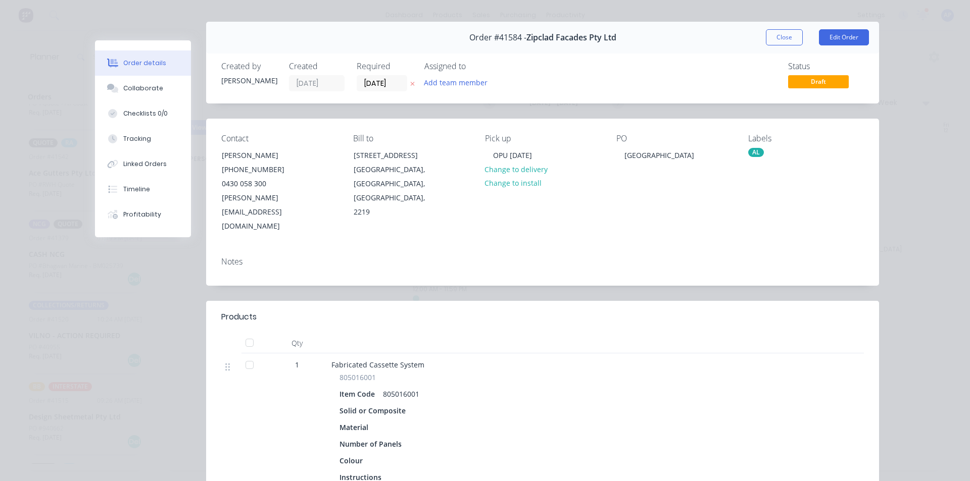
scroll to position [0, 0]
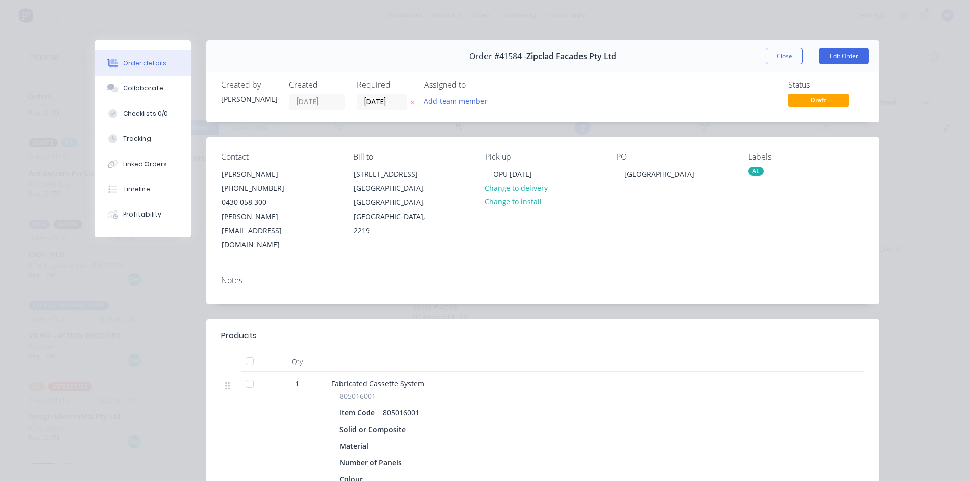
click at [797, 46] on div "Order #41584 - Zipclad Facades Pty Ltd Close Edit Order" at bounding box center [542, 56] width 673 height 32
click at [748, 174] on div "AL" at bounding box center [756, 171] width 16 height 9
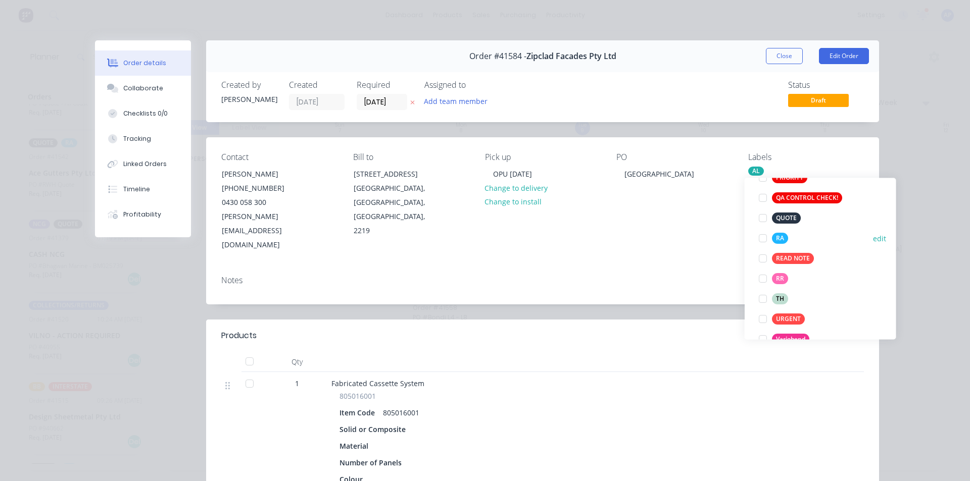
scroll to position [253, 0]
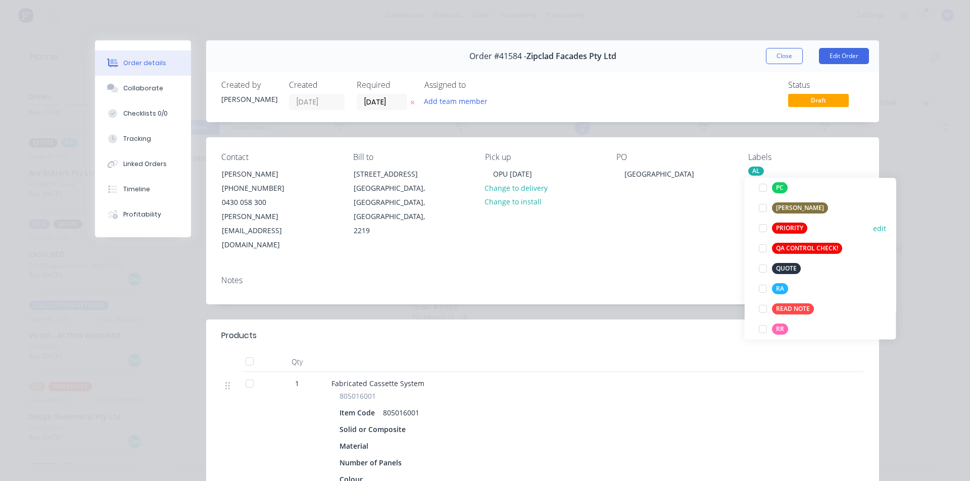
click at [769, 228] on div at bounding box center [762, 229] width 20 height 20
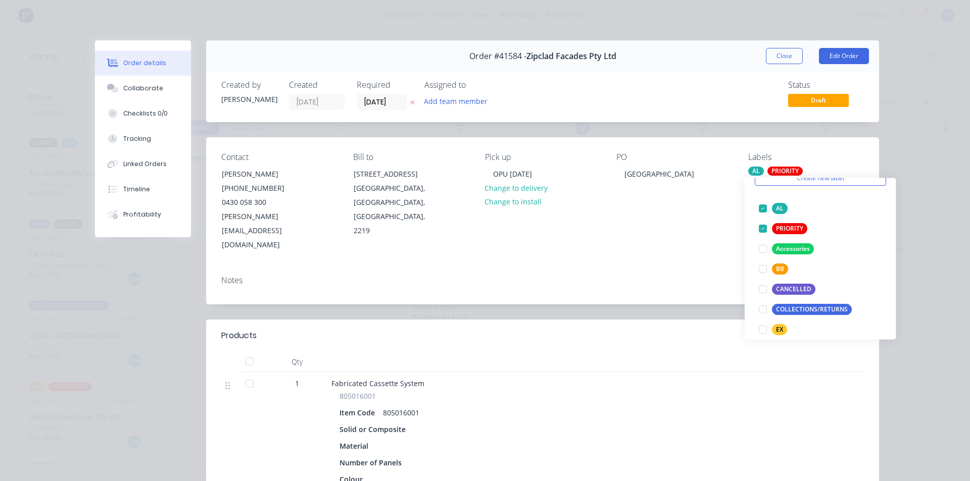
click at [672, 214] on div "PO [GEOGRAPHIC_DATA]" at bounding box center [674, 202] width 116 height 99
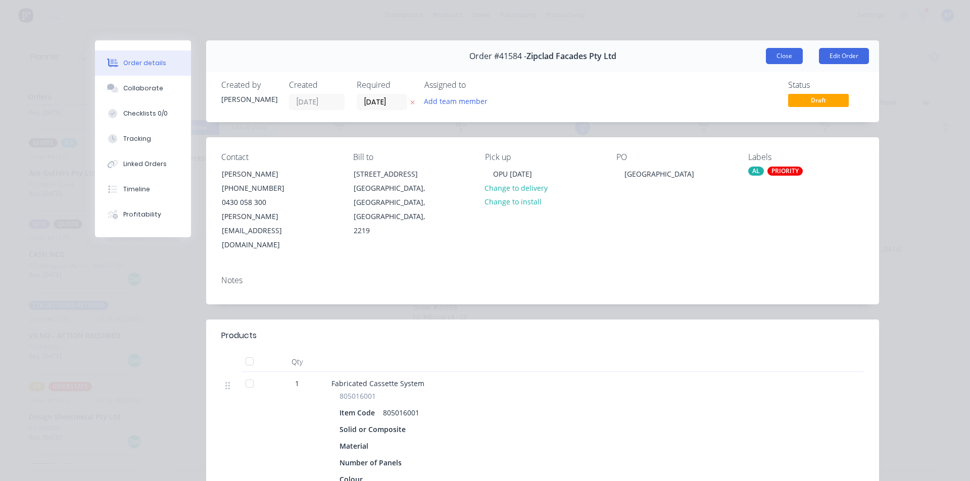
click at [784, 59] on button "Close" at bounding box center [784, 56] width 37 height 16
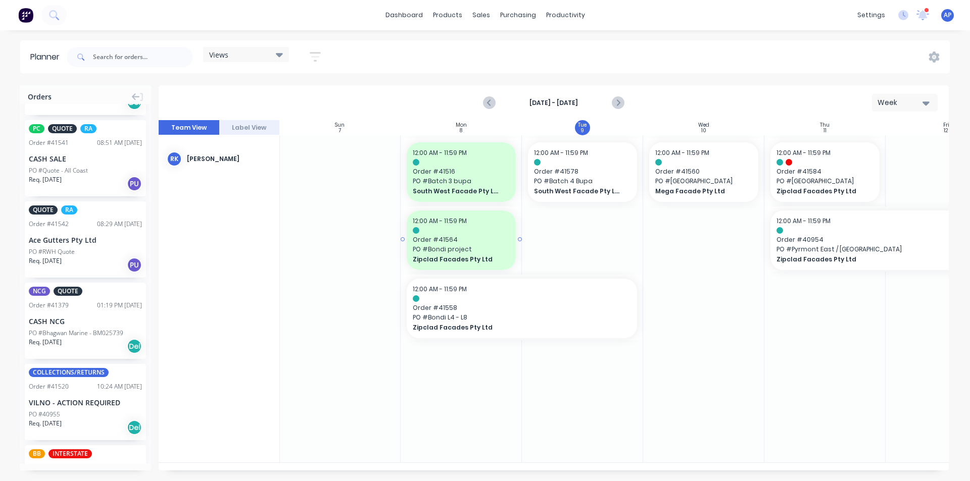
scroll to position [370, 0]
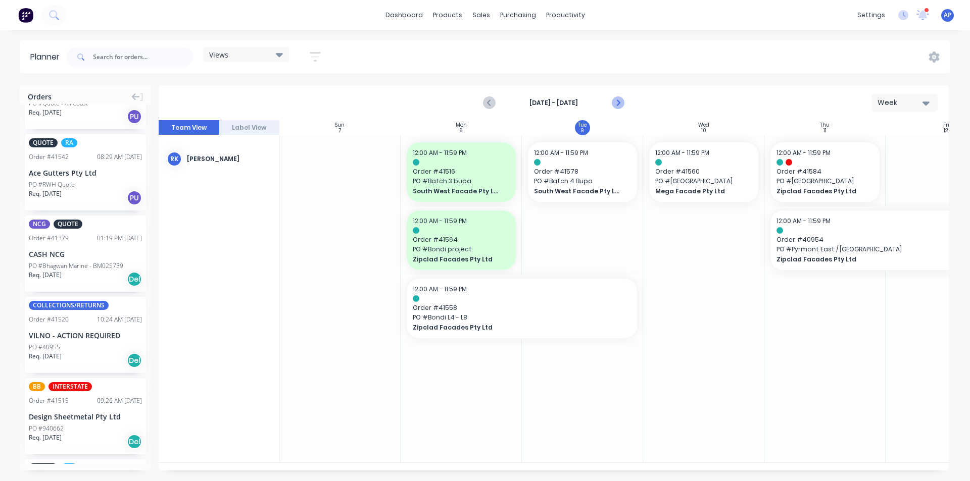
click at [625, 101] on button "Next page" at bounding box center [617, 103] width 20 height 20
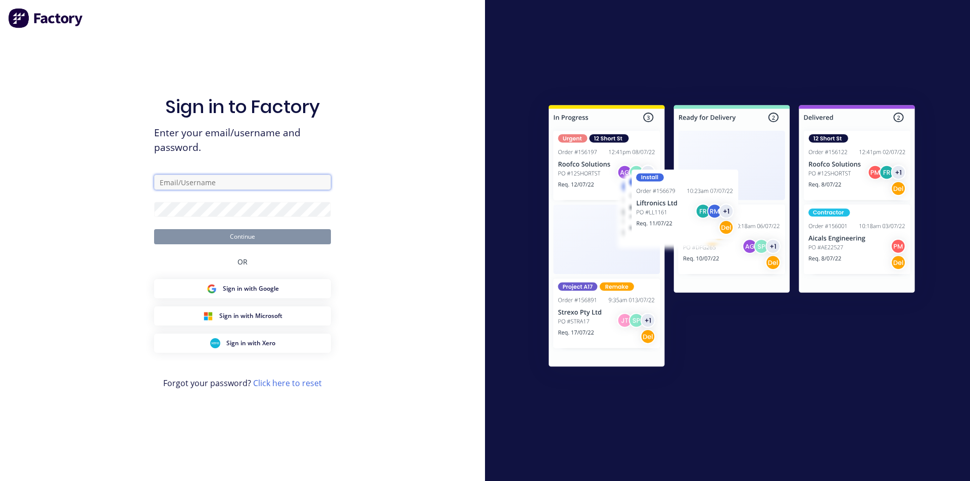
type input "[PERSON_NAME][EMAIL_ADDRESS][DOMAIN_NAME]"
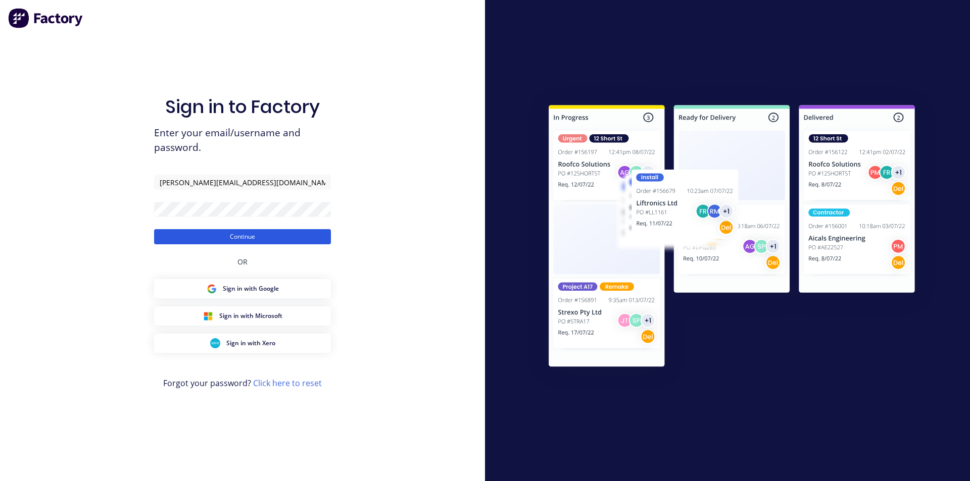
click at [289, 237] on button "Continue" at bounding box center [242, 236] width 177 height 15
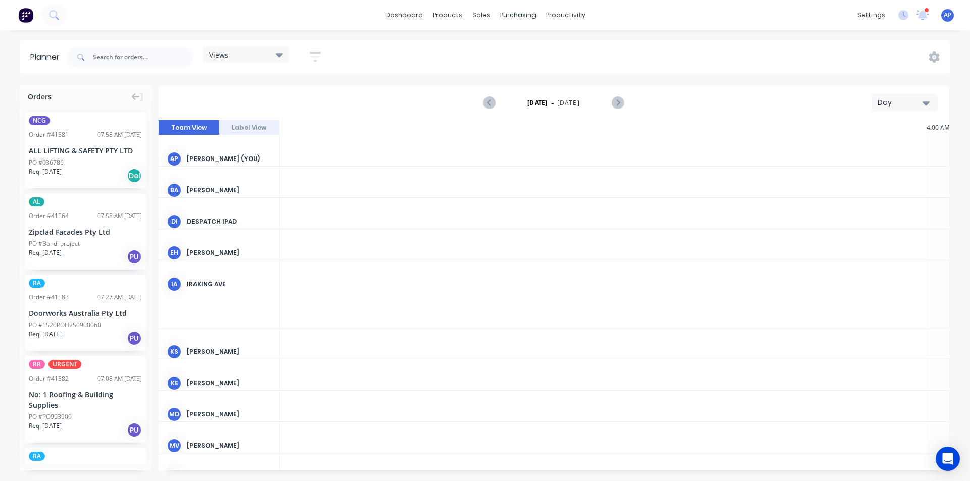
scroll to position [0, 1293]
